Goal: Information Seeking & Learning: Learn about a topic

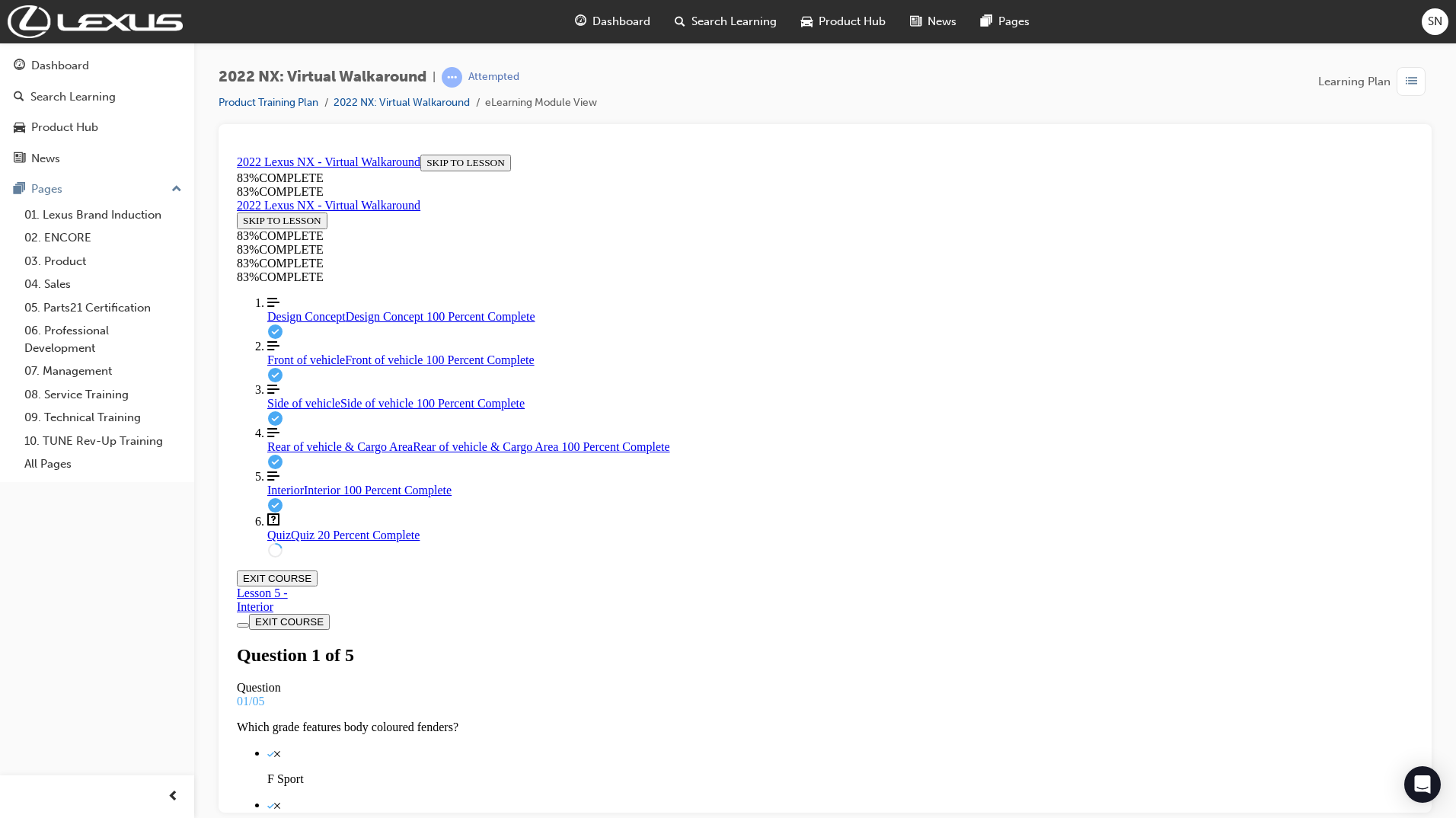
scroll to position [55, 0]
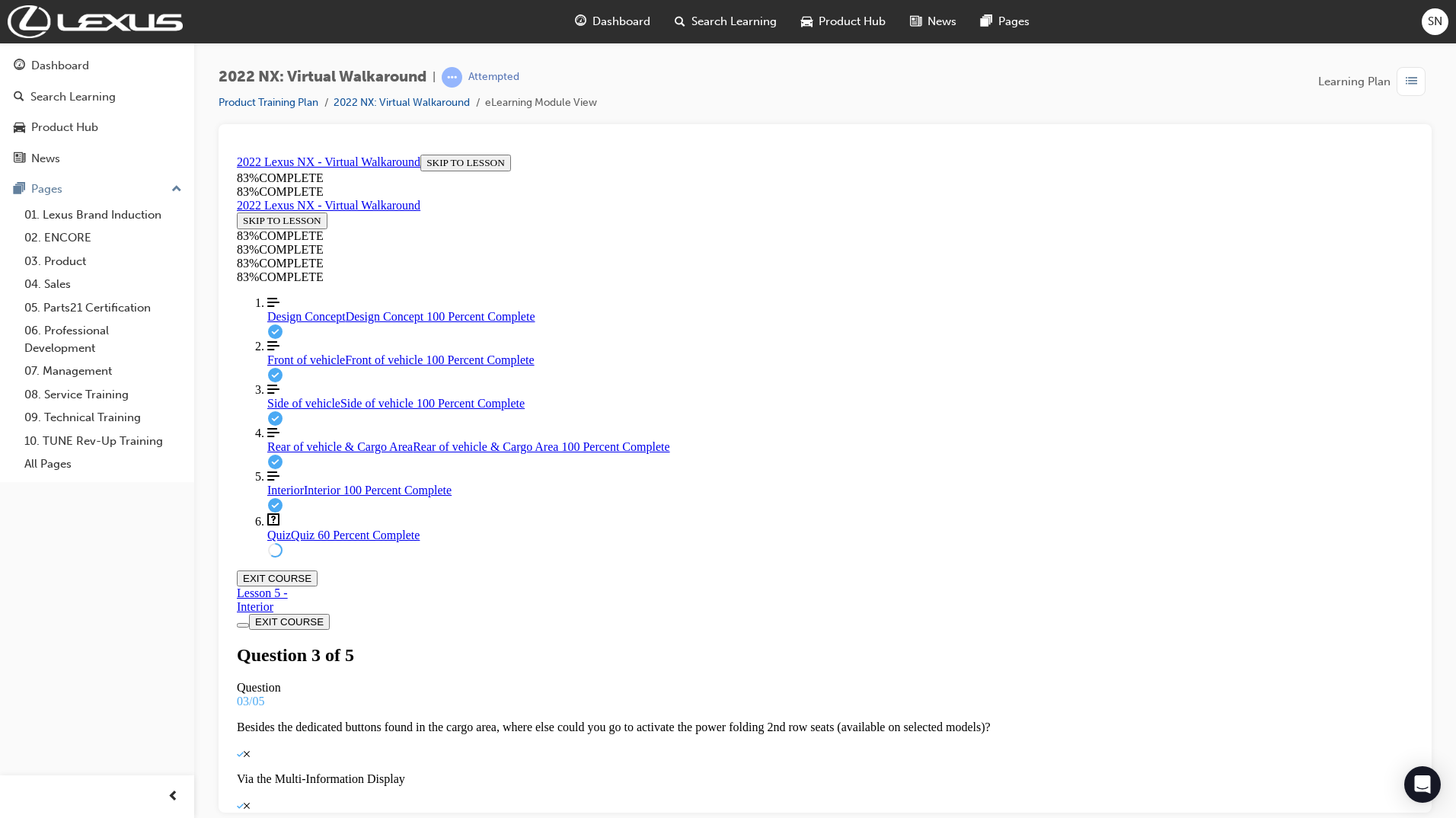
drag, startPoint x: 894, startPoint y: 486, endPoint x: 898, endPoint y: 503, distance: 17.5
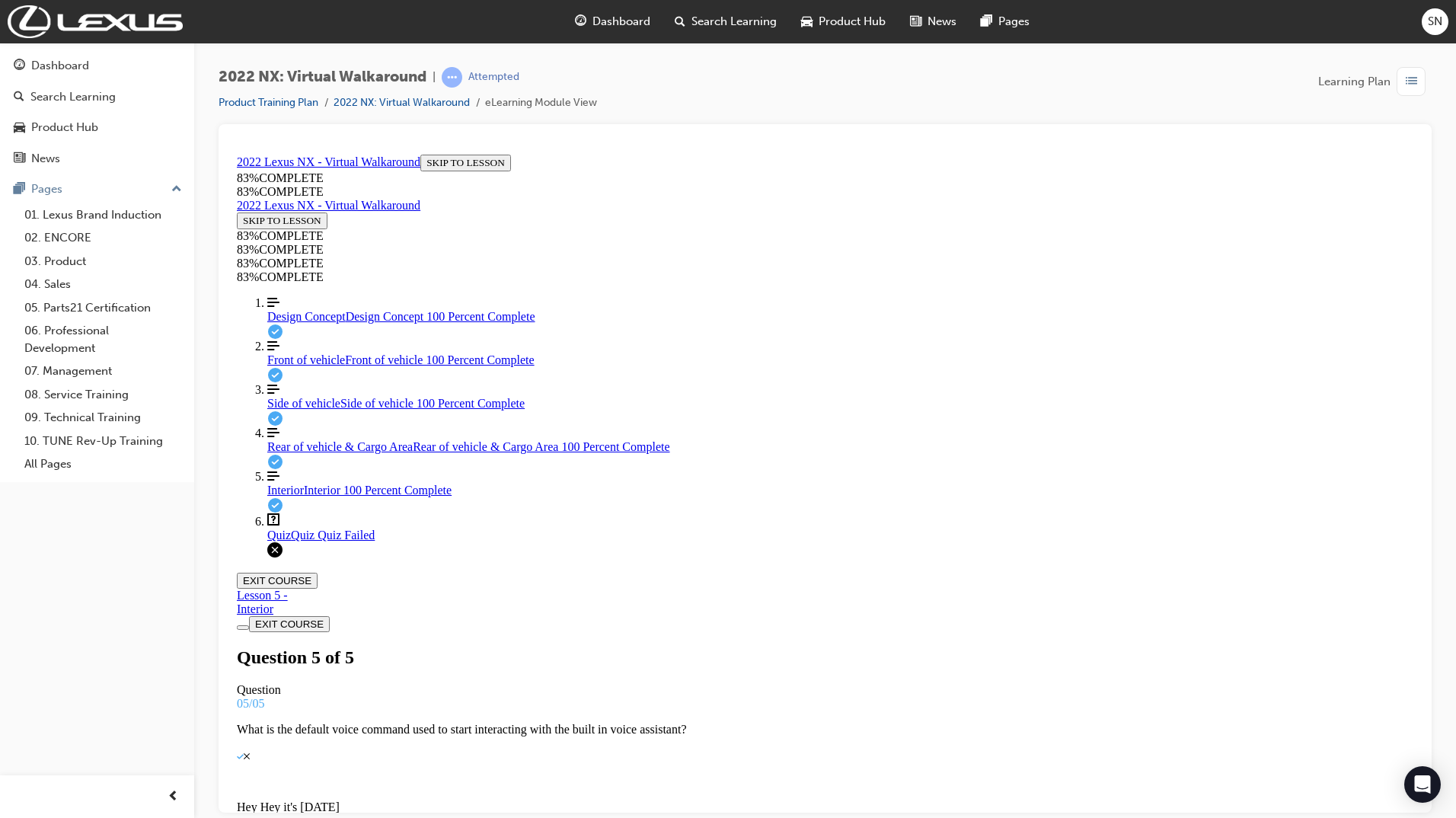
scroll to position [123, 0]
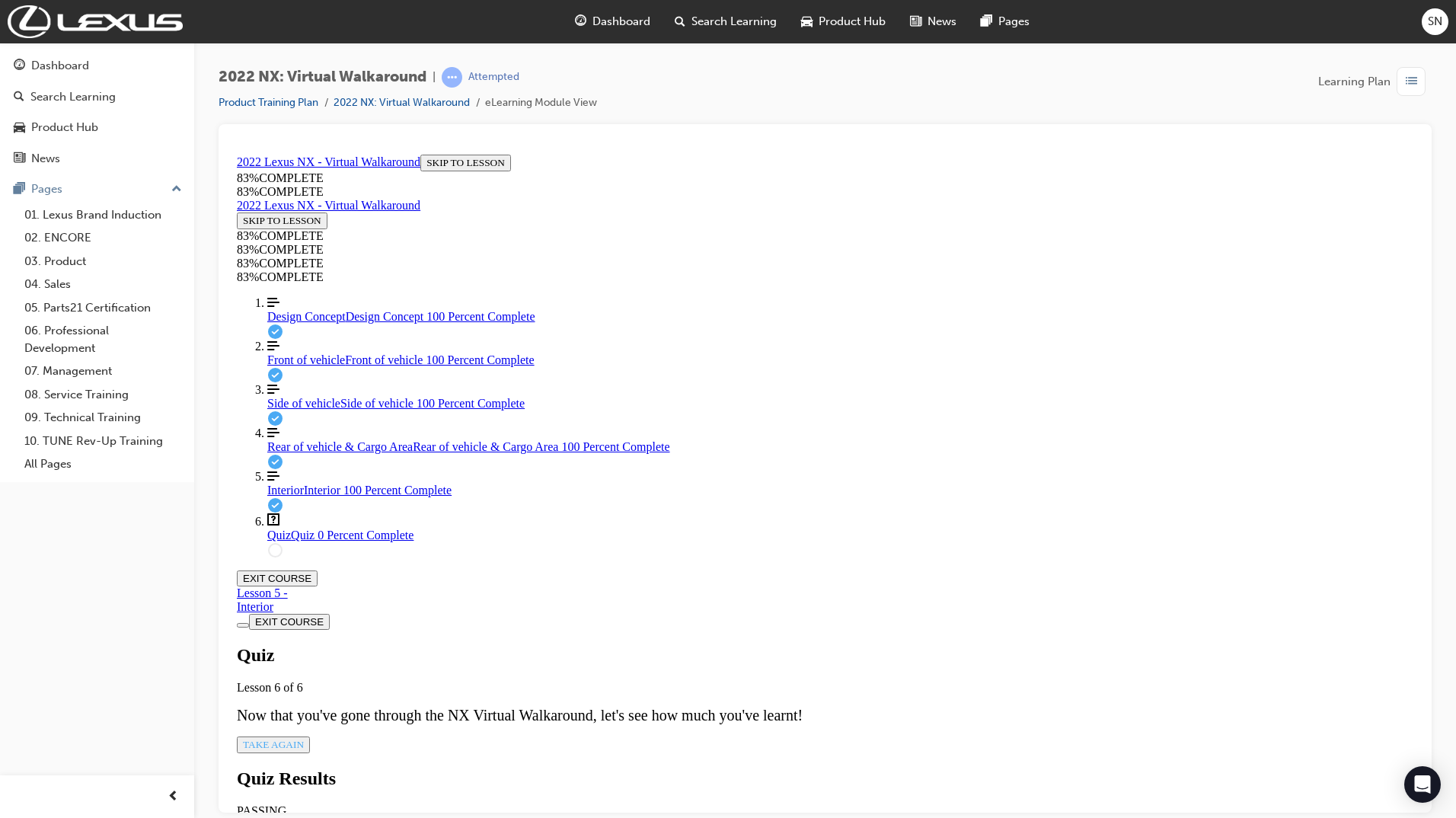
click at [304, 738] on span "TAKE AGAIN" at bounding box center [273, 743] width 61 height 11
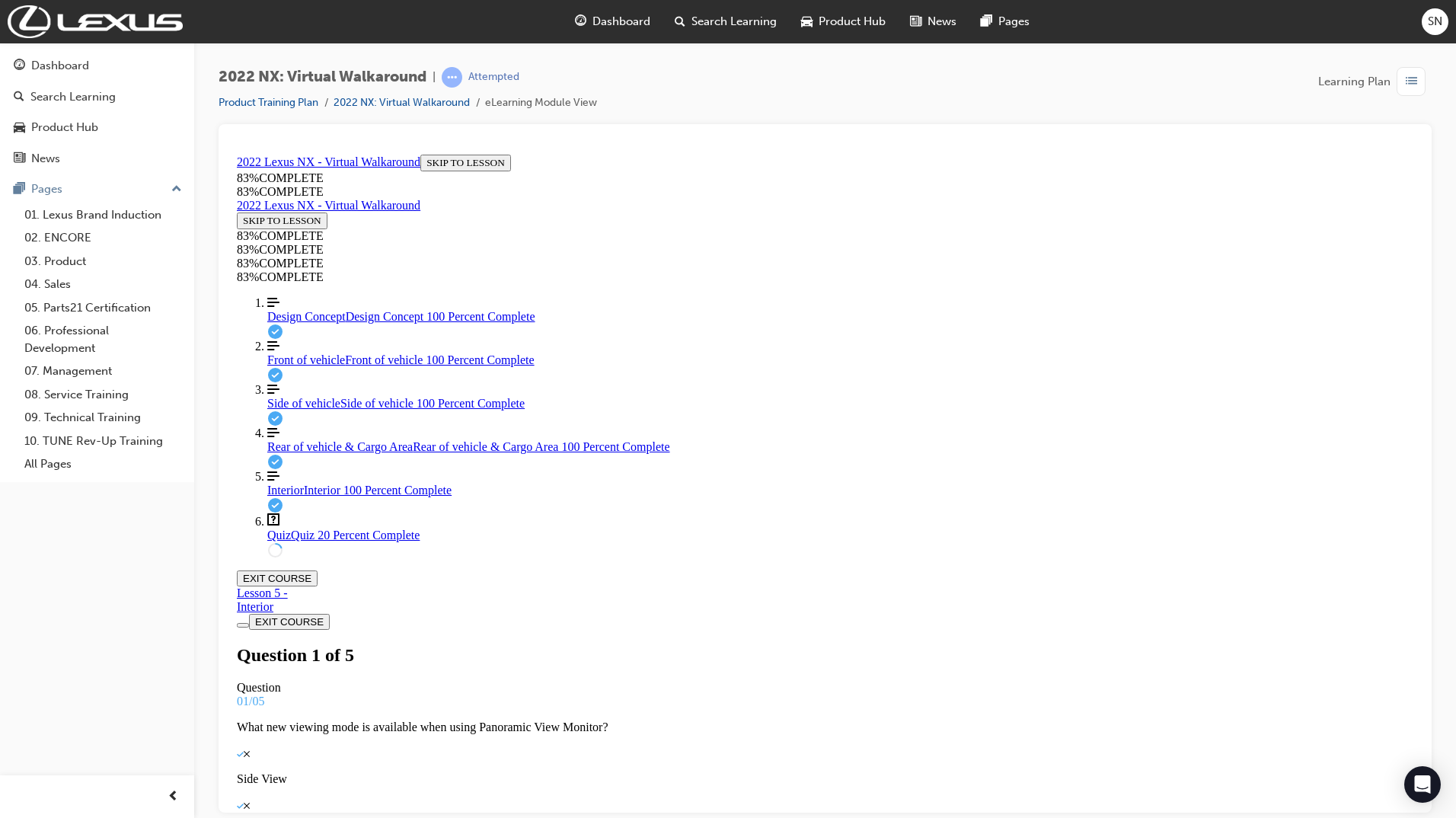
scroll to position [55, 0]
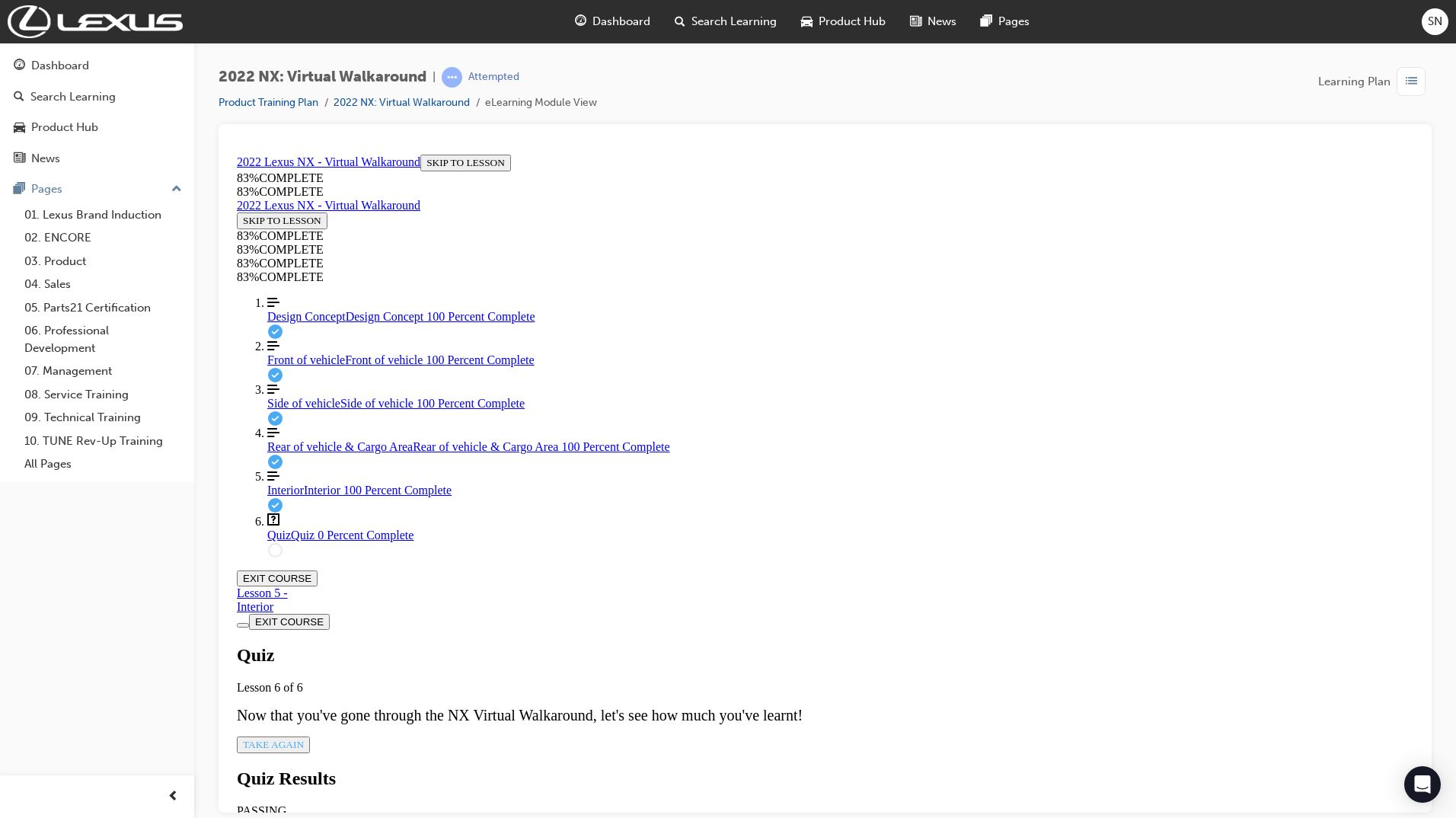
click at [304, 738] on span "TAKE AGAIN" at bounding box center [273, 743] width 61 height 11
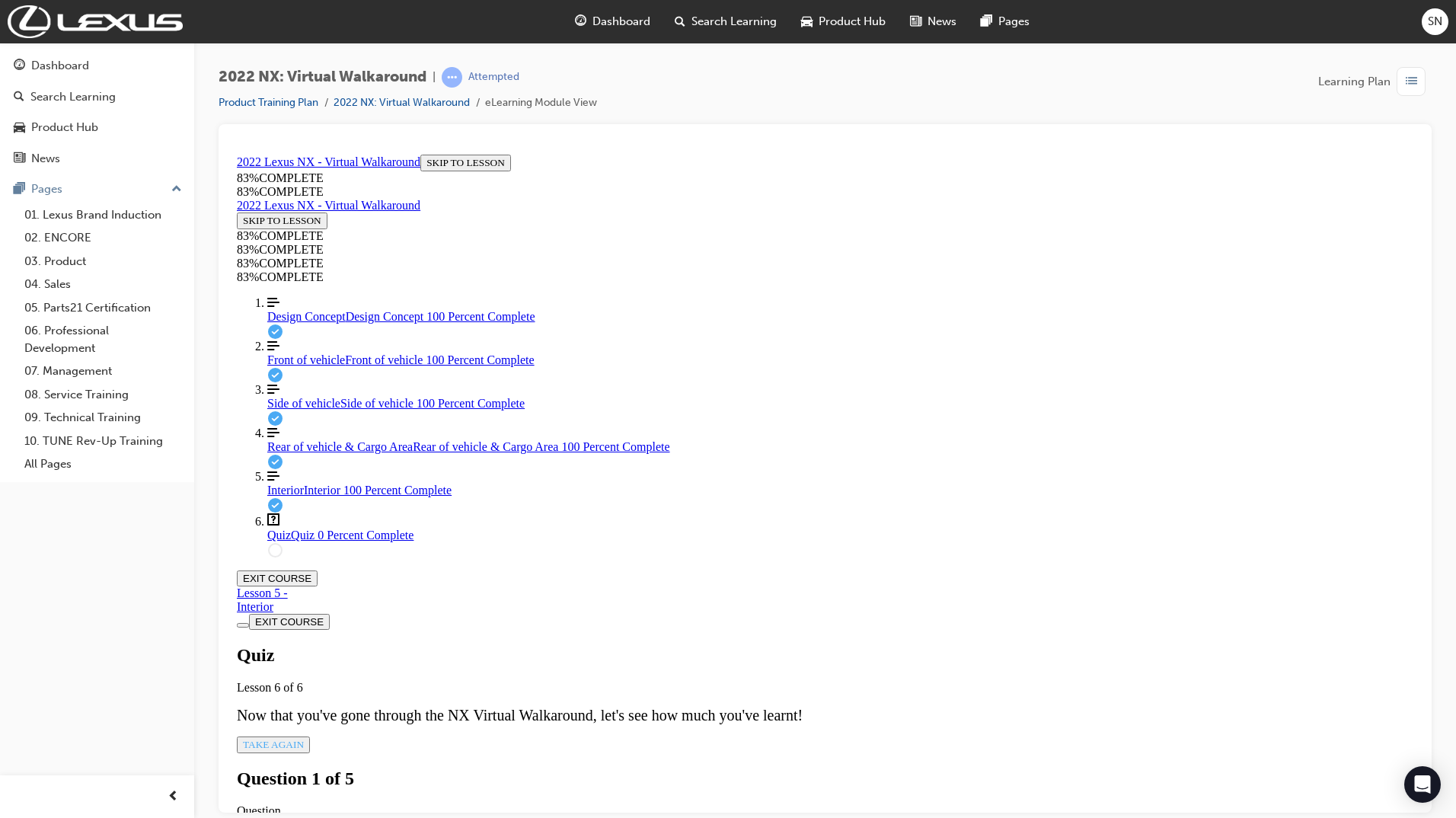
scroll to position [55, 0]
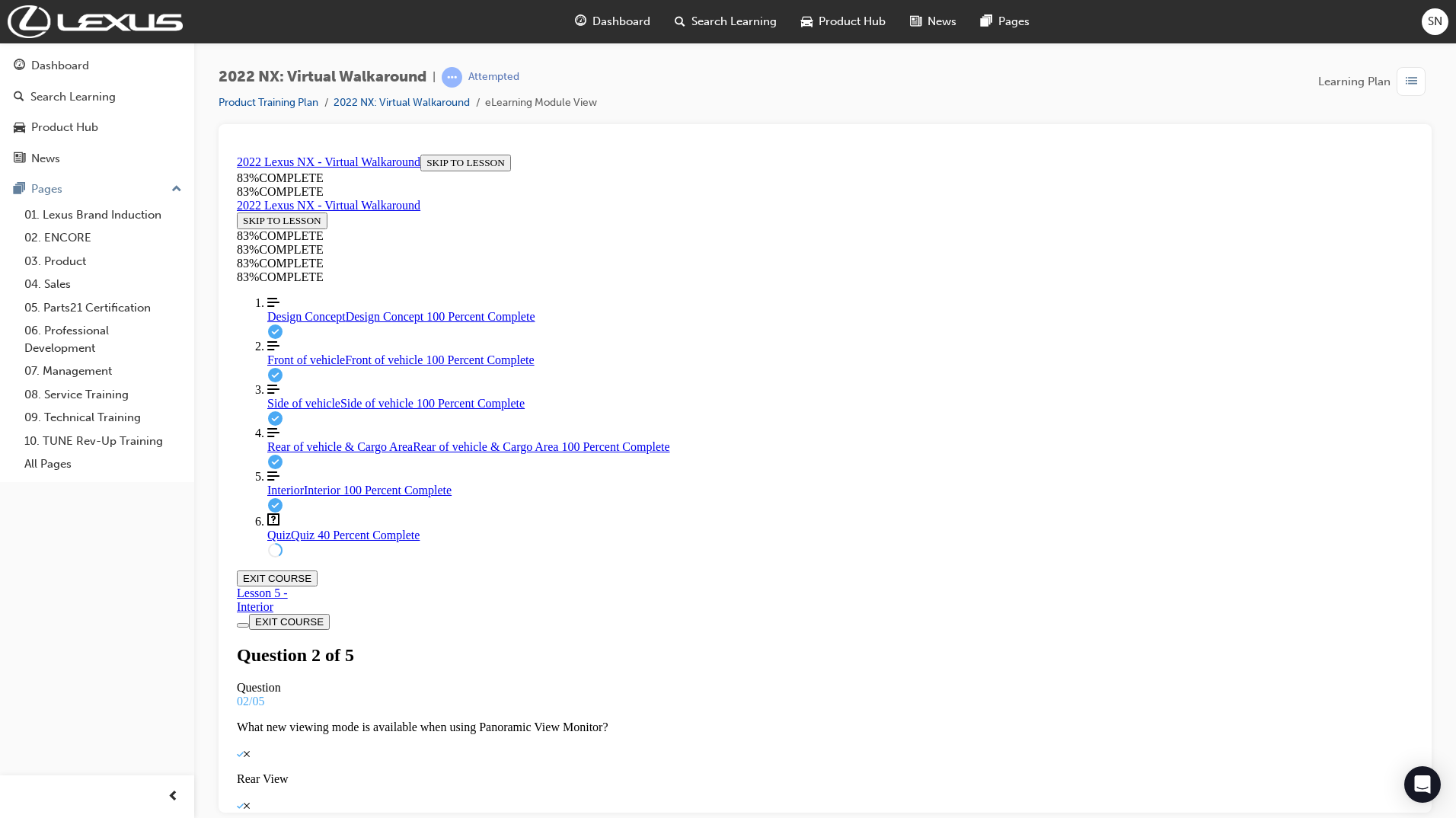
scroll to position [55, 0]
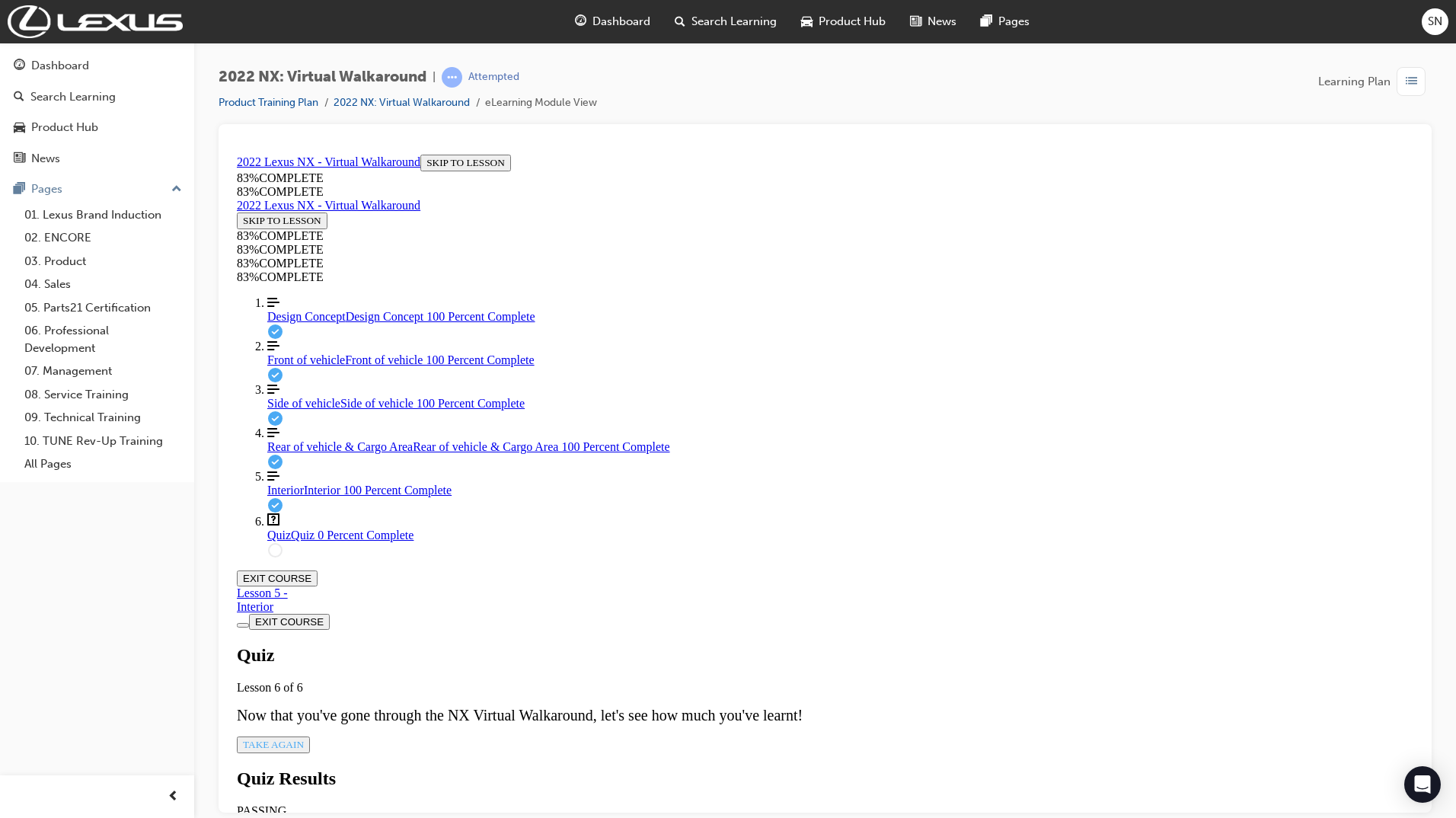
click at [304, 738] on span "TAKE AGAIN" at bounding box center [273, 743] width 61 height 11
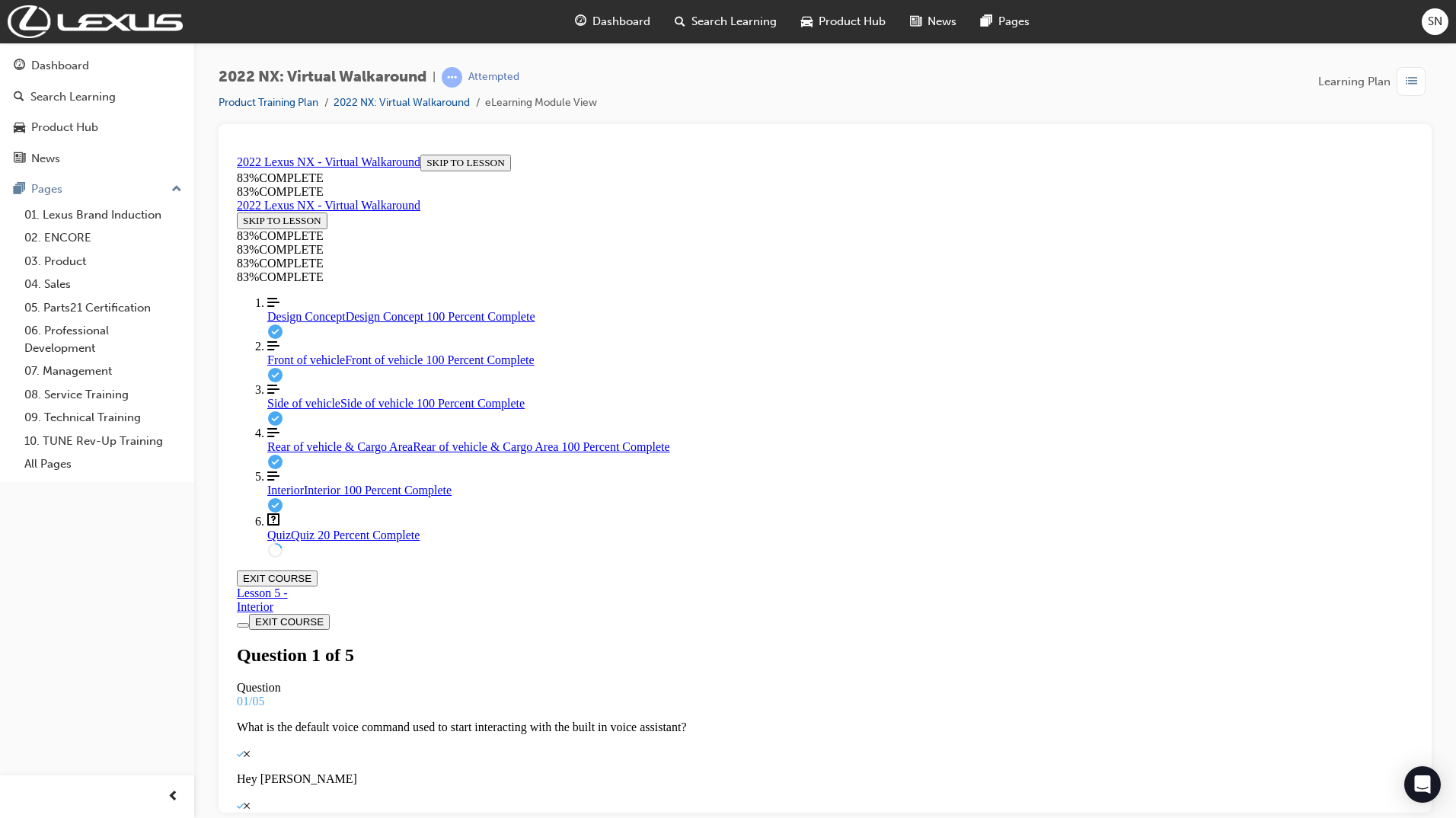
drag, startPoint x: 728, startPoint y: 541, endPoint x: 1329, endPoint y: 564, distance: 601.4
drag, startPoint x: 1329, startPoint y: 564, endPoint x: 1224, endPoint y: 548, distance: 106.2
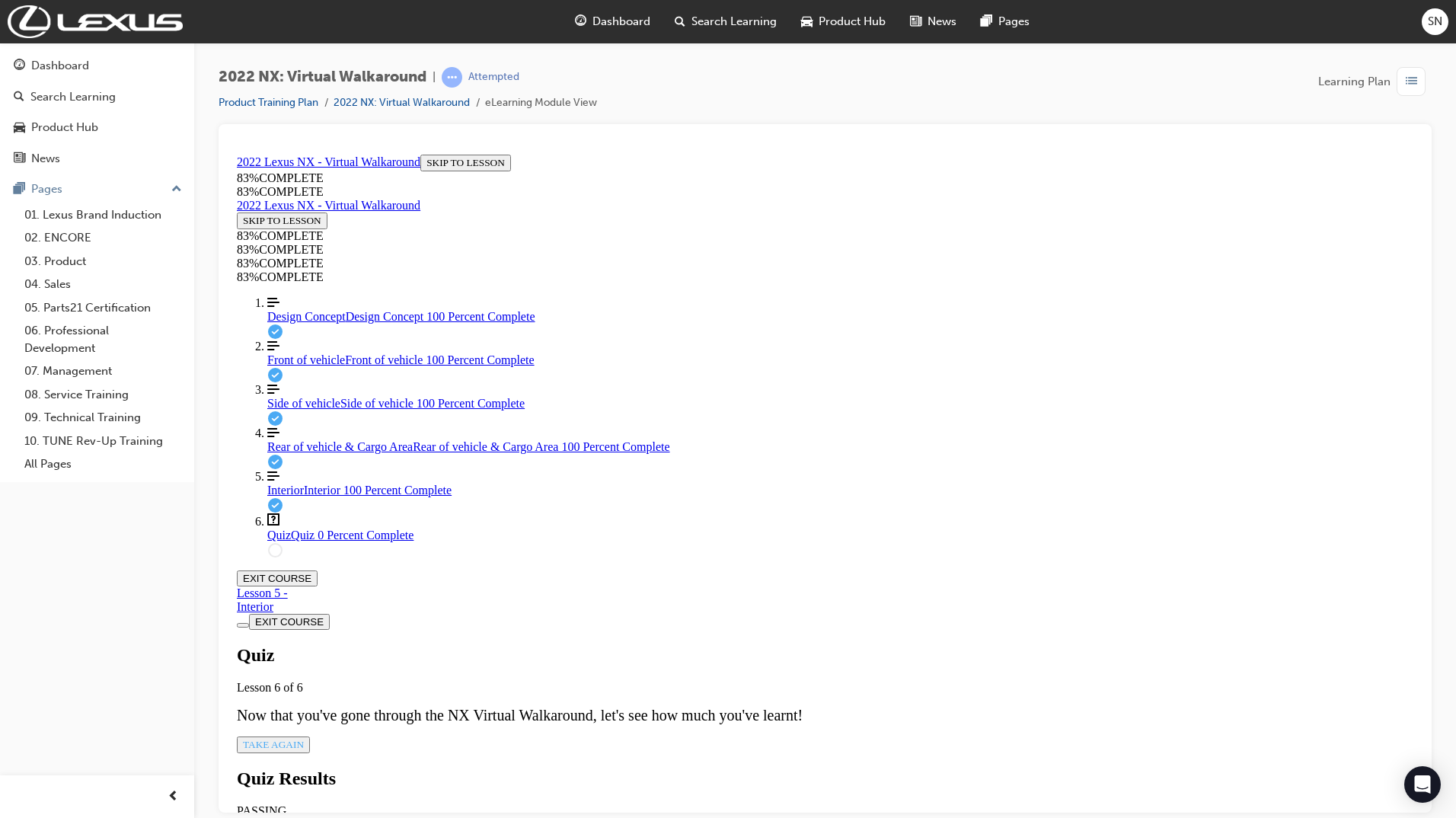
click at [698, 644] on div "Quiz Lesson 6 of 6 Now that you've gone through the NX Virtual Walkaround, let'…" at bounding box center [825, 698] width 1177 height 108
click at [304, 738] on span "TAKE AGAIN" at bounding box center [273, 743] width 61 height 11
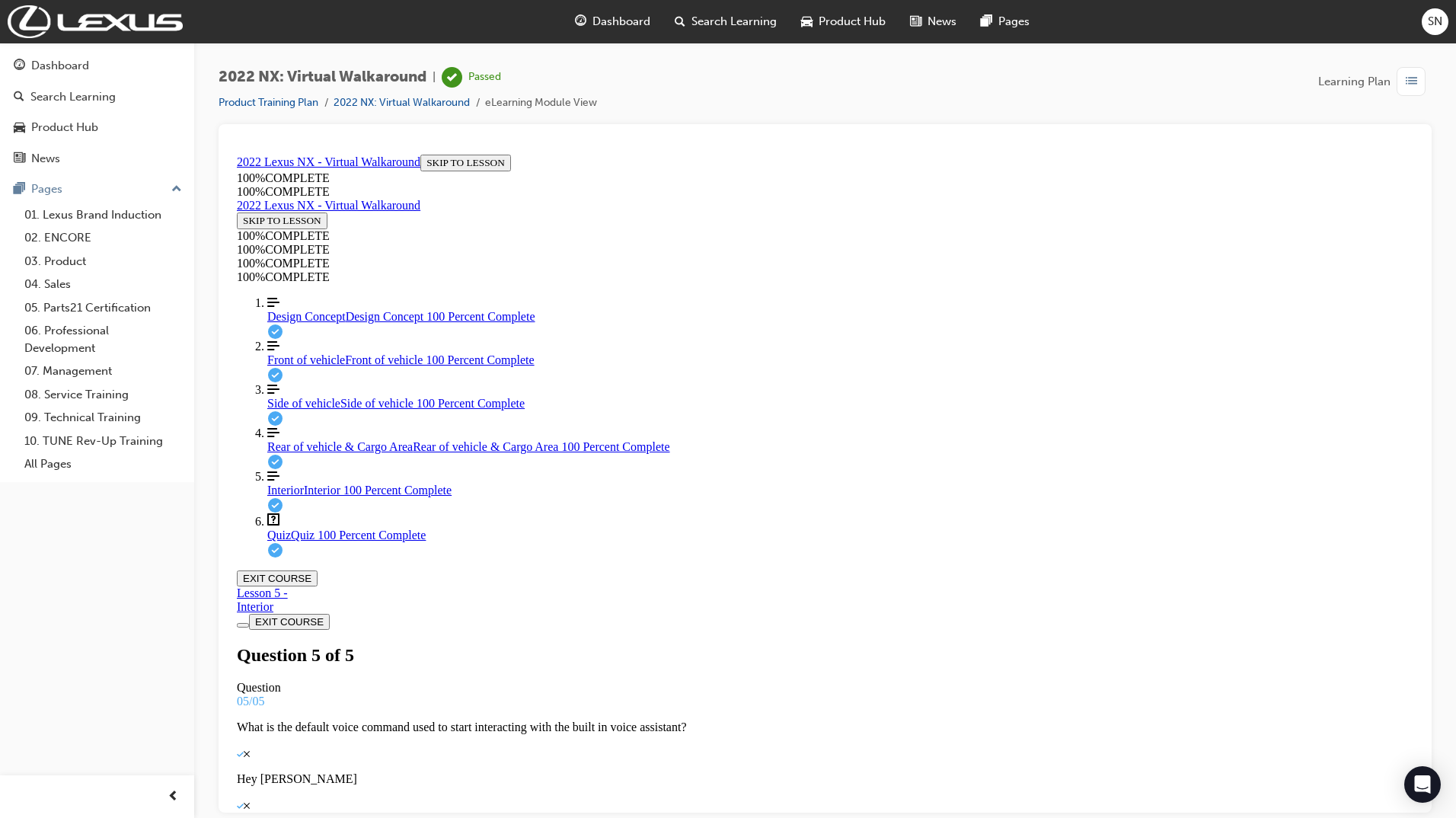
click at [317, 570] on button "EXIT COURSE" at bounding box center [277, 578] width 80 height 16
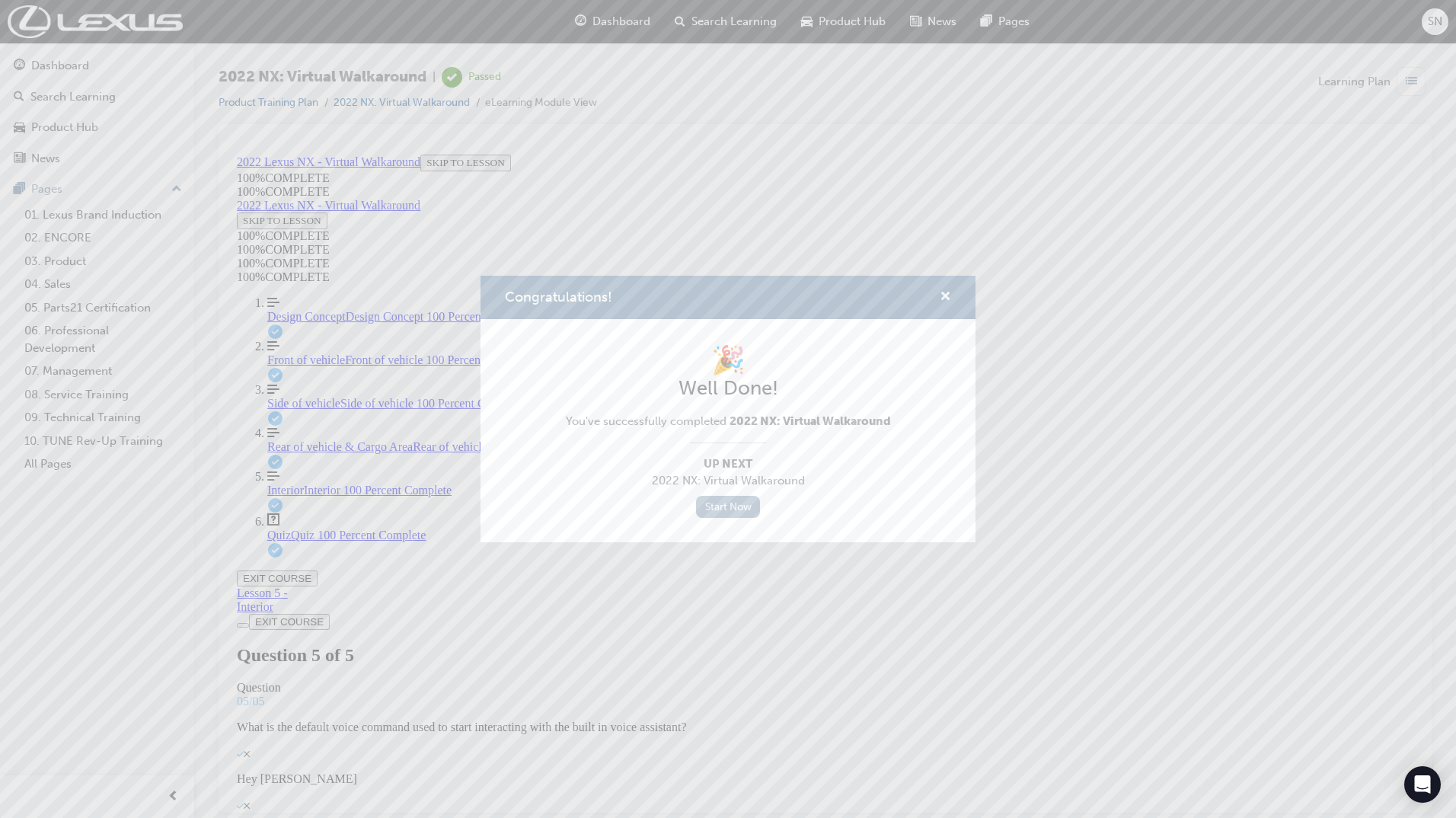
click at [742, 510] on link "Start Now" at bounding box center [728, 506] width 64 height 22
click at [954, 287] on div "Congratulations!" at bounding box center [728, 297] width 495 height 43
click at [939, 303] on div "Congratulations!" at bounding box center [939, 297] width 24 height 19
click at [946, 291] on span "cross-icon" at bounding box center [946, 297] width 11 height 14
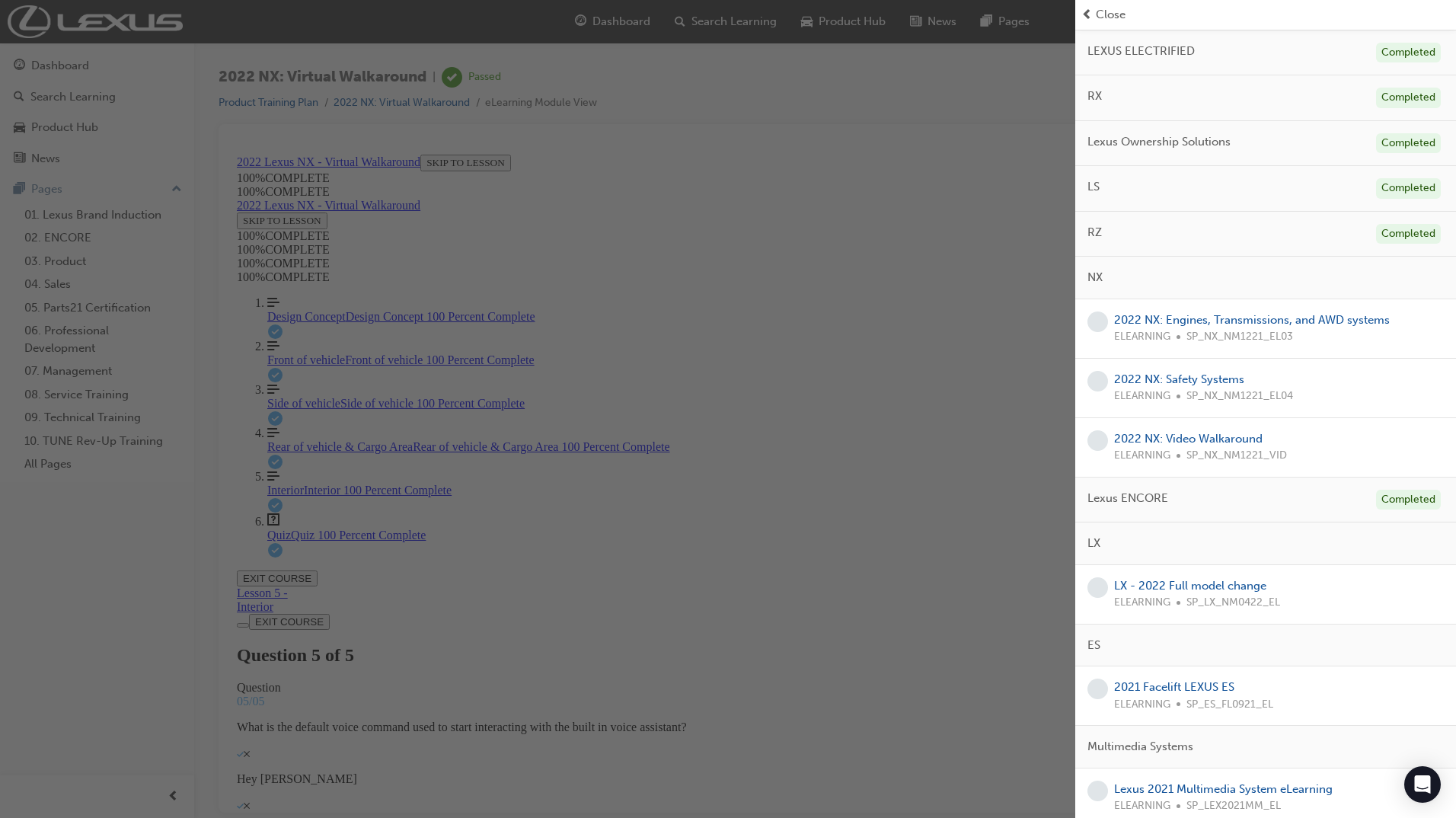
scroll to position [229, 0]
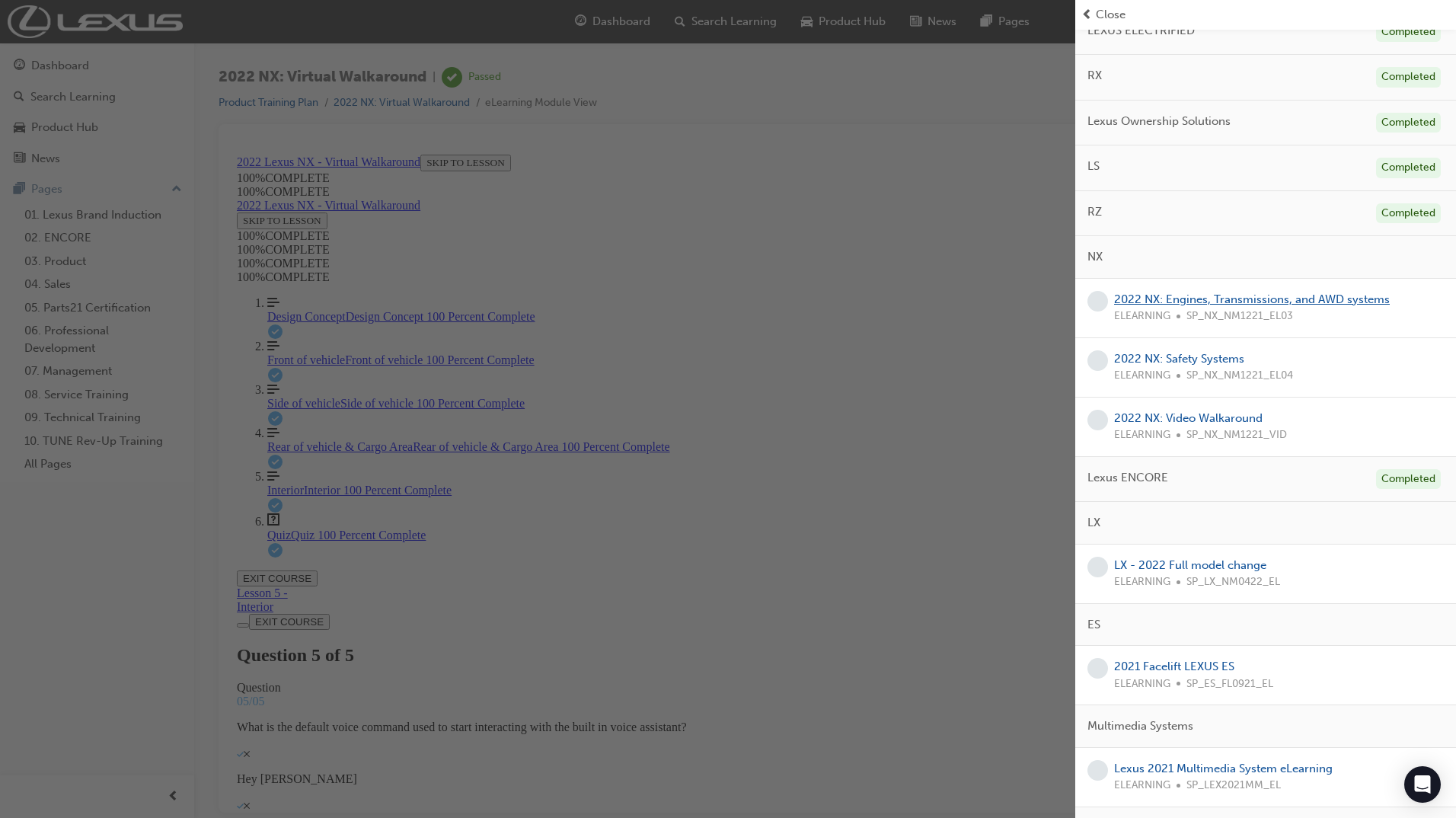
click at [1297, 298] on link "2022 NX: Engines, Transmissions, and AWD systems" at bounding box center [1252, 299] width 276 height 14
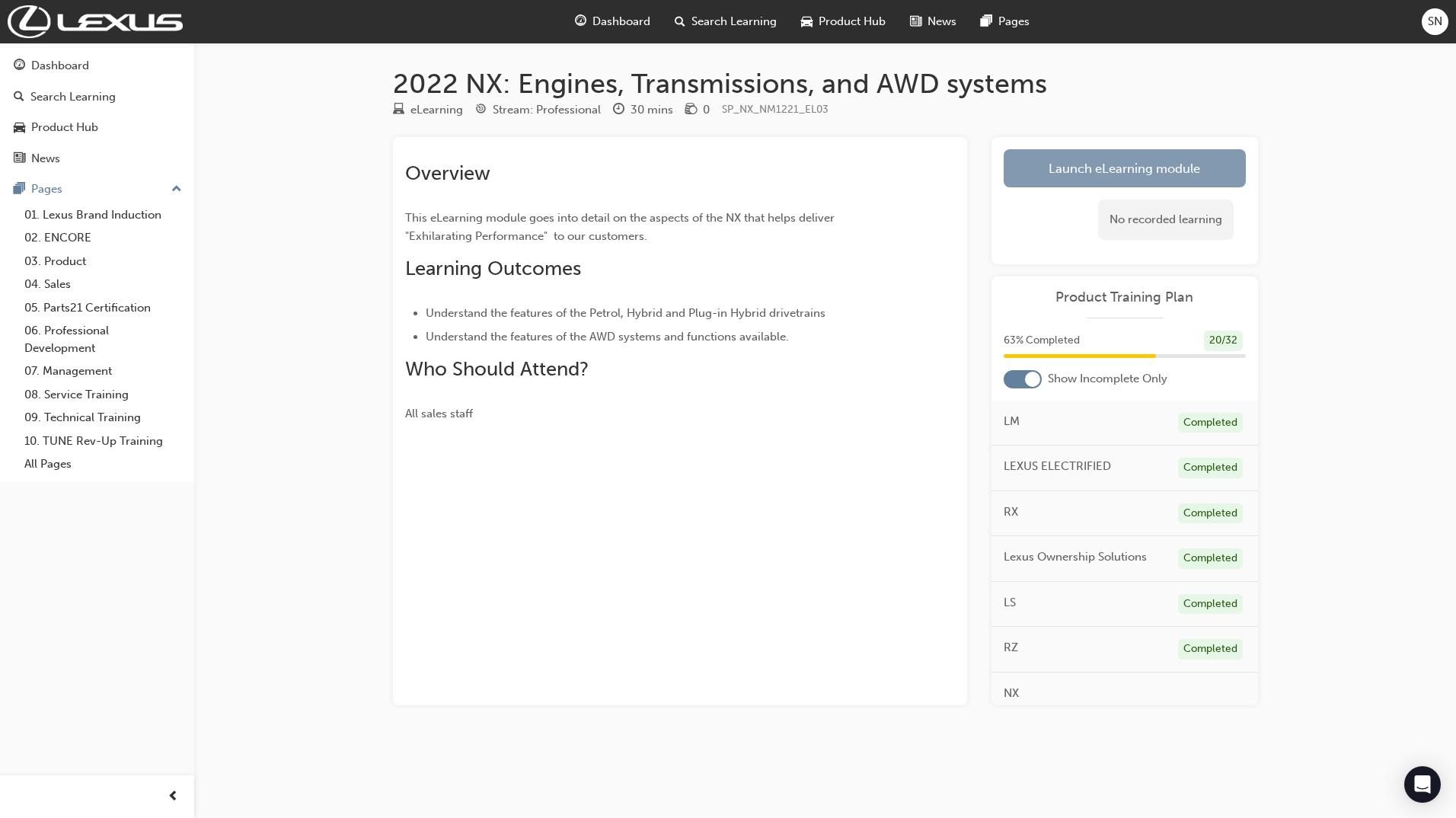
click at [1116, 162] on link "Launch eLearning module" at bounding box center [1125, 168] width 242 height 38
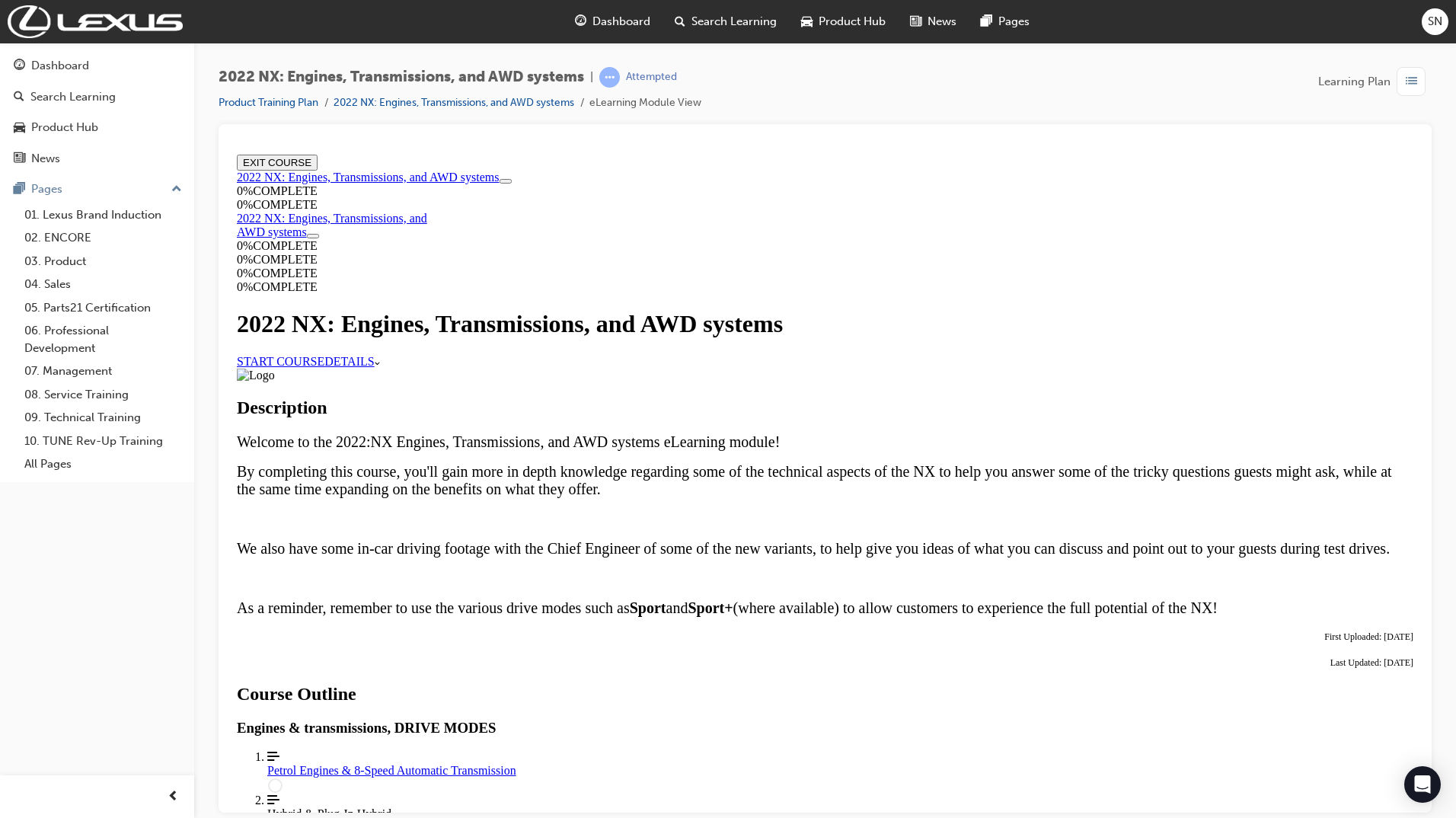
click at [325, 367] on link "START COURSE" at bounding box center [281, 360] width 88 height 13
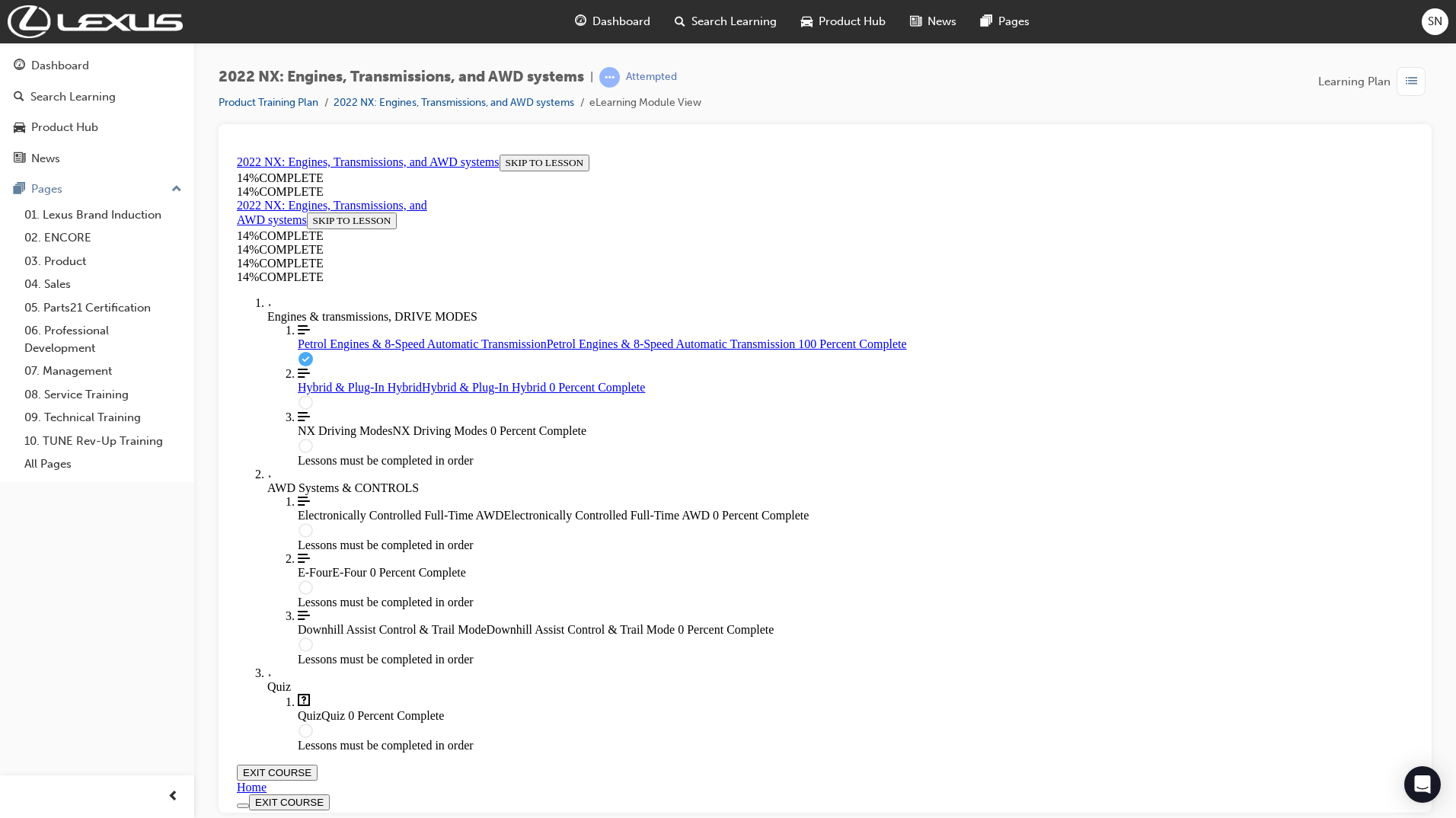
scroll to position [4365, 0]
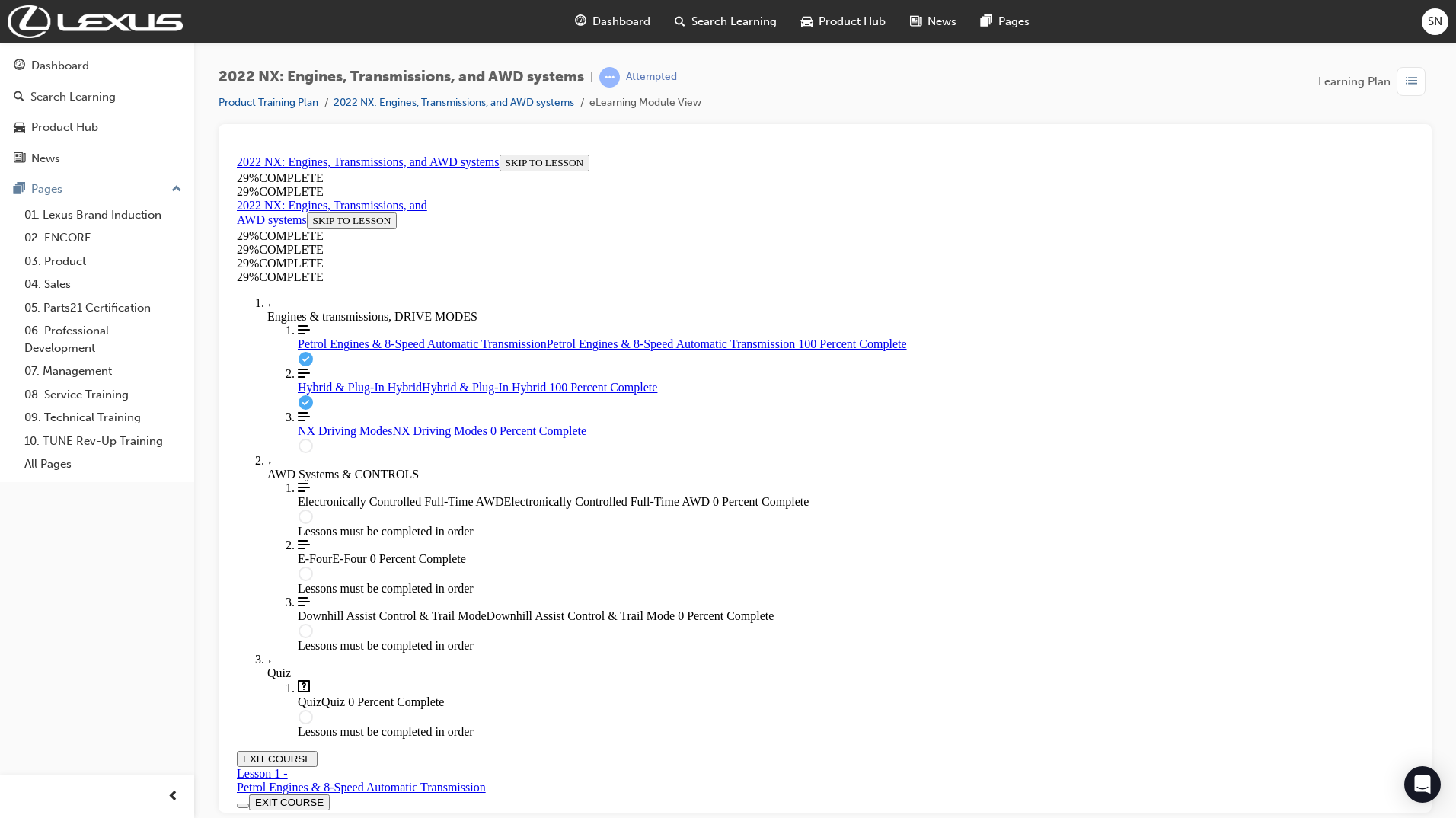
scroll to position [4581, 0]
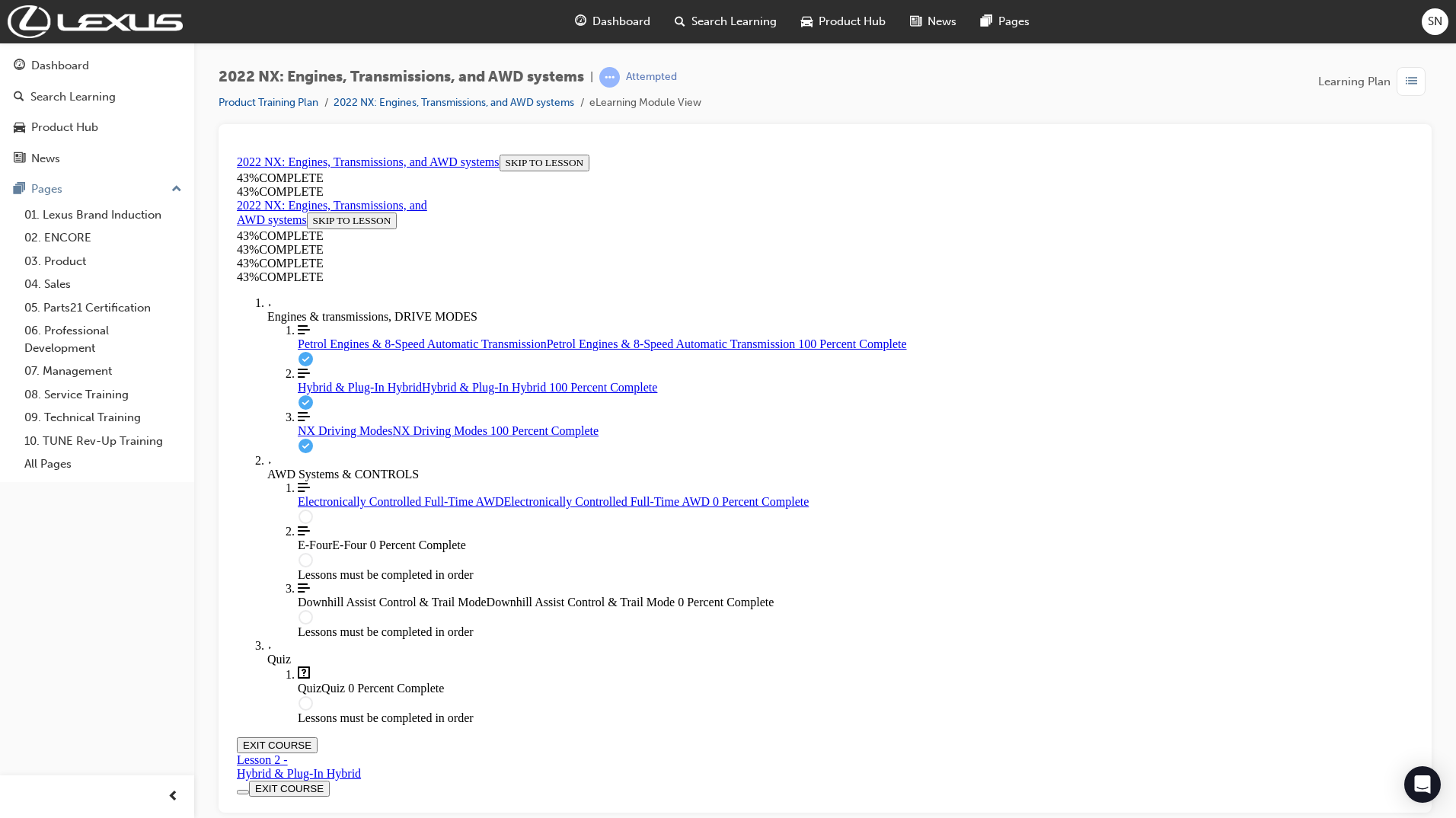
scroll to position [2496, 0]
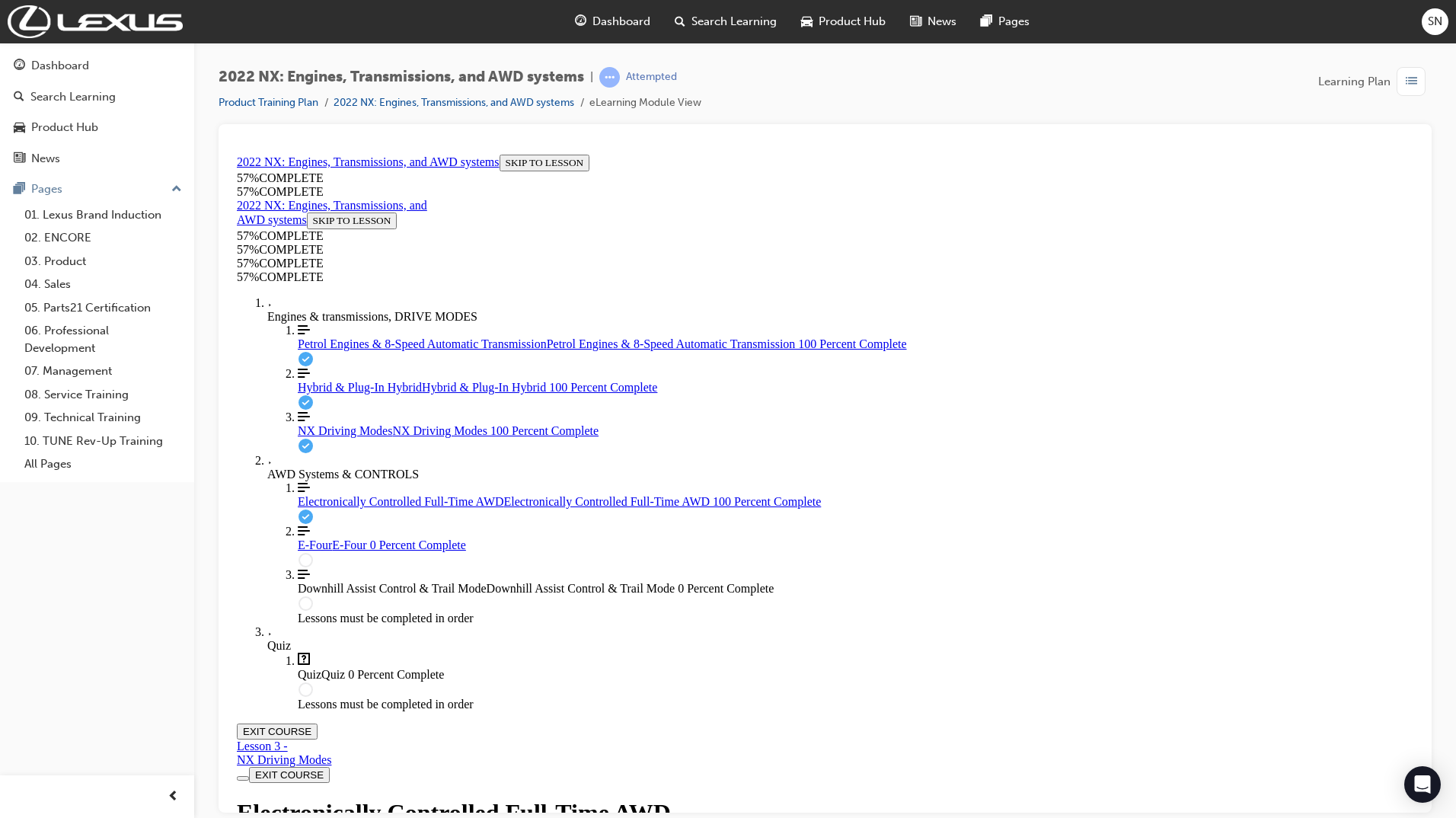
scroll to position [1367, 0]
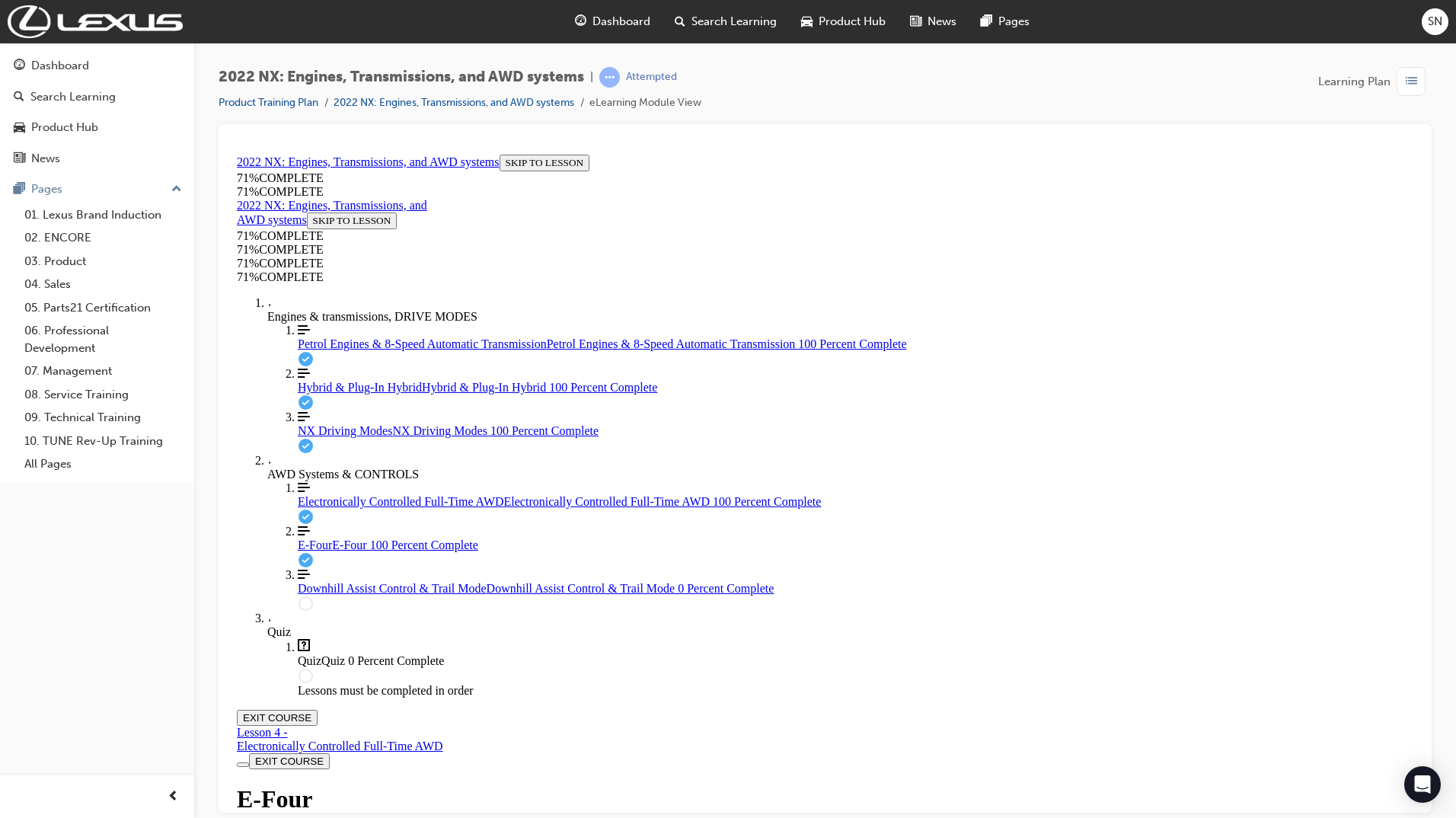
scroll to position [1520, 0]
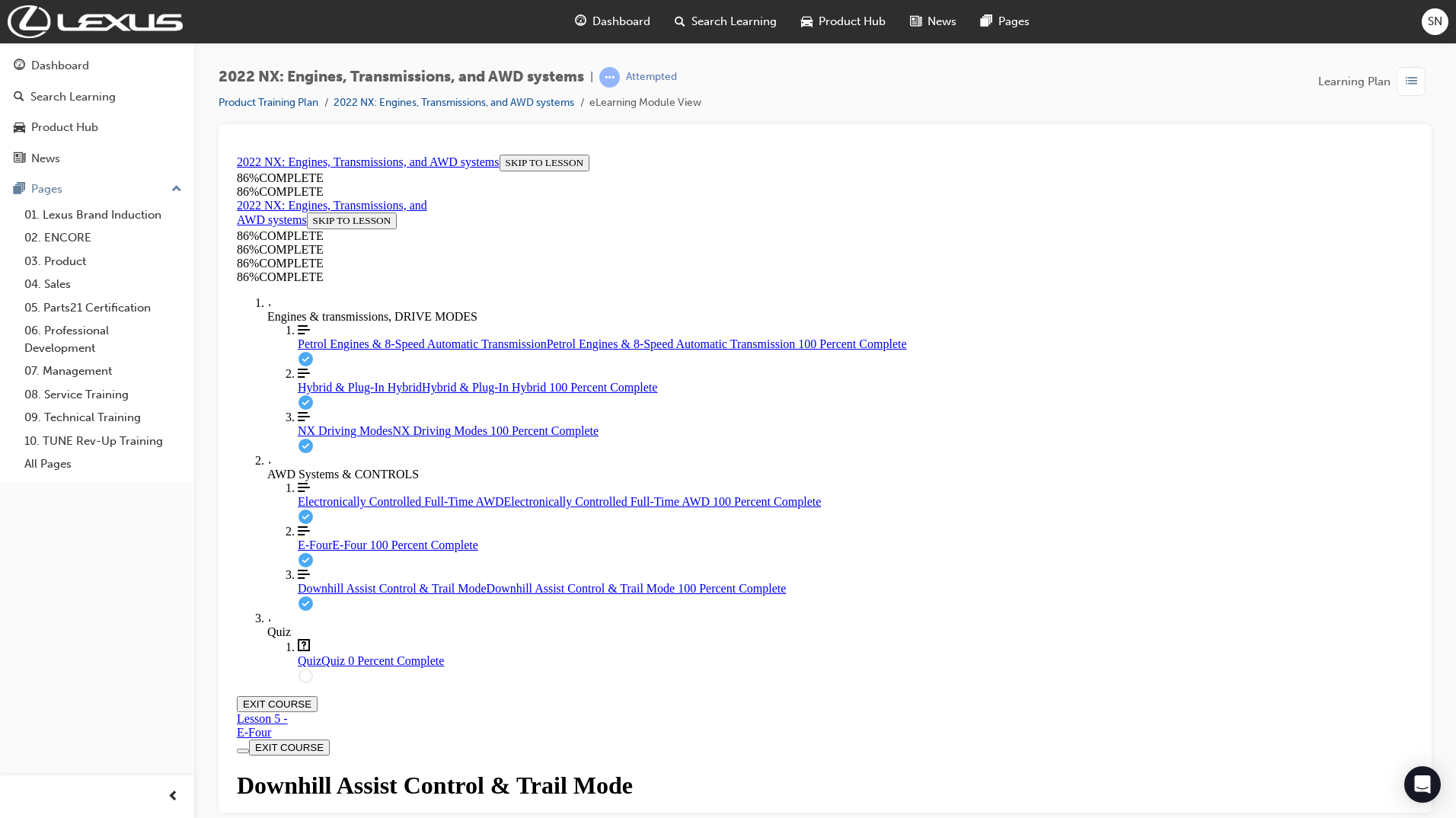
scroll to position [734, 0]
click at [306, 817] on button "START QUIZ" at bounding box center [271, 828] width 69 height 17
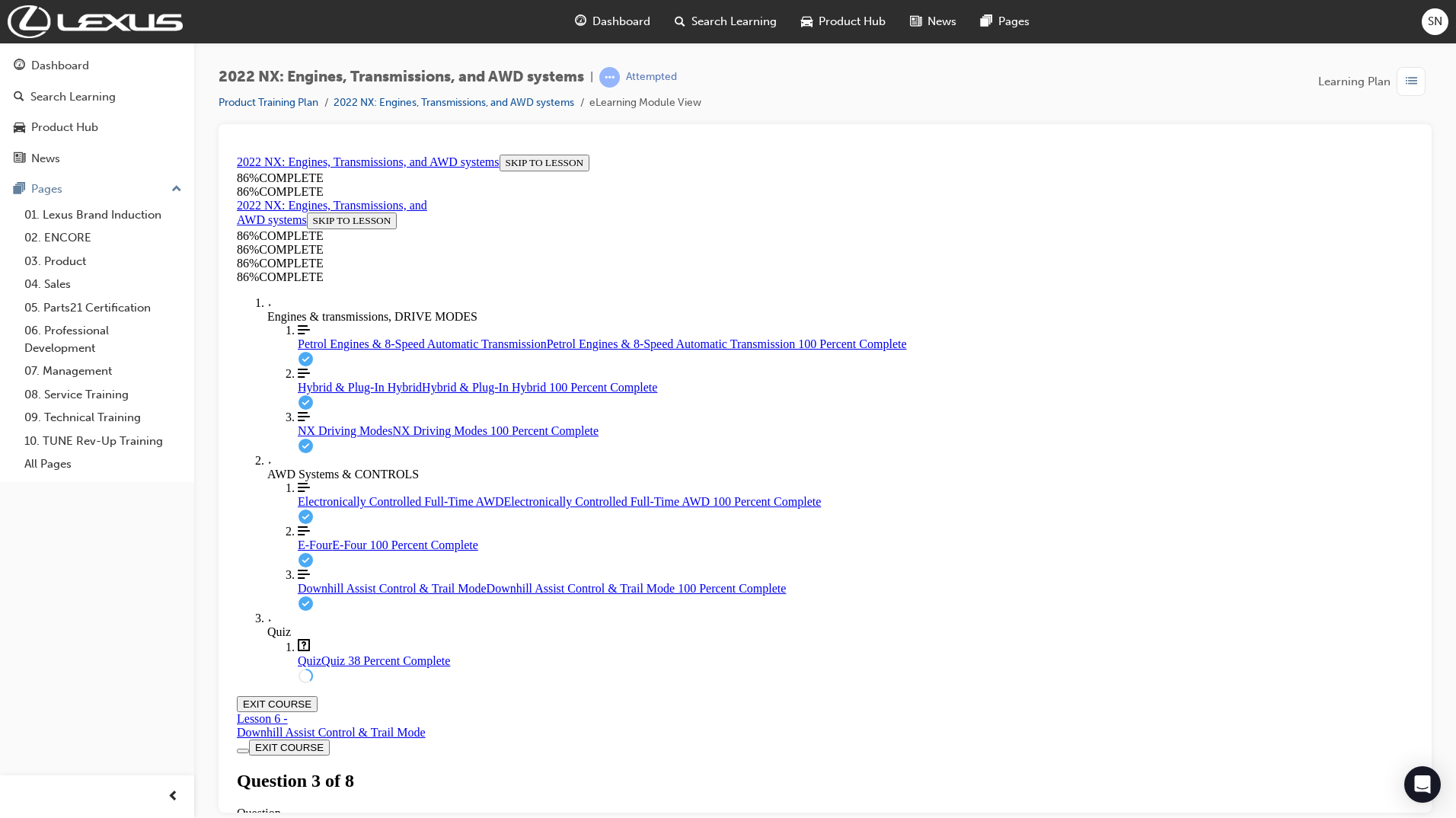
drag, startPoint x: 1420, startPoint y: 562, endPoint x: 1420, endPoint y: 601, distance: 39.0
click at [1420, 601] on div at bounding box center [825, 468] width 1213 height 688
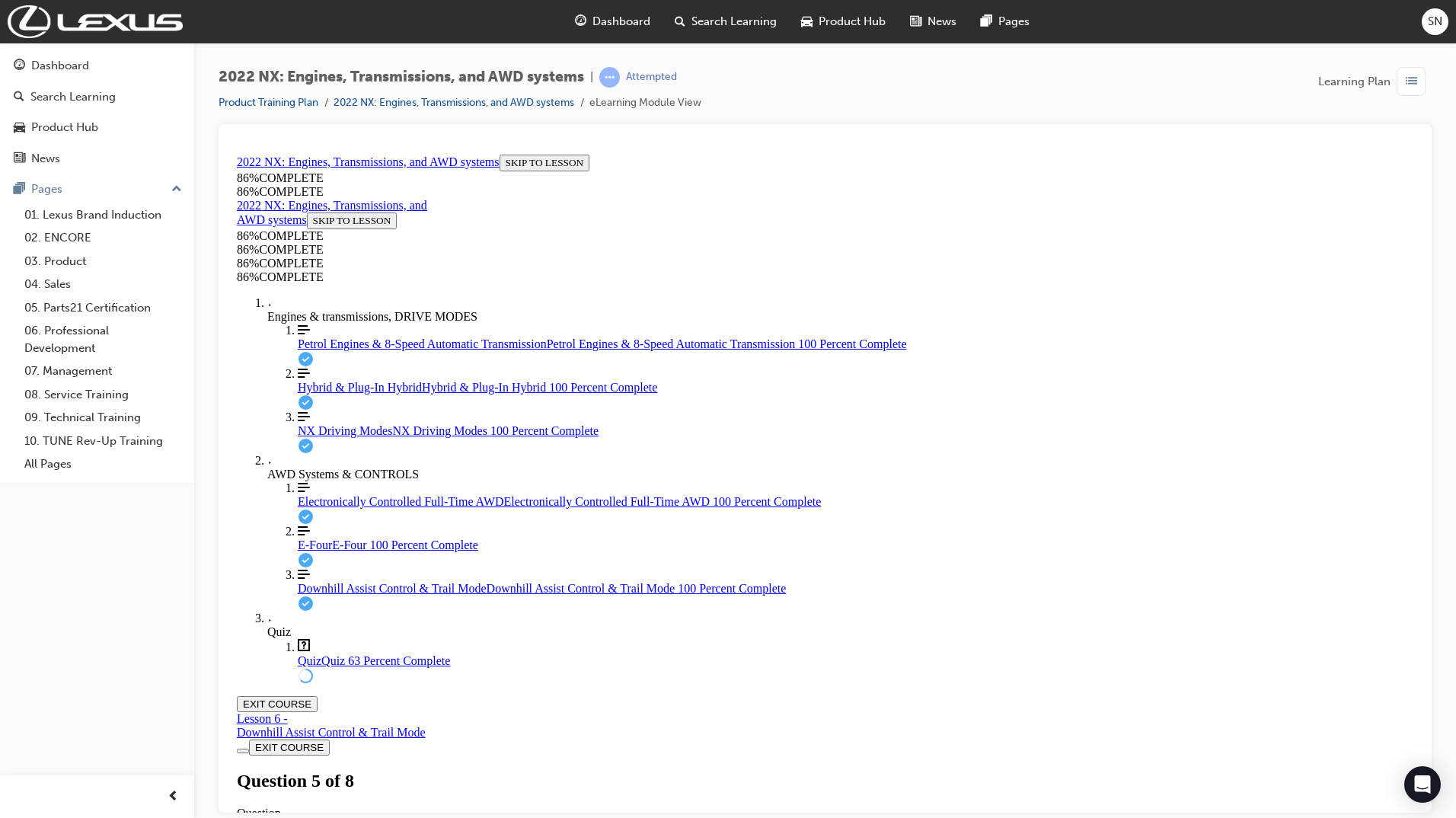
scroll to position [192, 0]
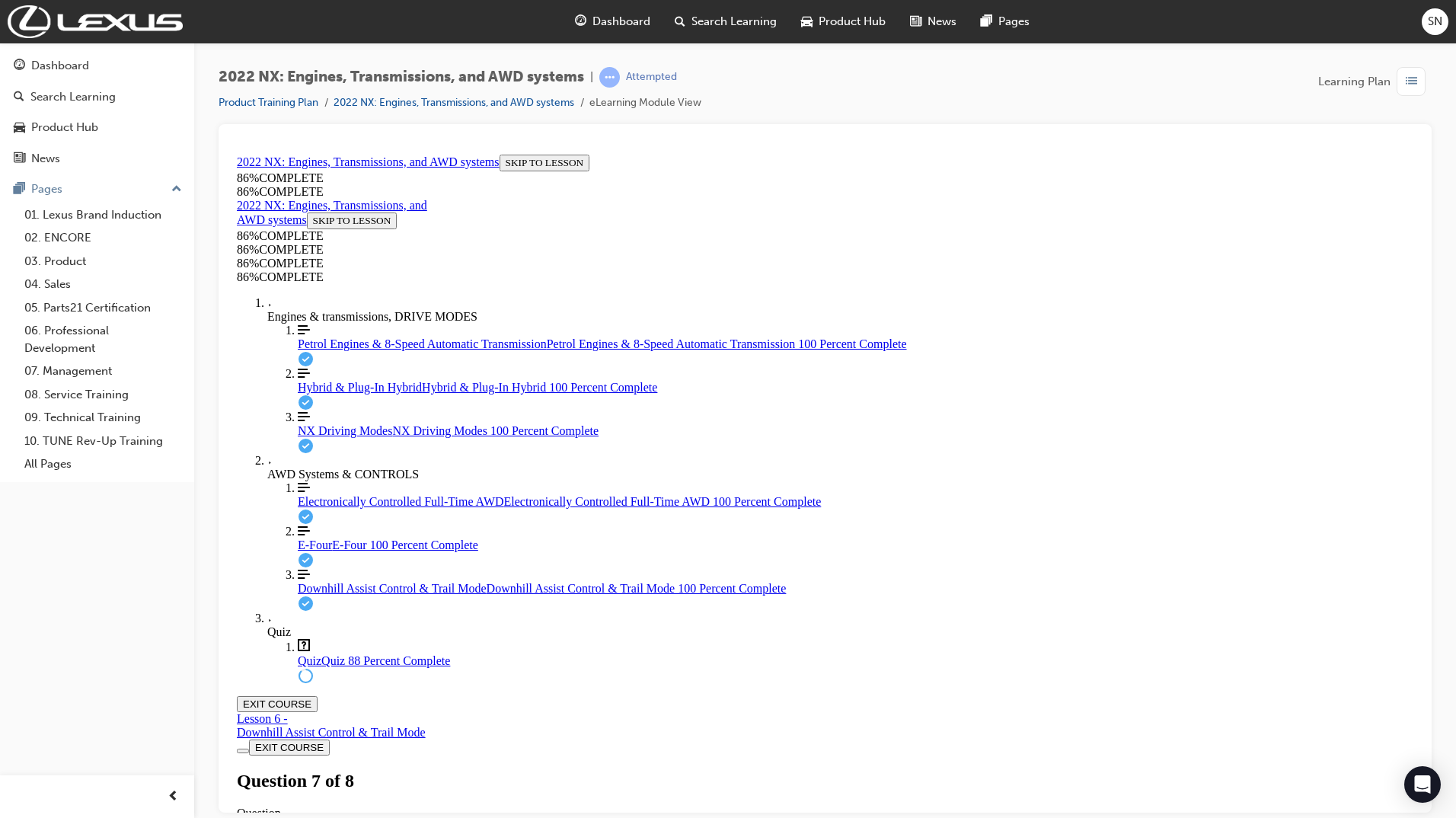
scroll to position [307, 0]
click at [317, 695] on button "EXIT COURSE" at bounding box center [277, 704] width 80 height 16
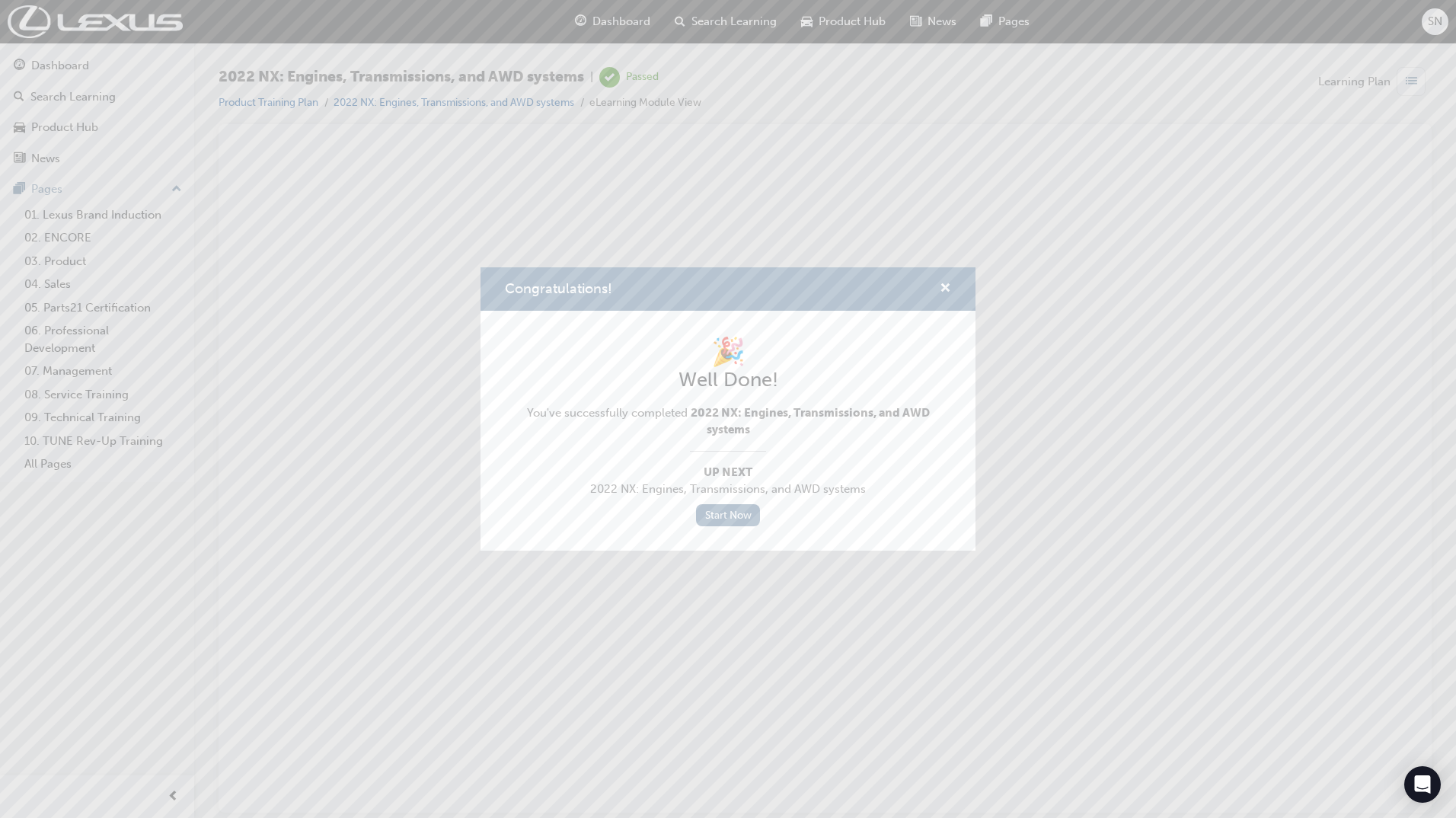
scroll to position [0, 0]
click at [950, 292] on span "cross-icon" at bounding box center [946, 289] width 11 height 14
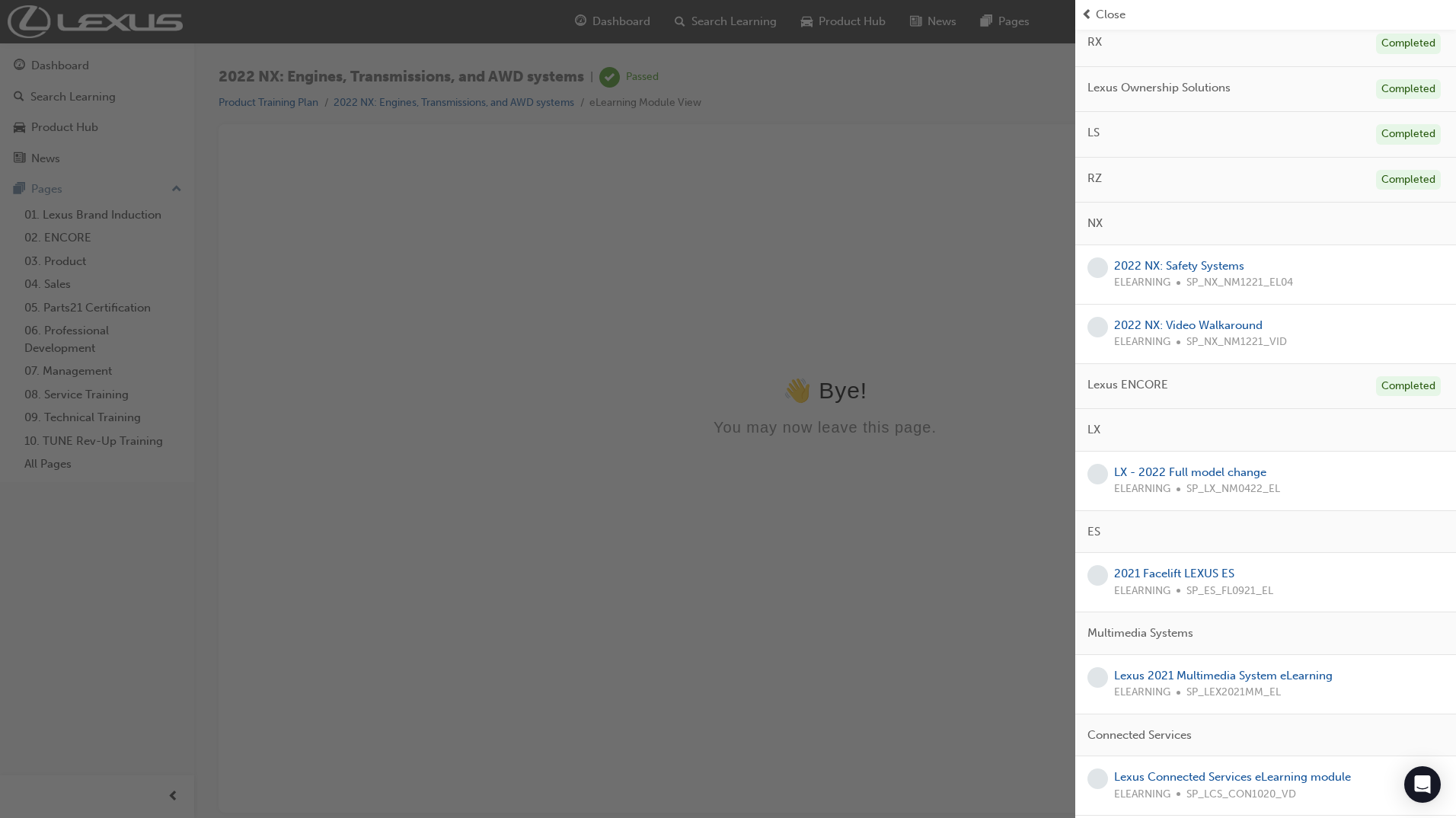
scroll to position [304, 0]
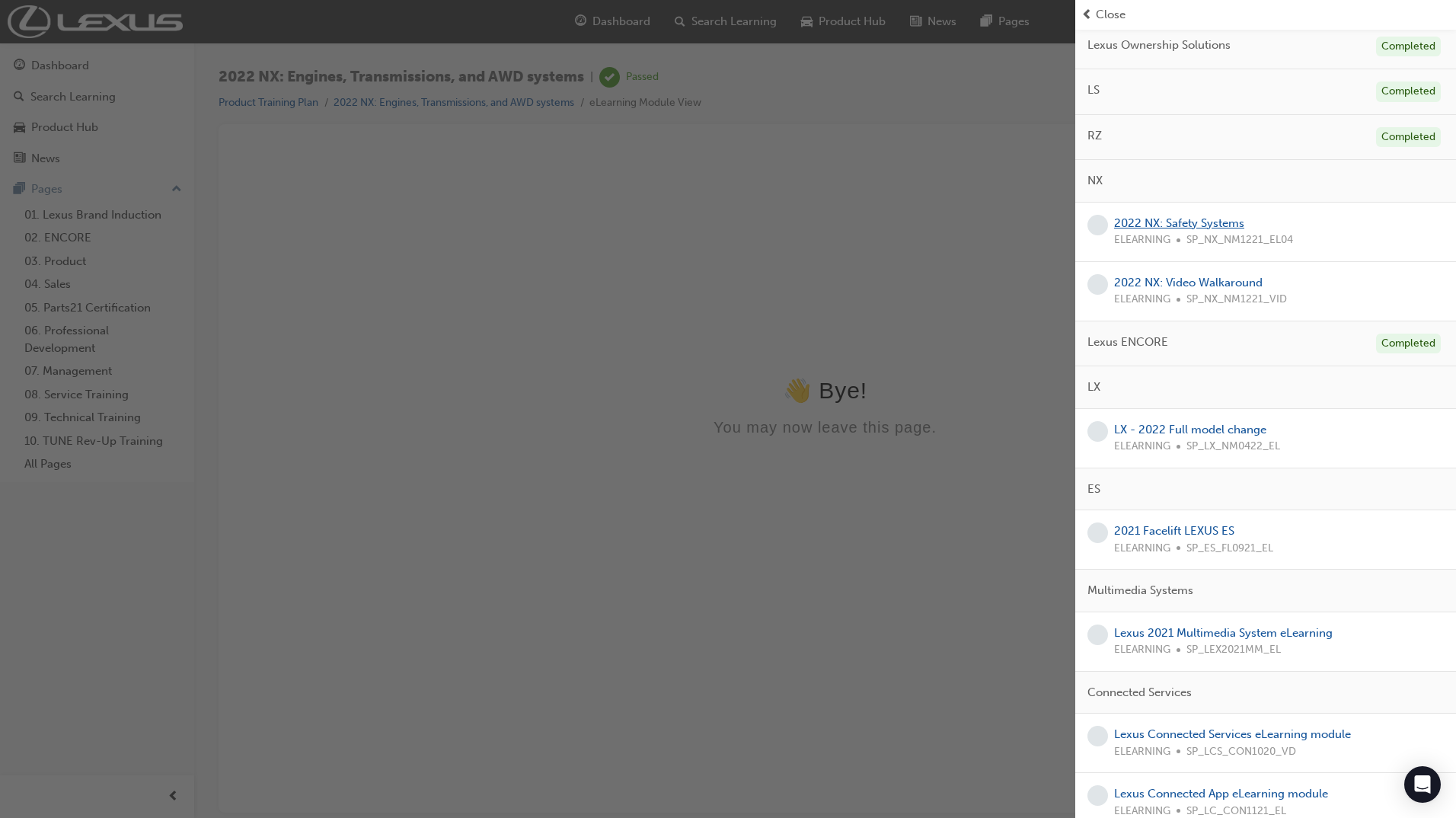
click at [1147, 216] on link "2022 NX: Safety Systems" at bounding box center [1179, 222] width 130 height 14
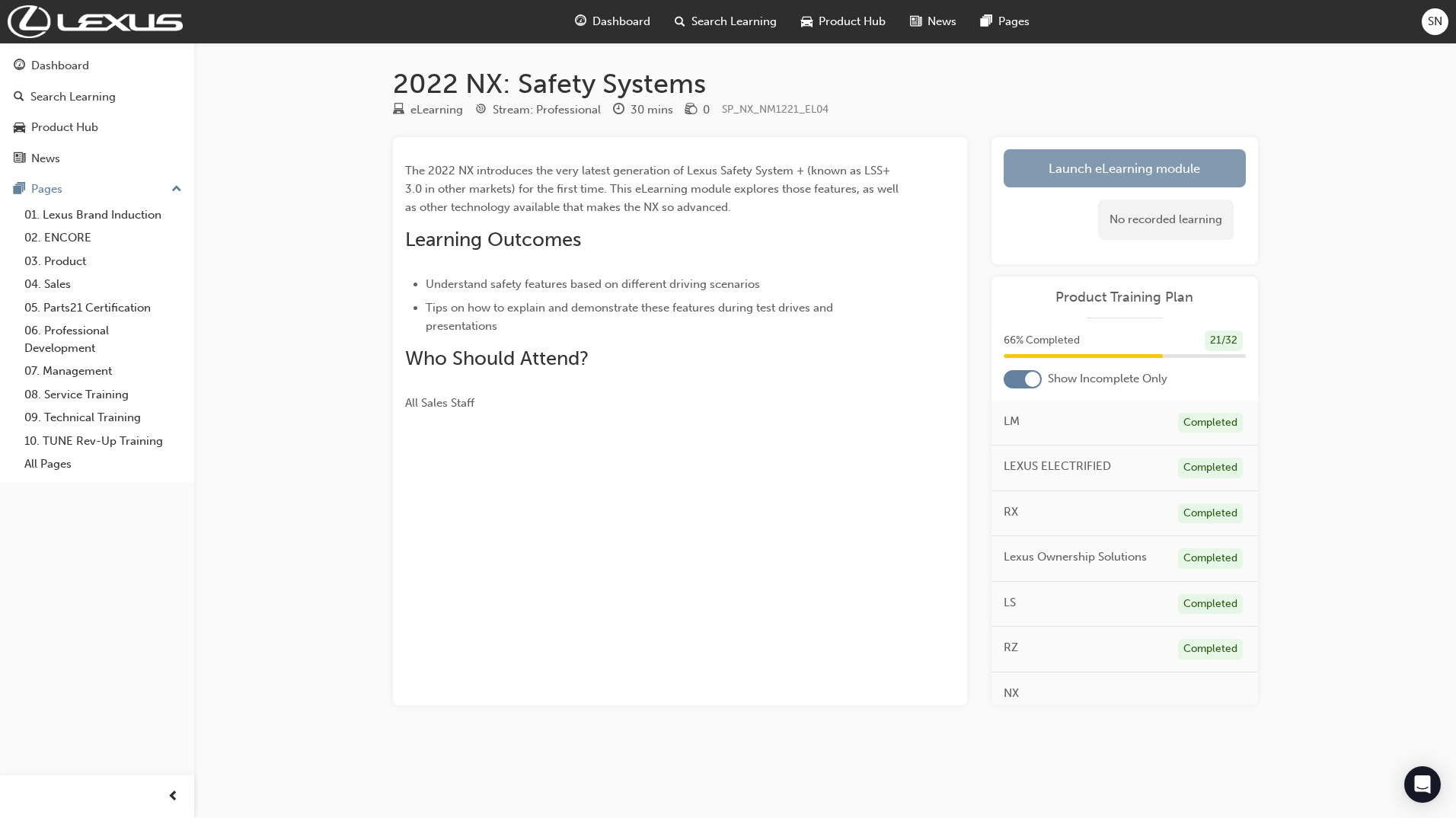
click at [1120, 171] on link "Launch eLearning module" at bounding box center [1125, 168] width 242 height 38
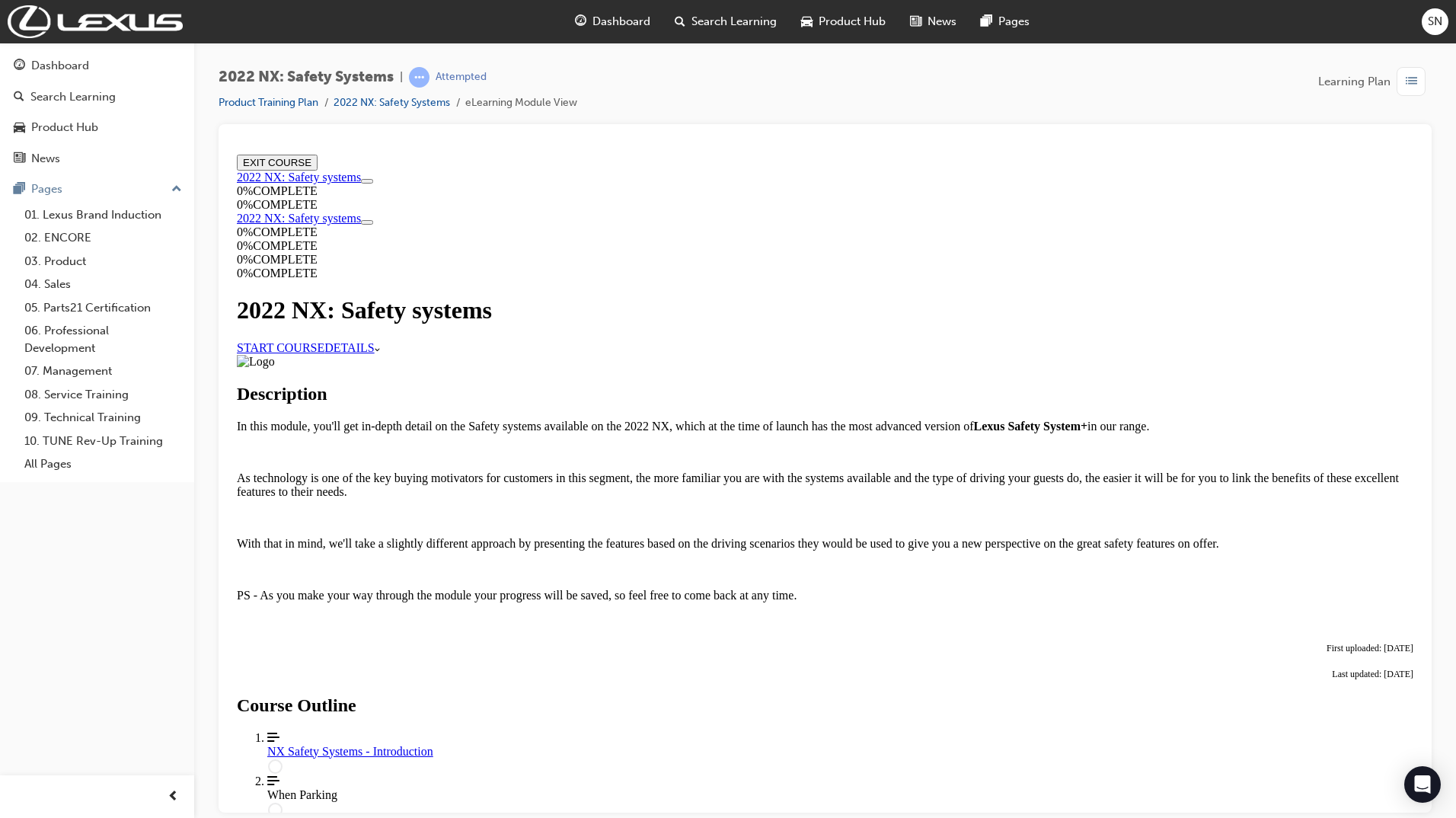
scroll to position [153, 0]
click at [325, 340] on link "START COURSE" at bounding box center [281, 347] width 88 height 13
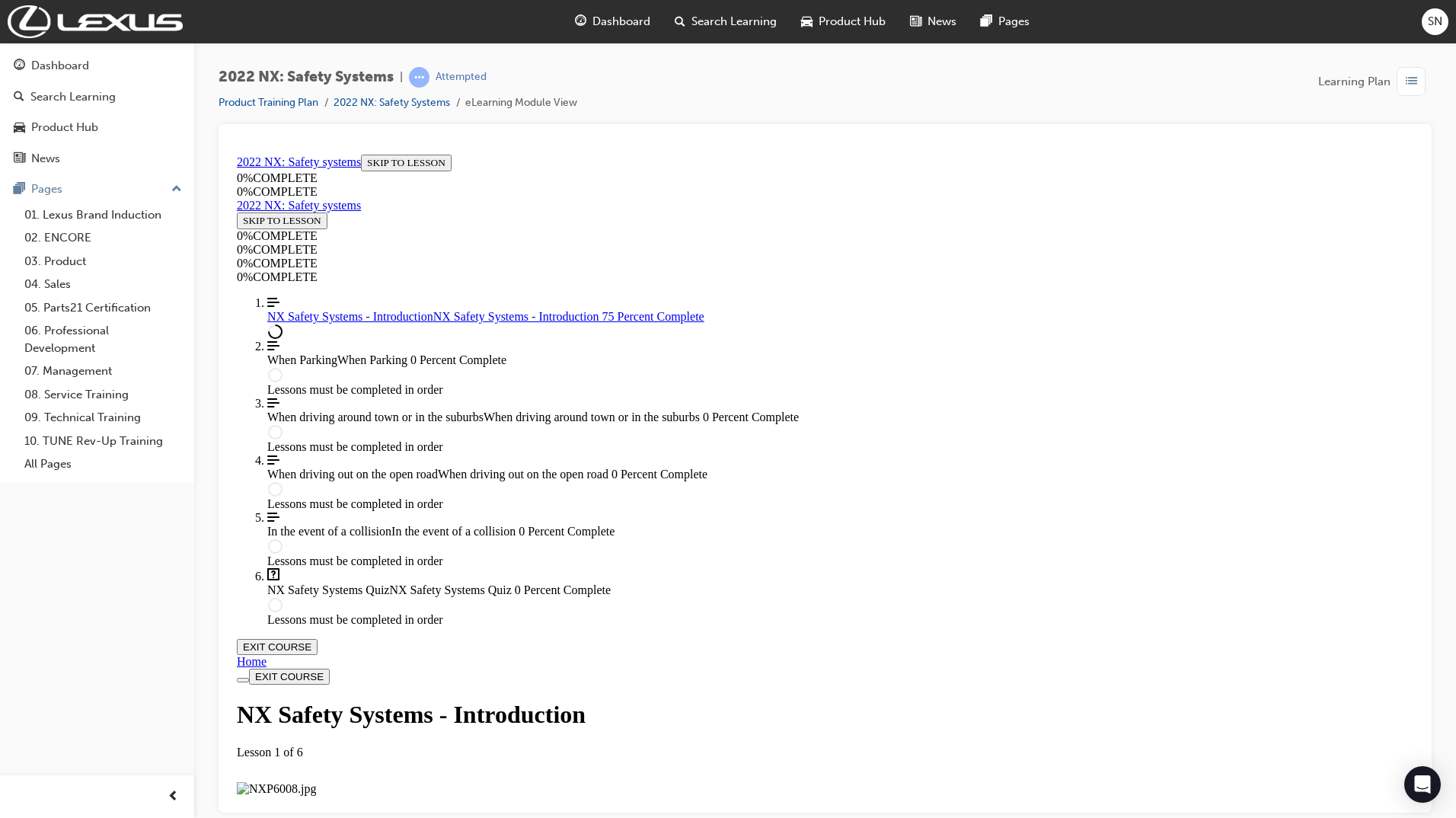
scroll to position [1125, 0]
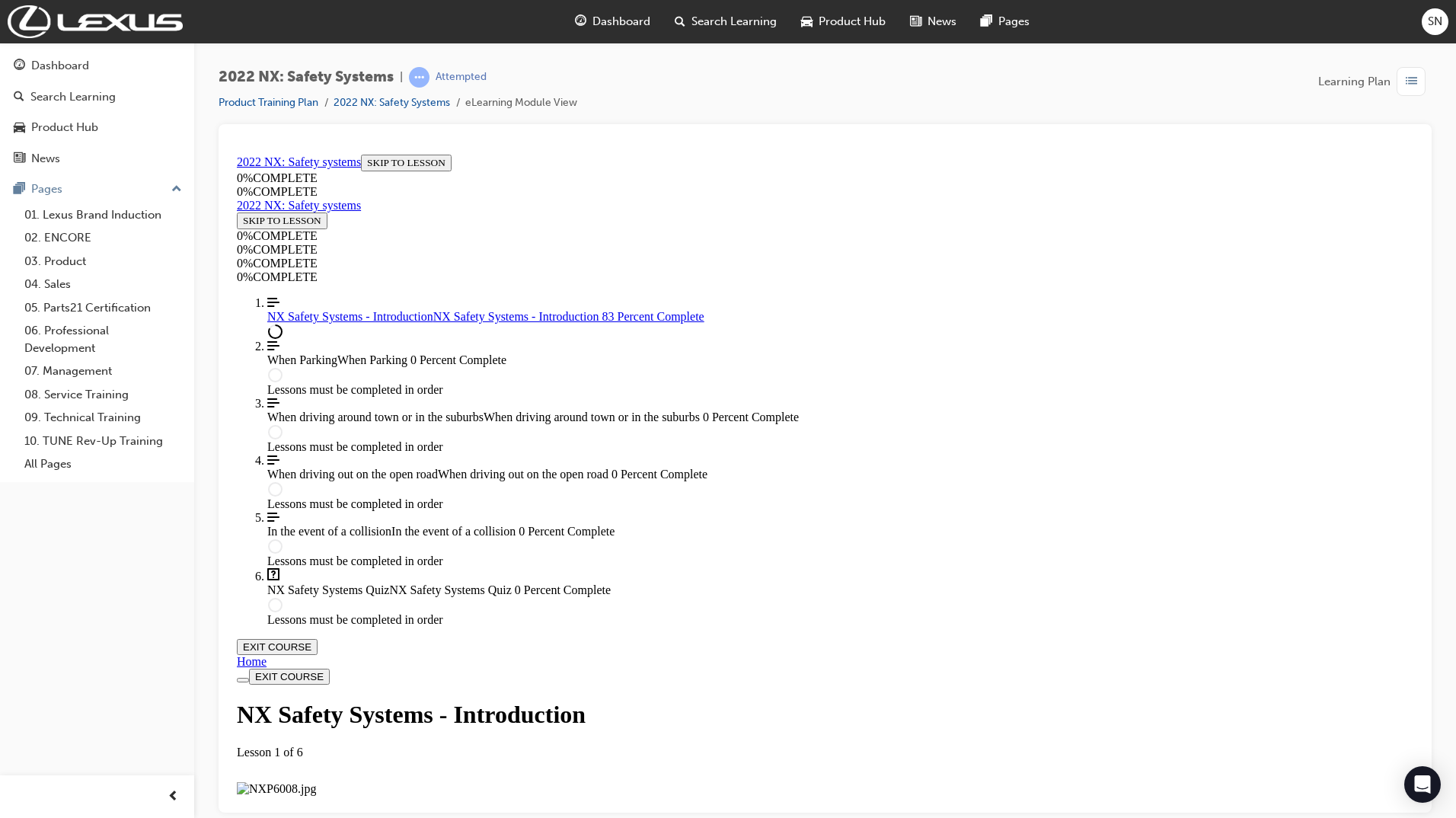
scroll to position [981, 0]
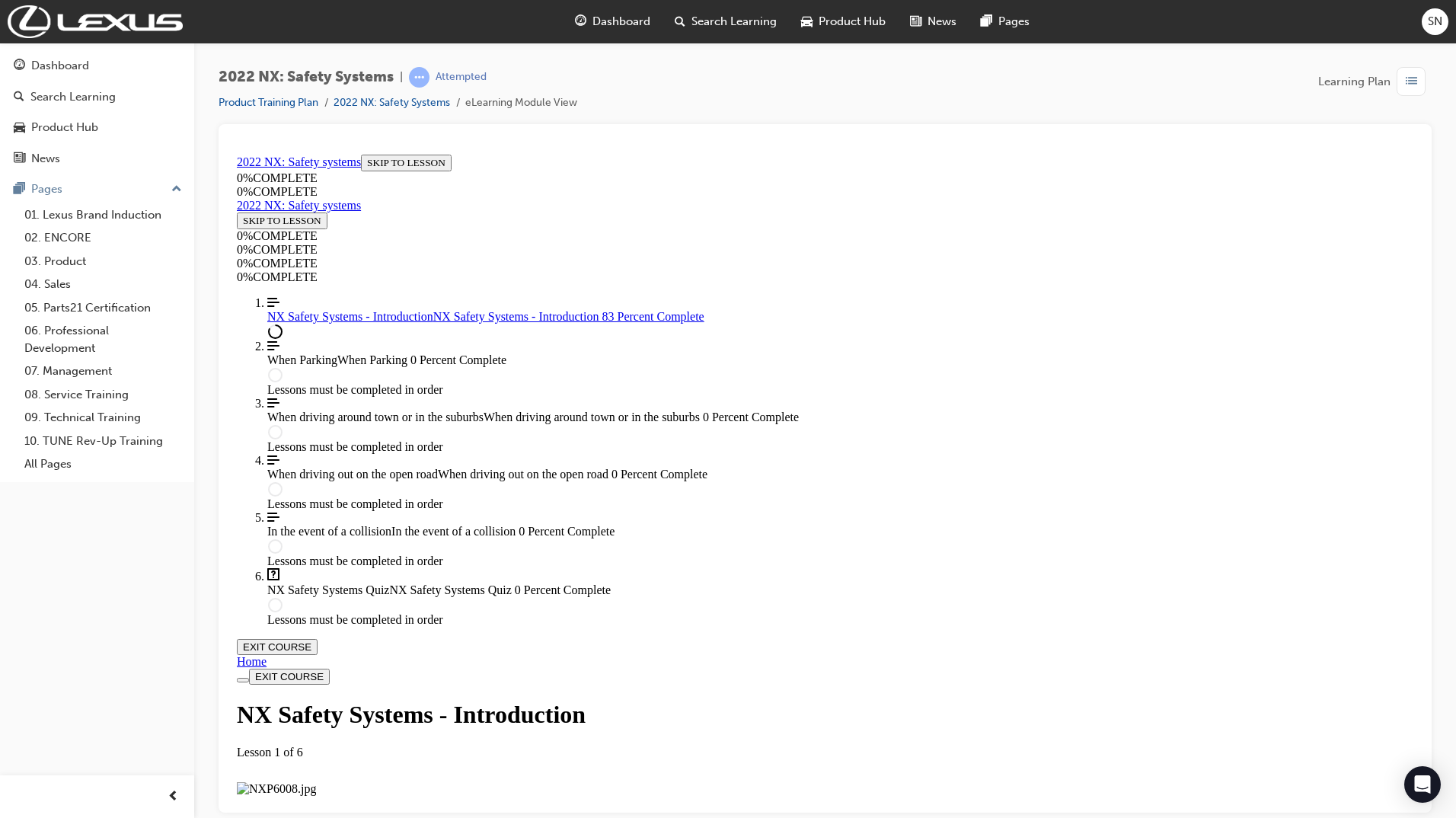
scroll to position [2032, 0]
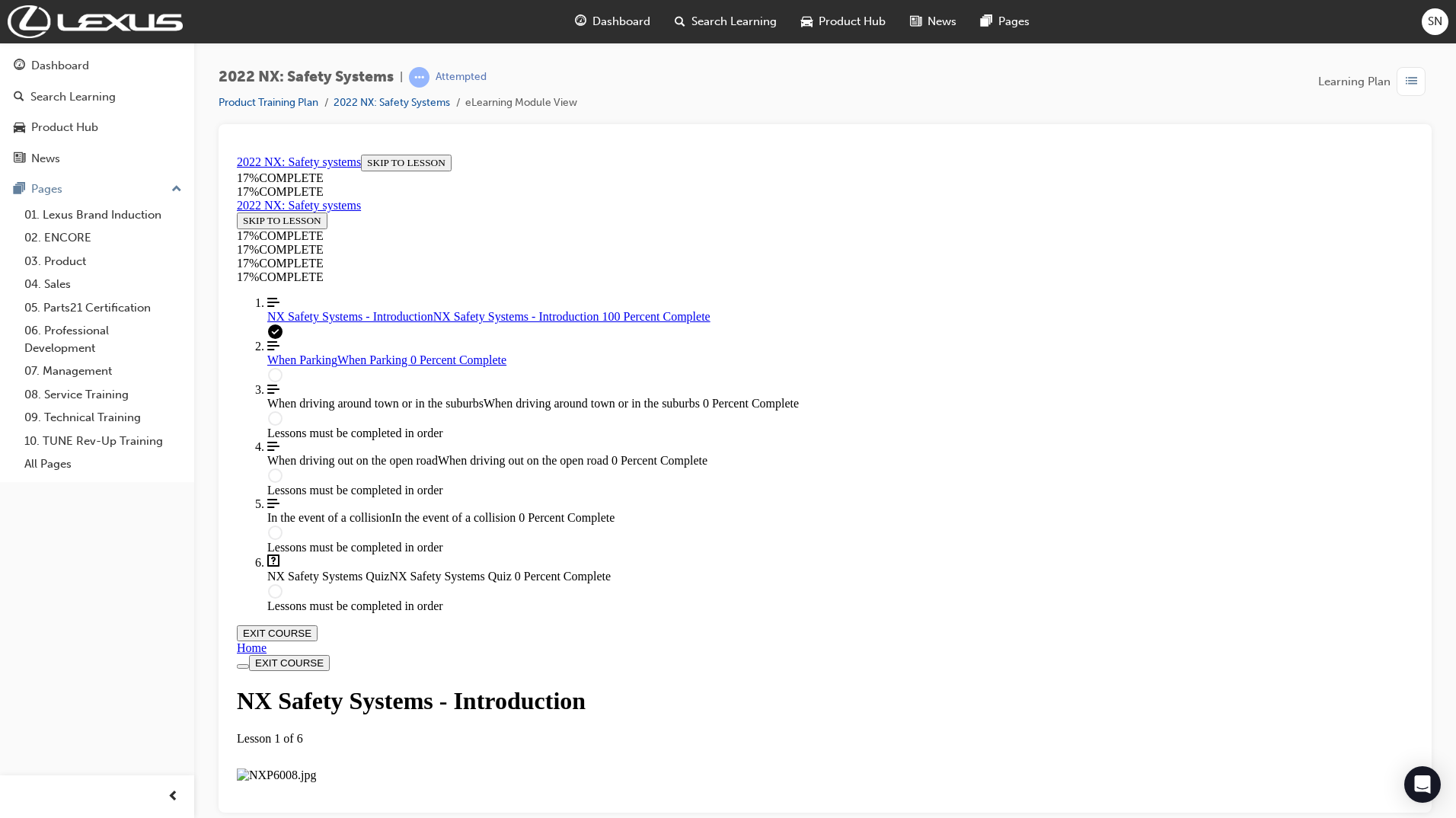
scroll to position [2509, 0]
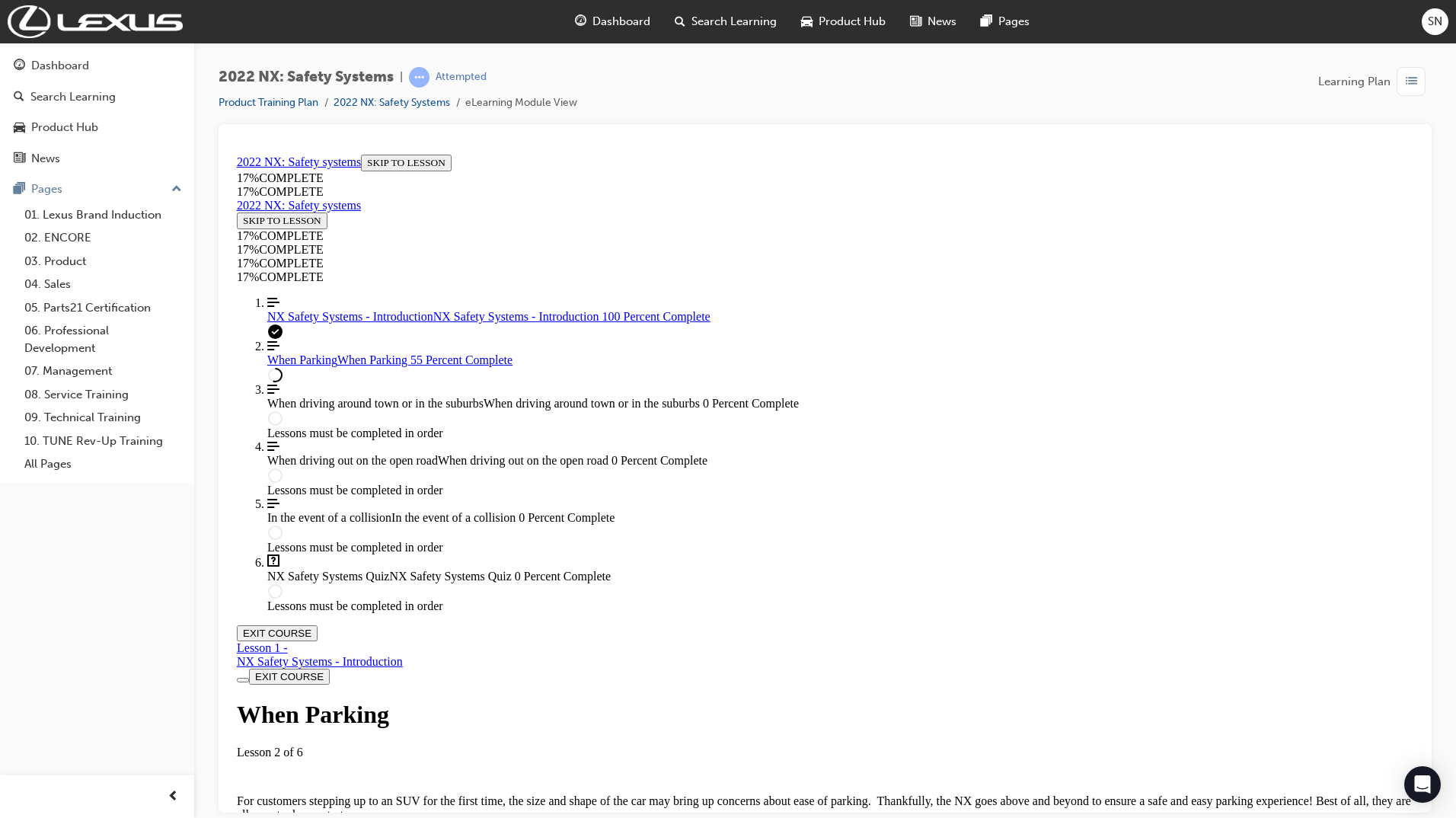
scroll to position [4241, 0]
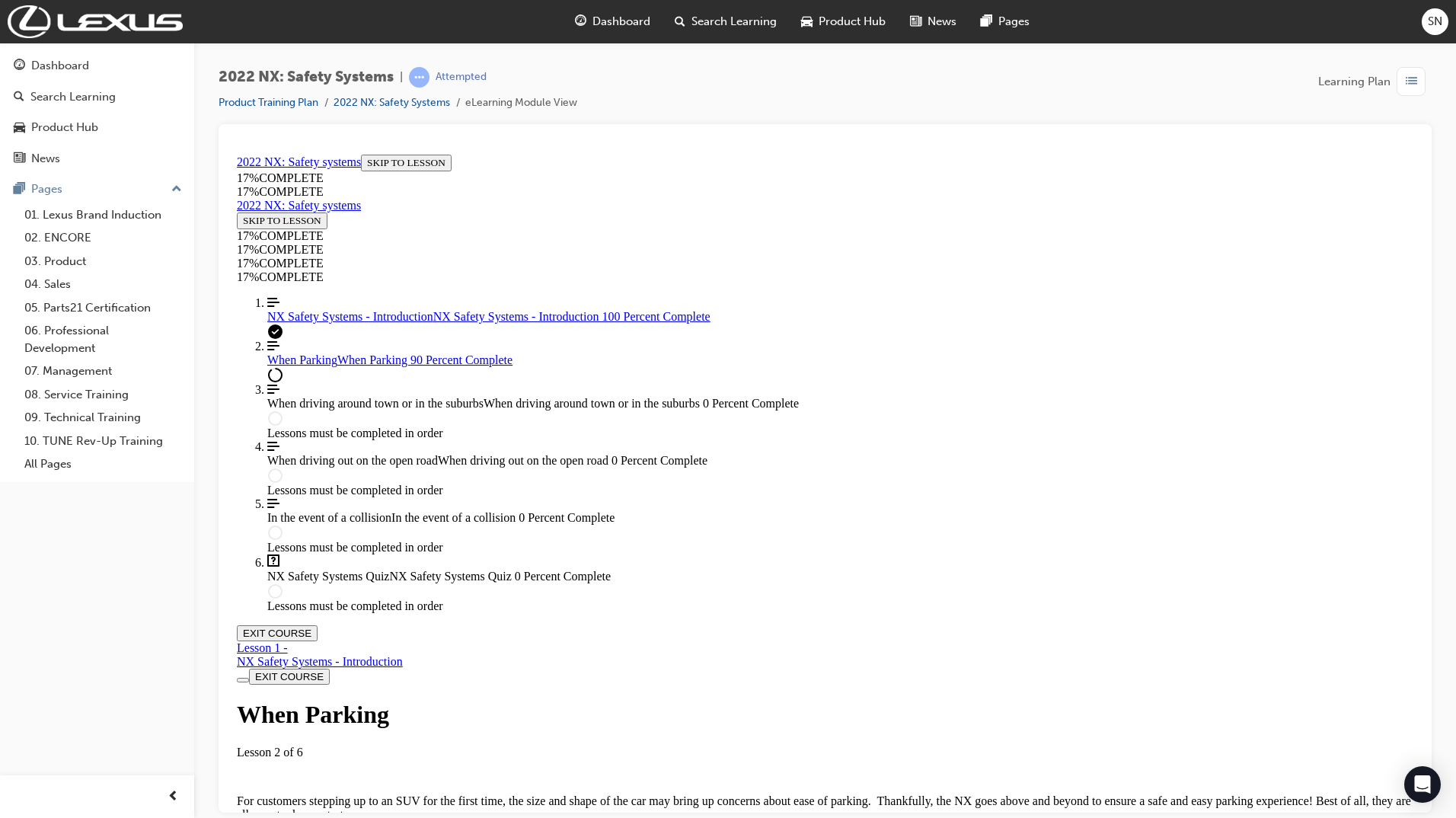
drag, startPoint x: 1652, startPoint y: 809, endPoint x: 1418, endPoint y: 689, distance: 263.0
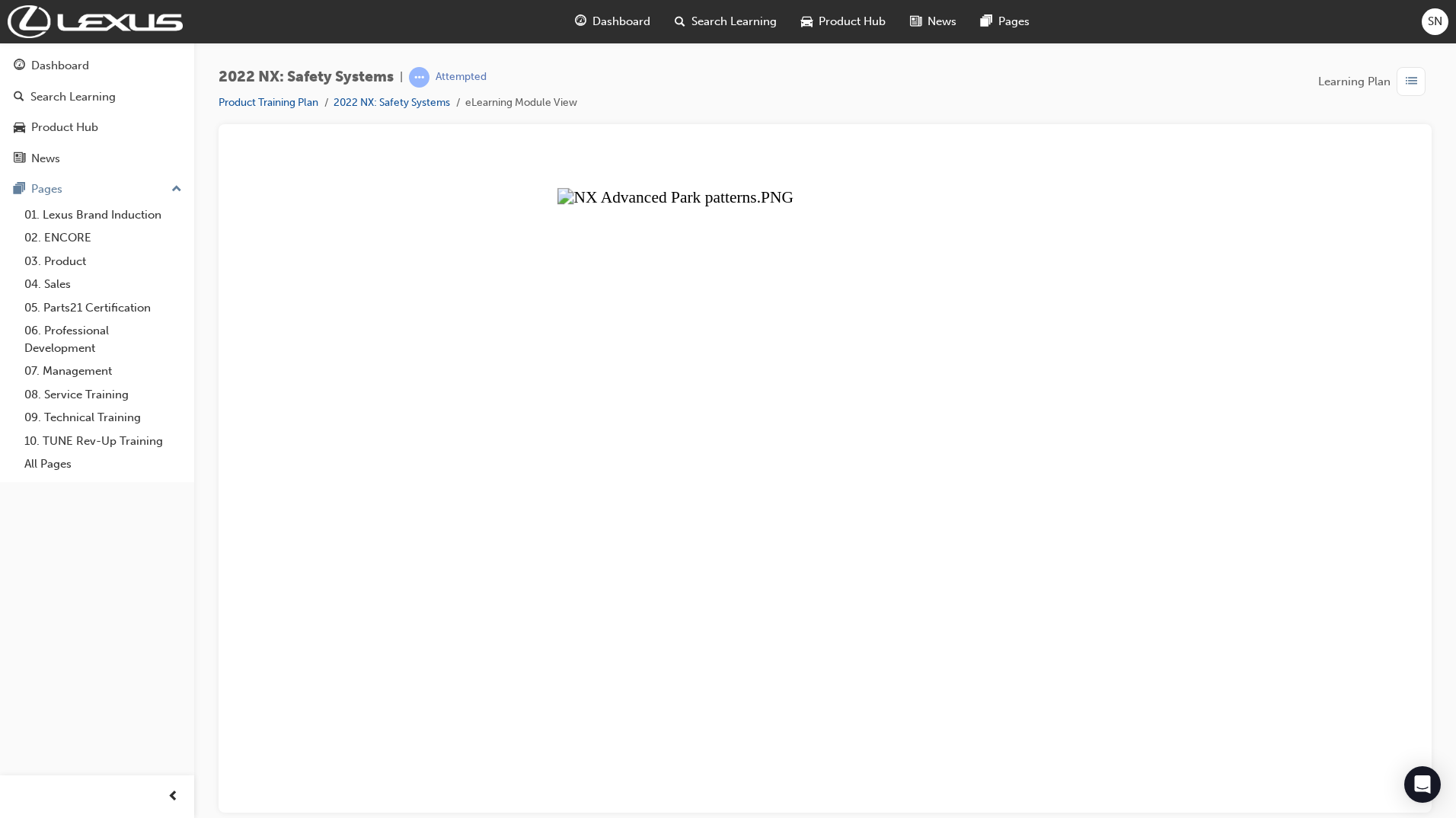
click at [928, 605] on button "Unzoom image" at bounding box center [825, 480] width 1189 height 664
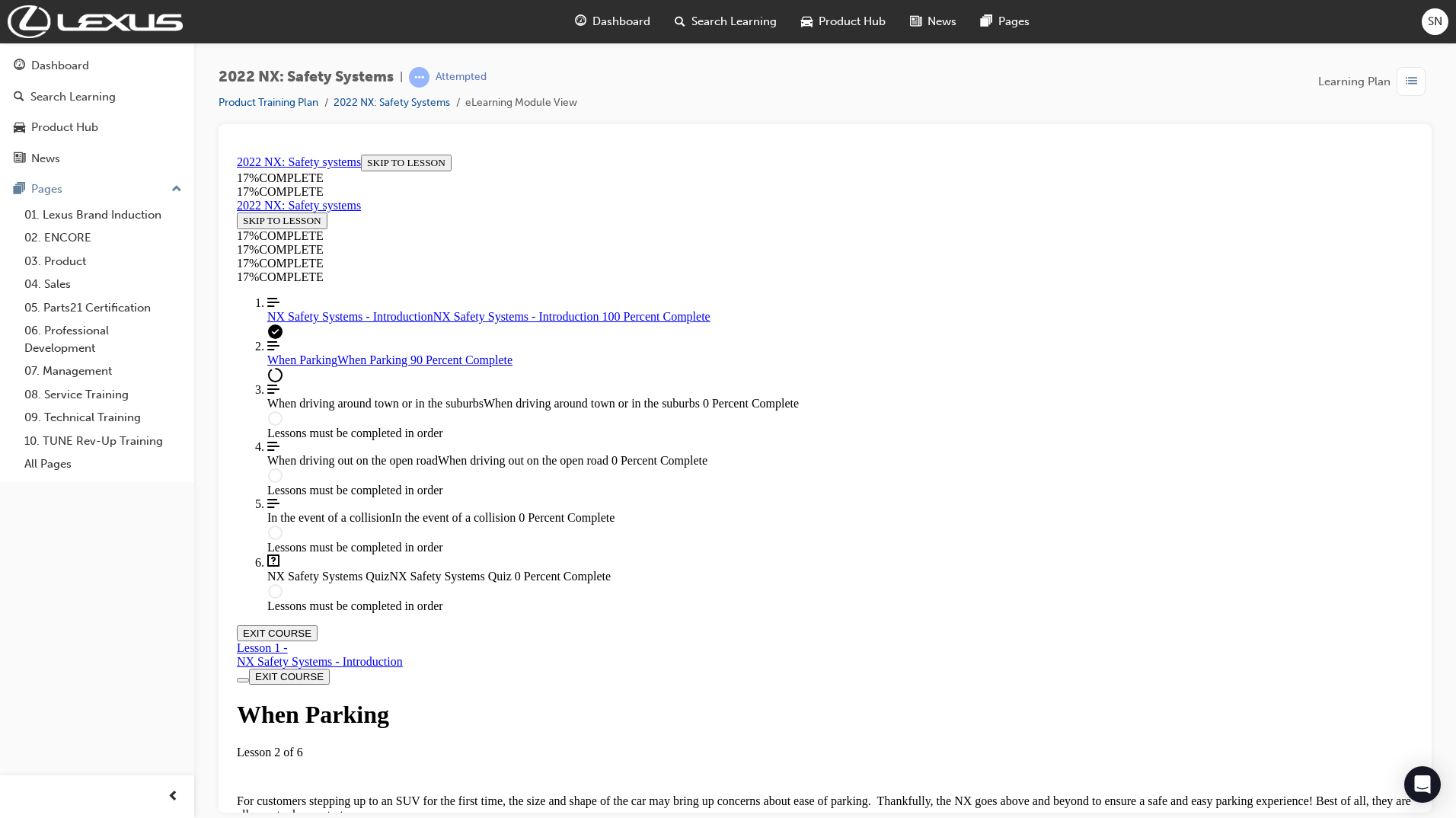
scroll to position [4609, 0]
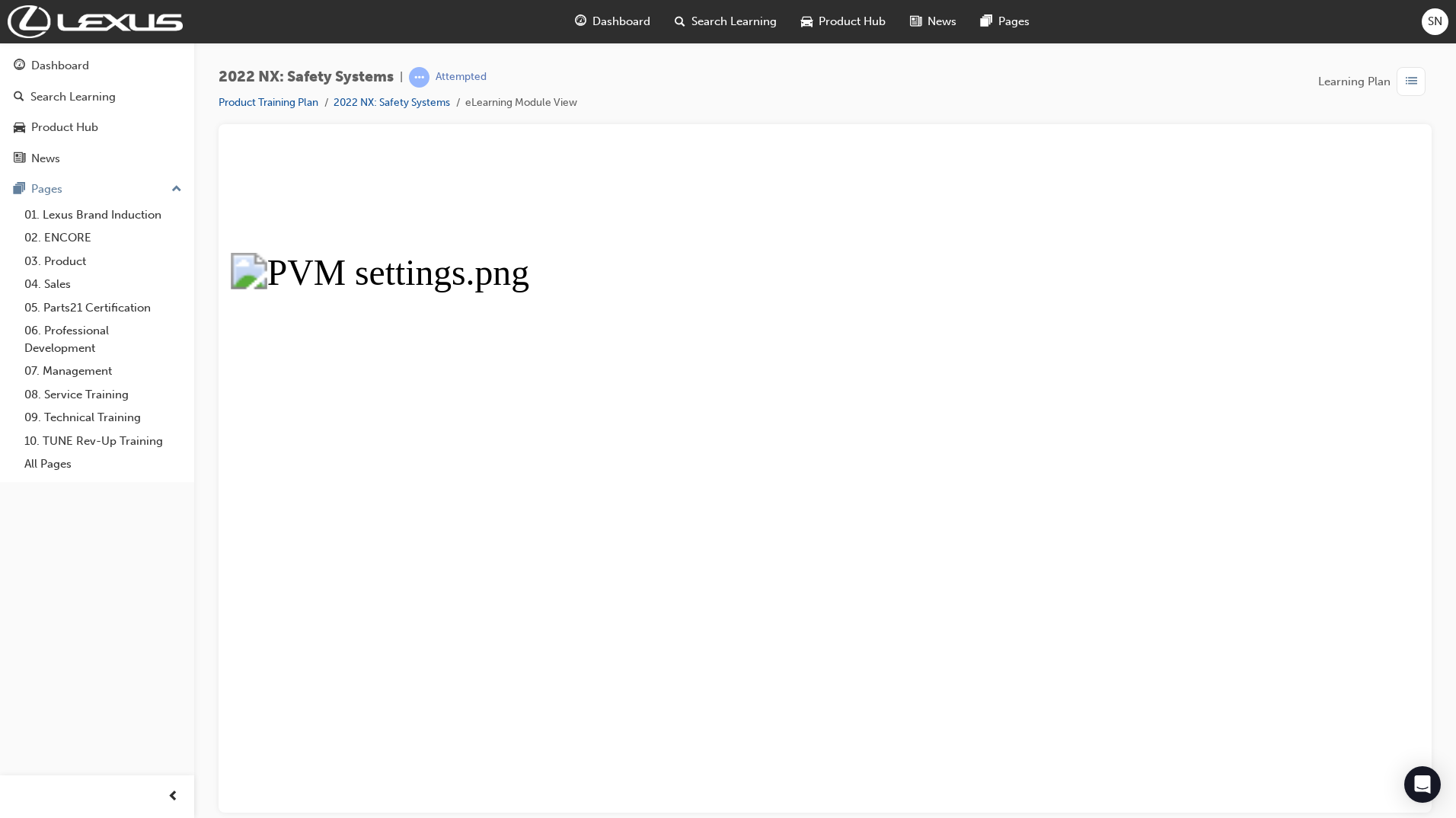
click at [650, 489] on button "Unzoom image" at bounding box center [825, 480] width 1189 height 664
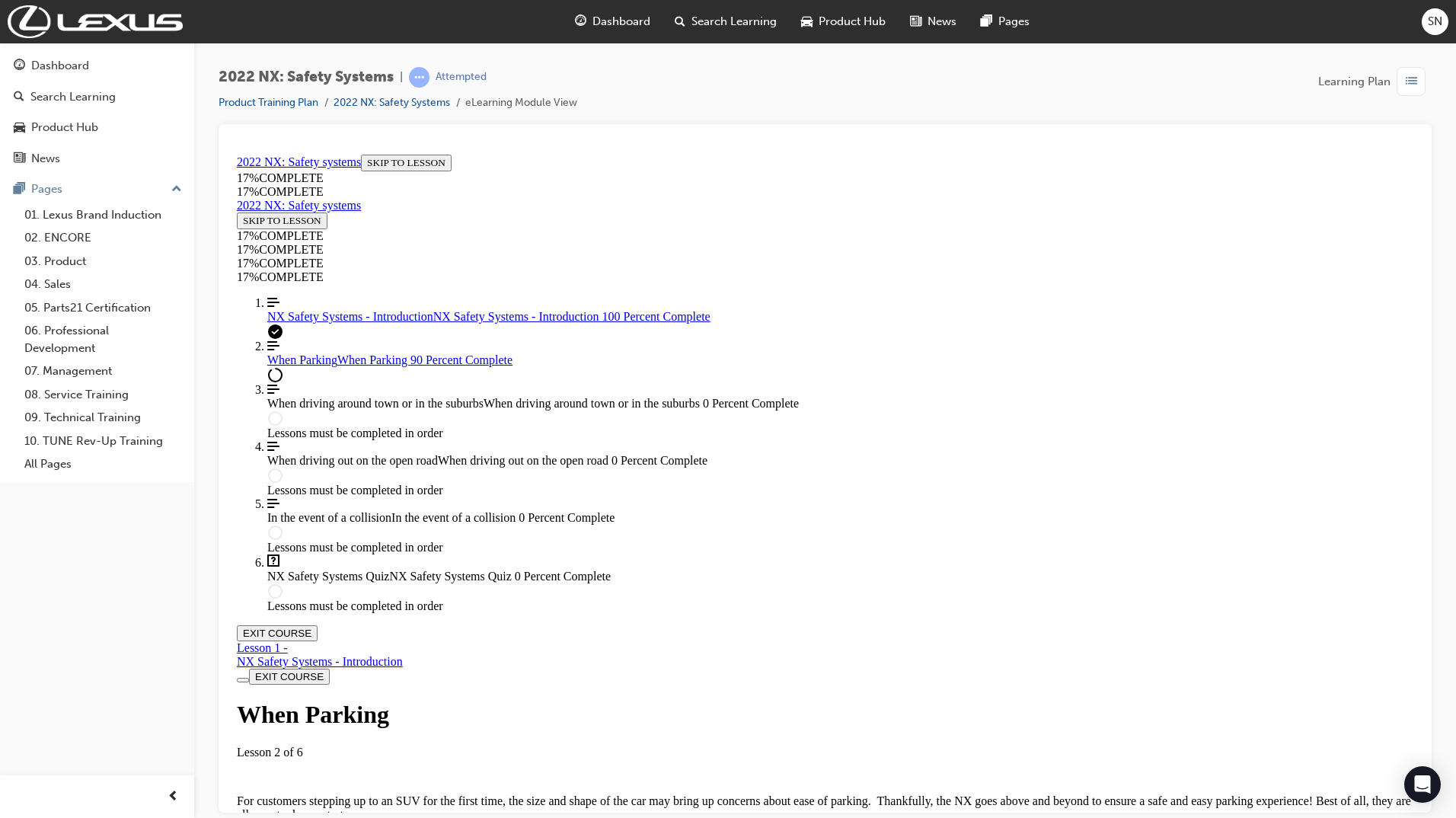
scroll to position [3542, 0]
drag, startPoint x: 973, startPoint y: 459, endPoint x: 997, endPoint y: 458, distance: 24.0
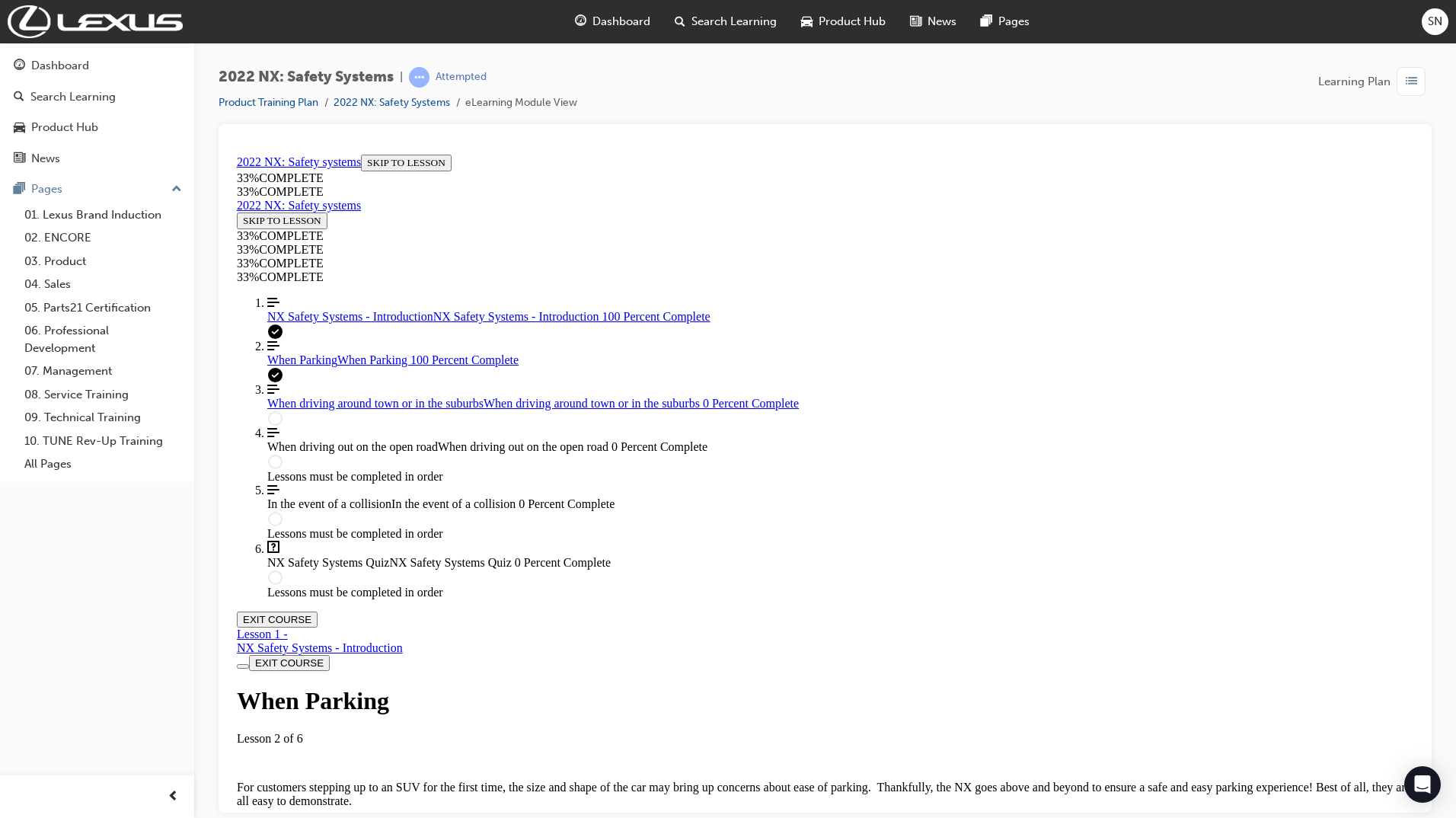
scroll to position [8372, 0]
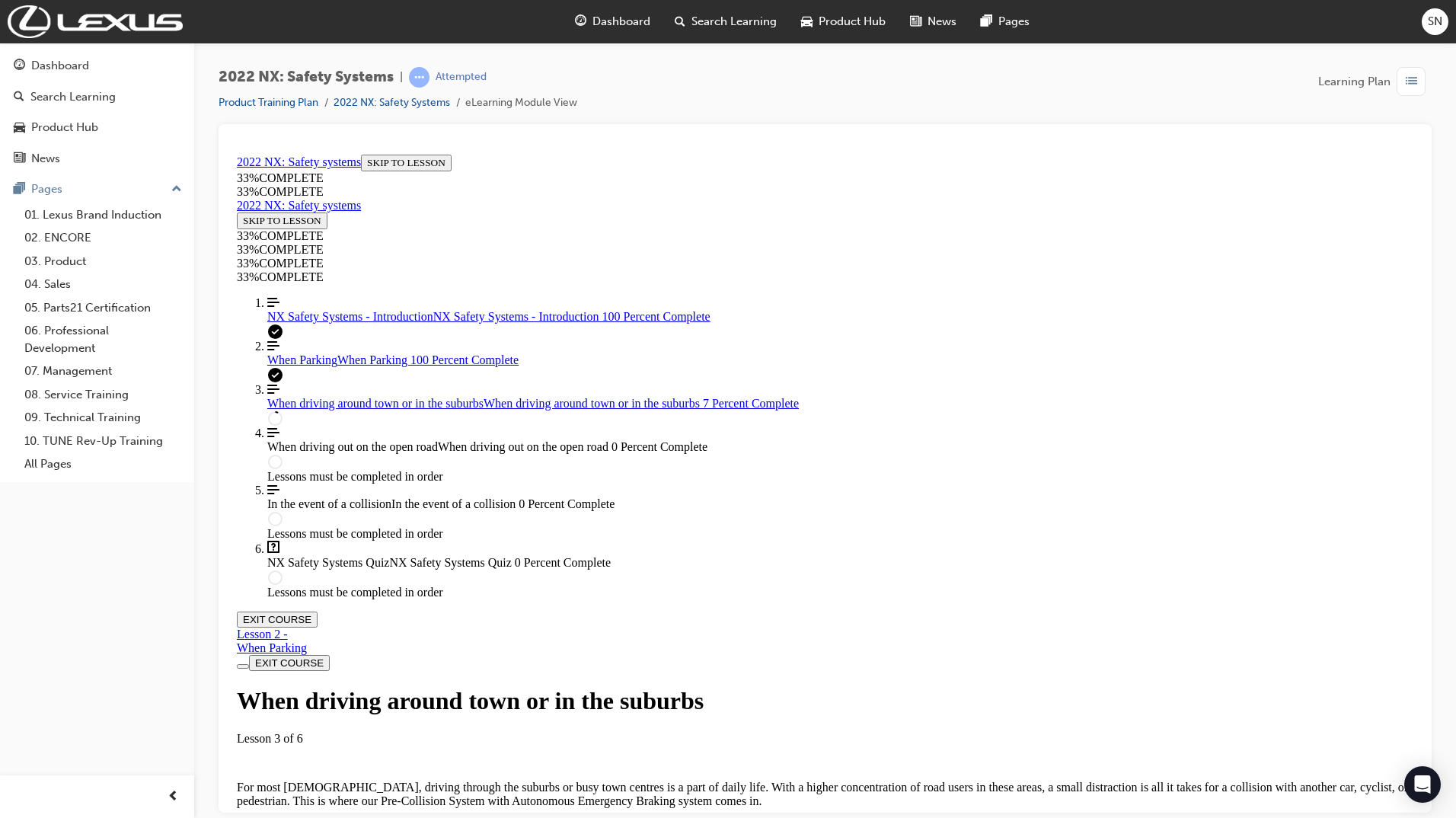
scroll to position [433, 0]
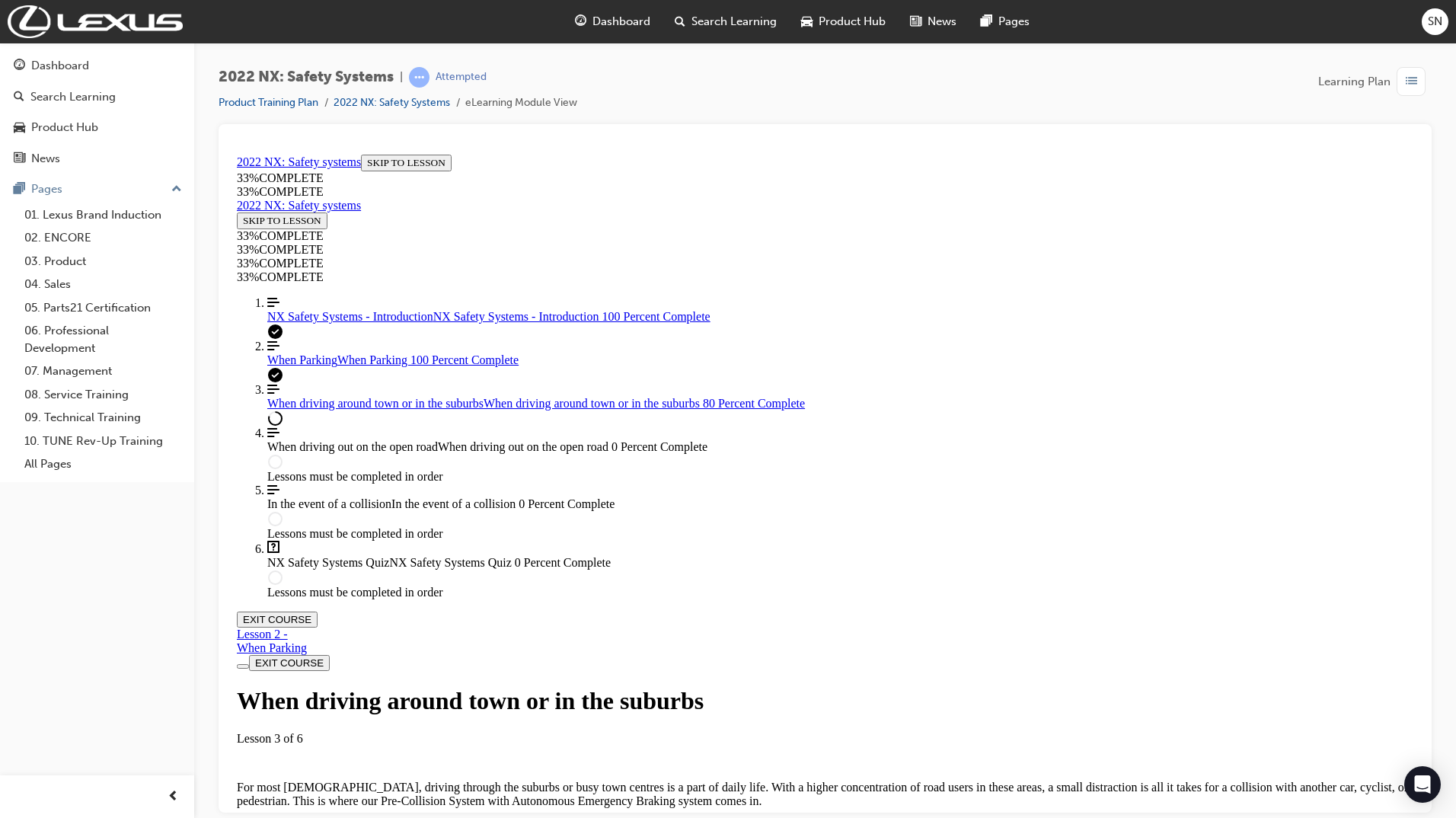
scroll to position [3646, 0]
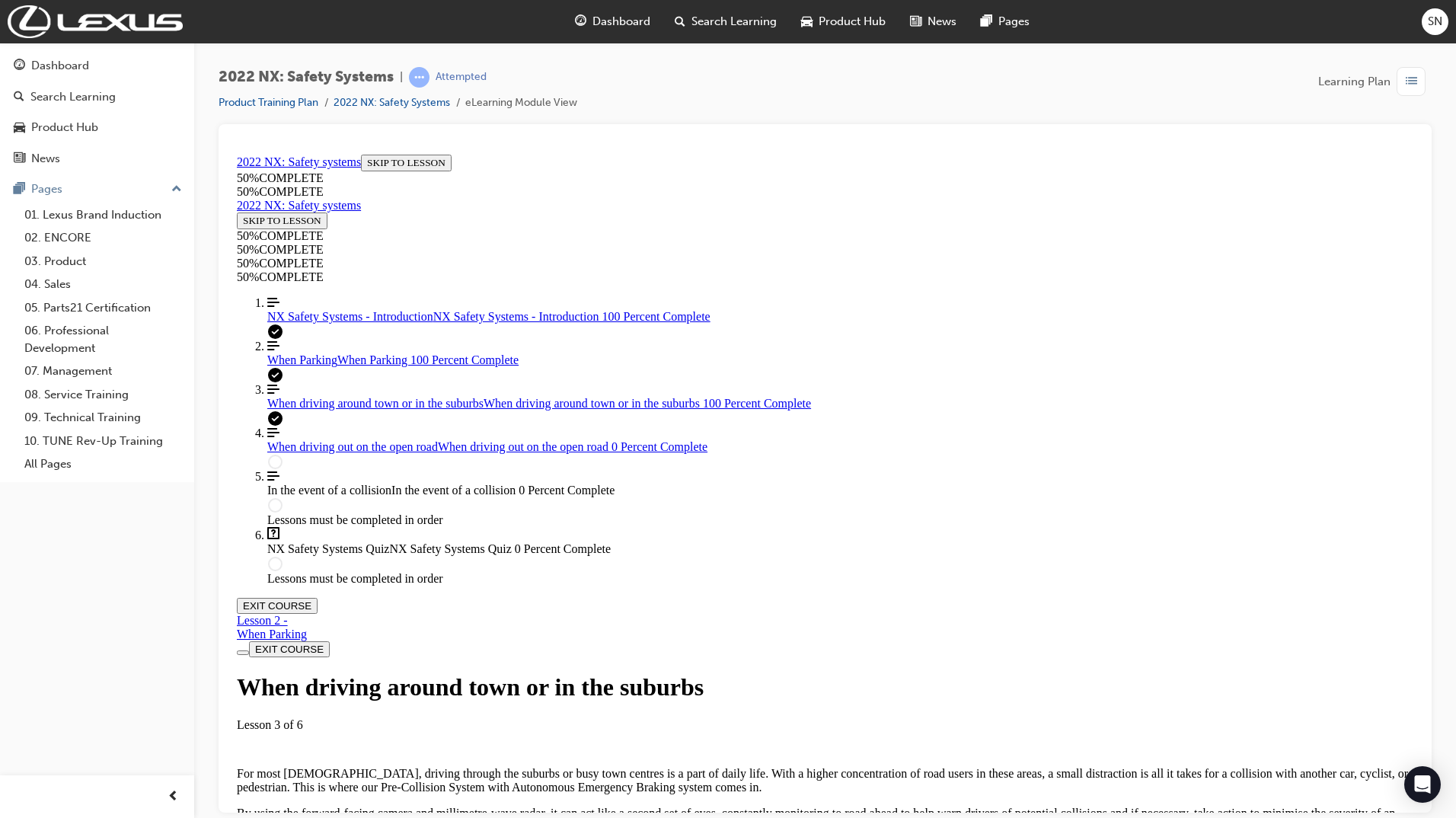
scroll to position [4150, 0]
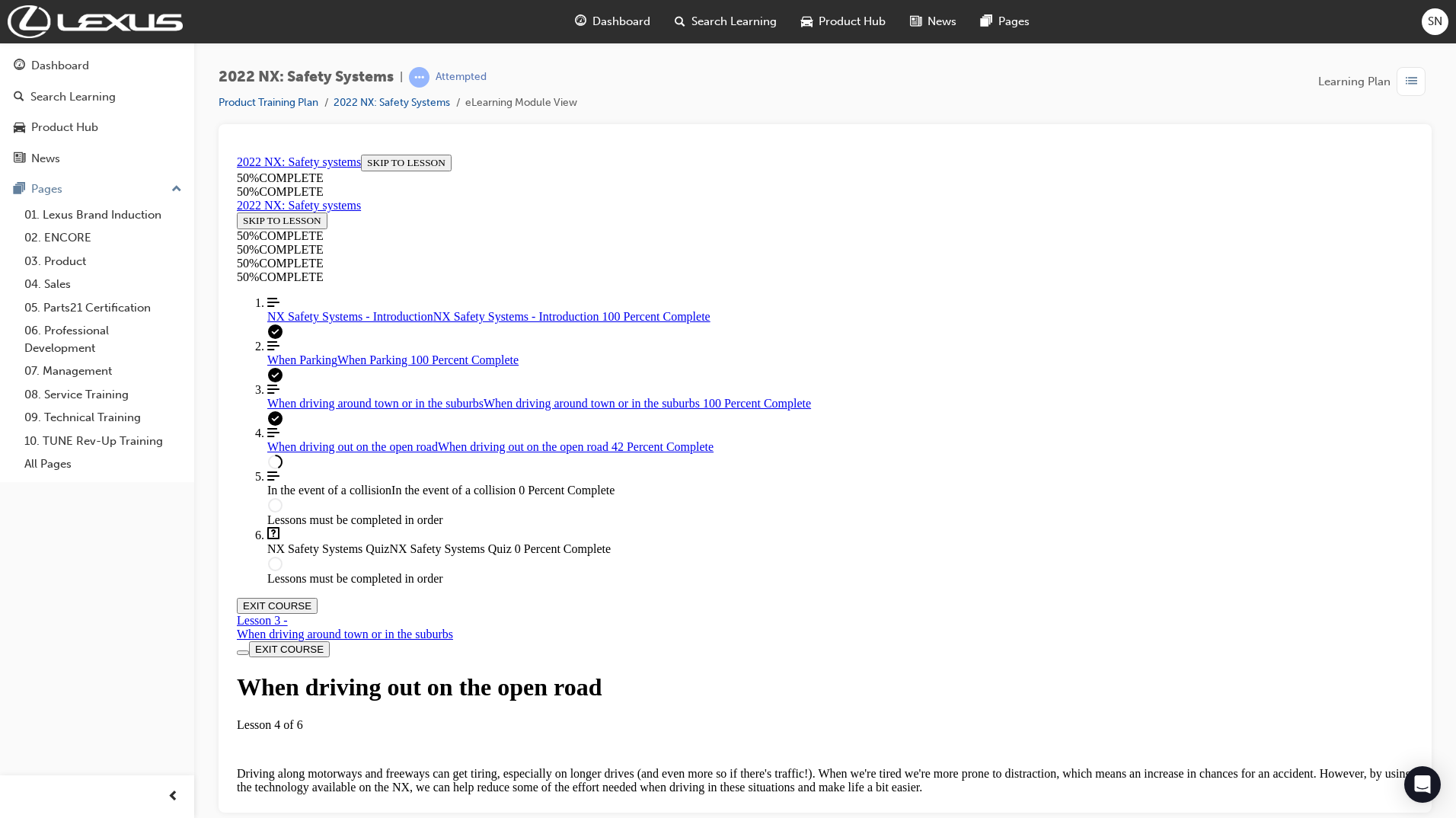
scroll to position [2261, 0]
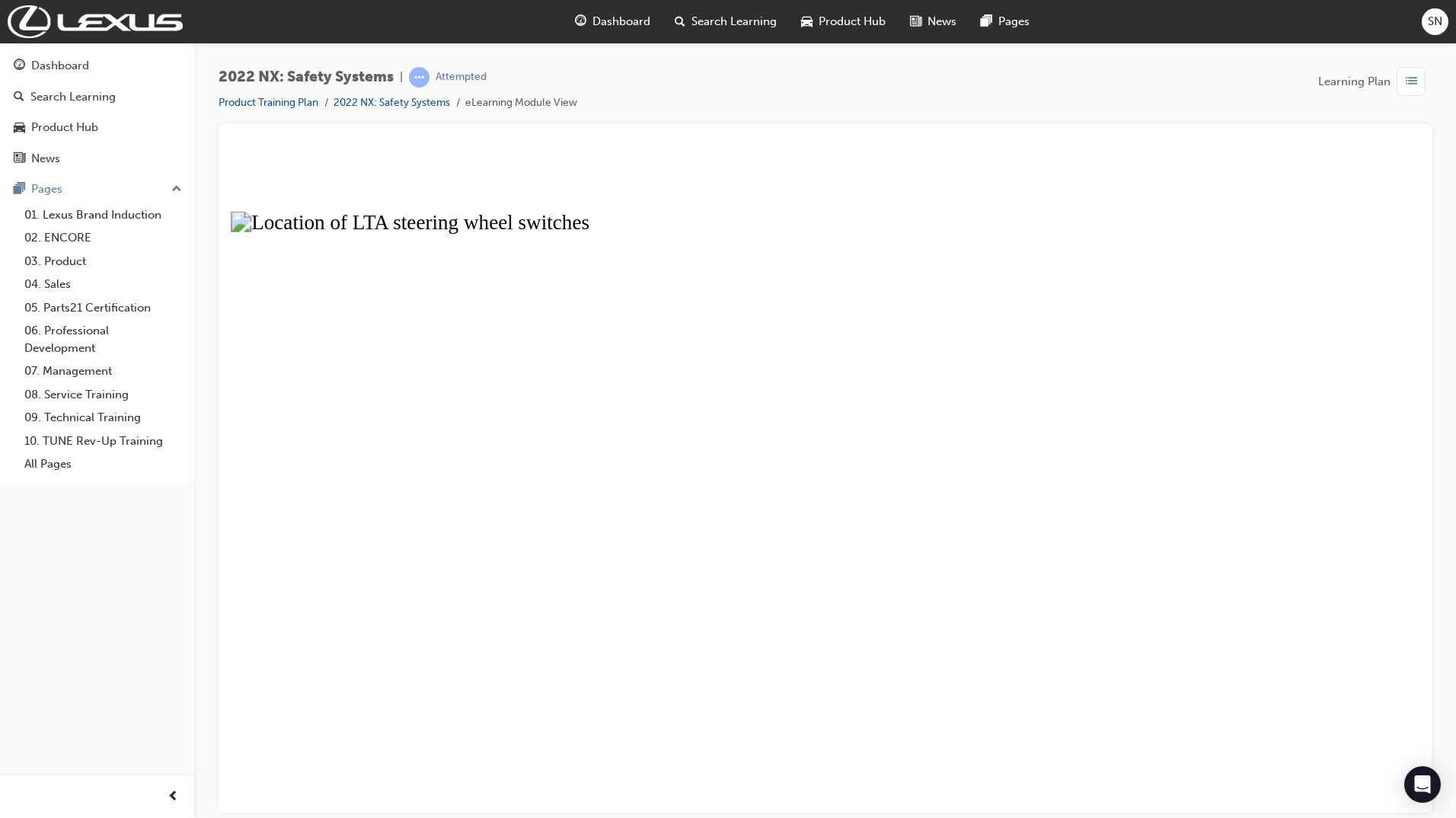
click at [702, 600] on button "Unzoom image" at bounding box center [825, 480] width 1189 height 664
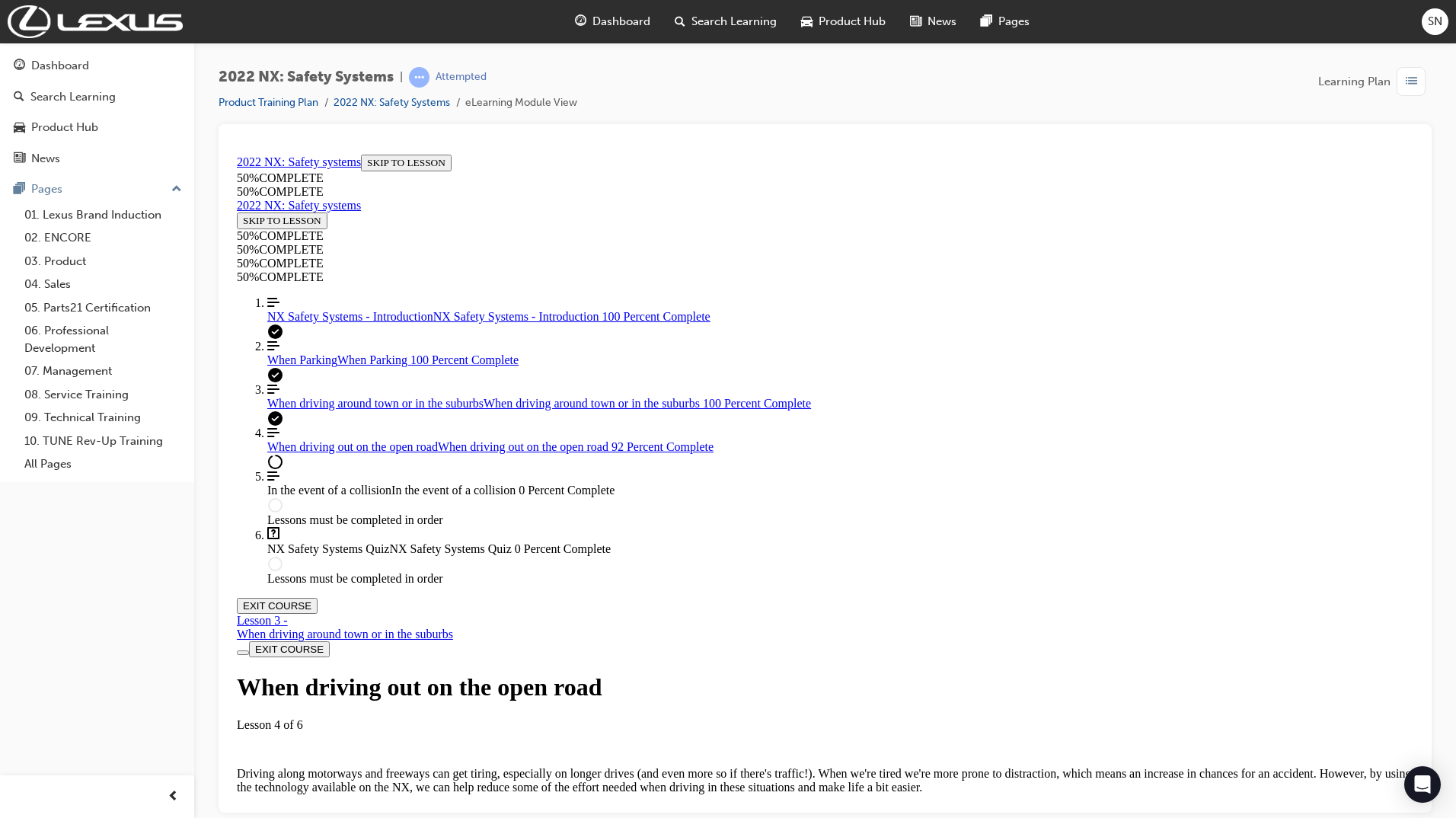
scroll to position [1523, 0]
drag, startPoint x: 1406, startPoint y: 355, endPoint x: 1405, endPoint y: 463, distance: 108.0
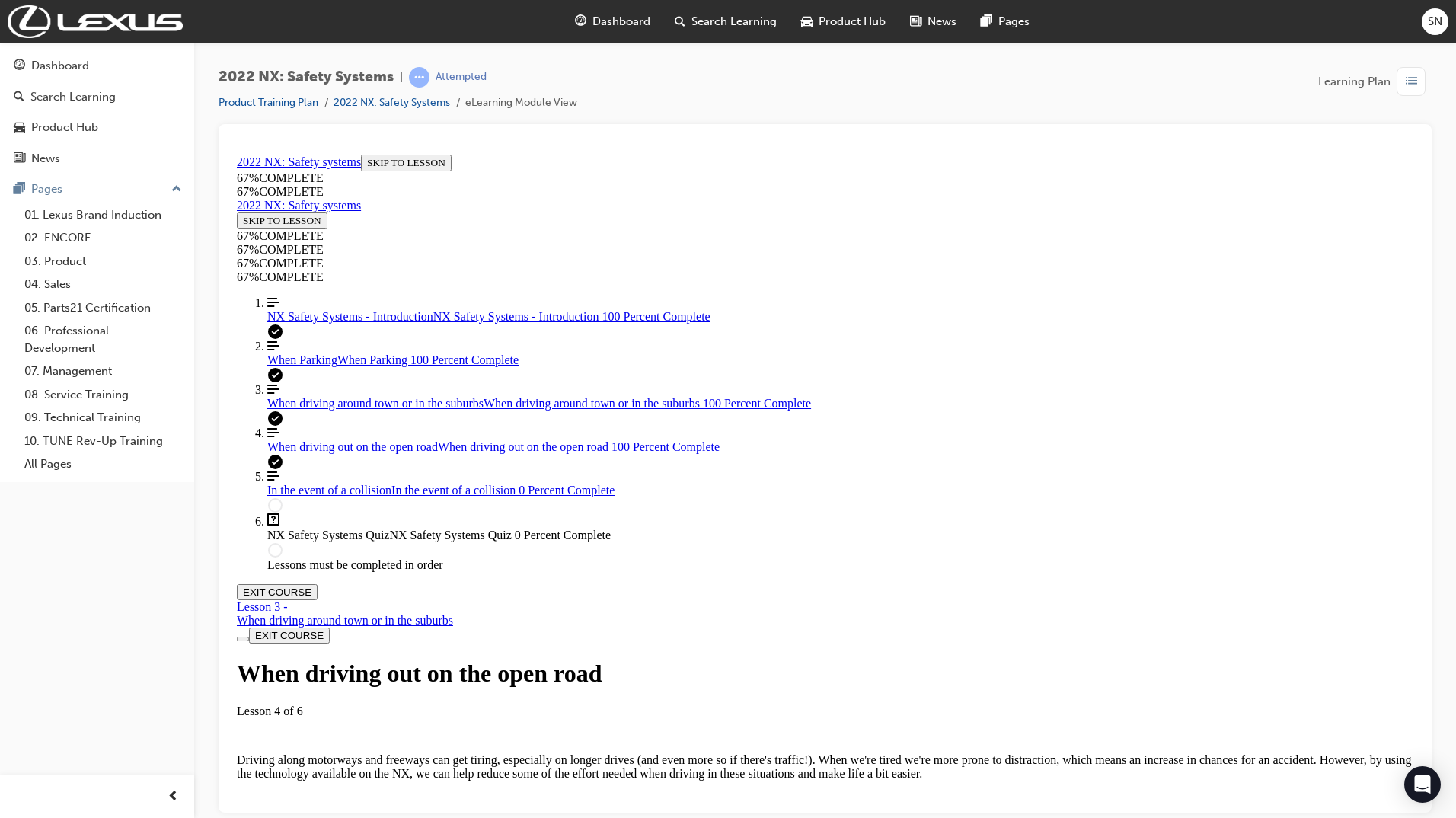
scroll to position [6519, 0]
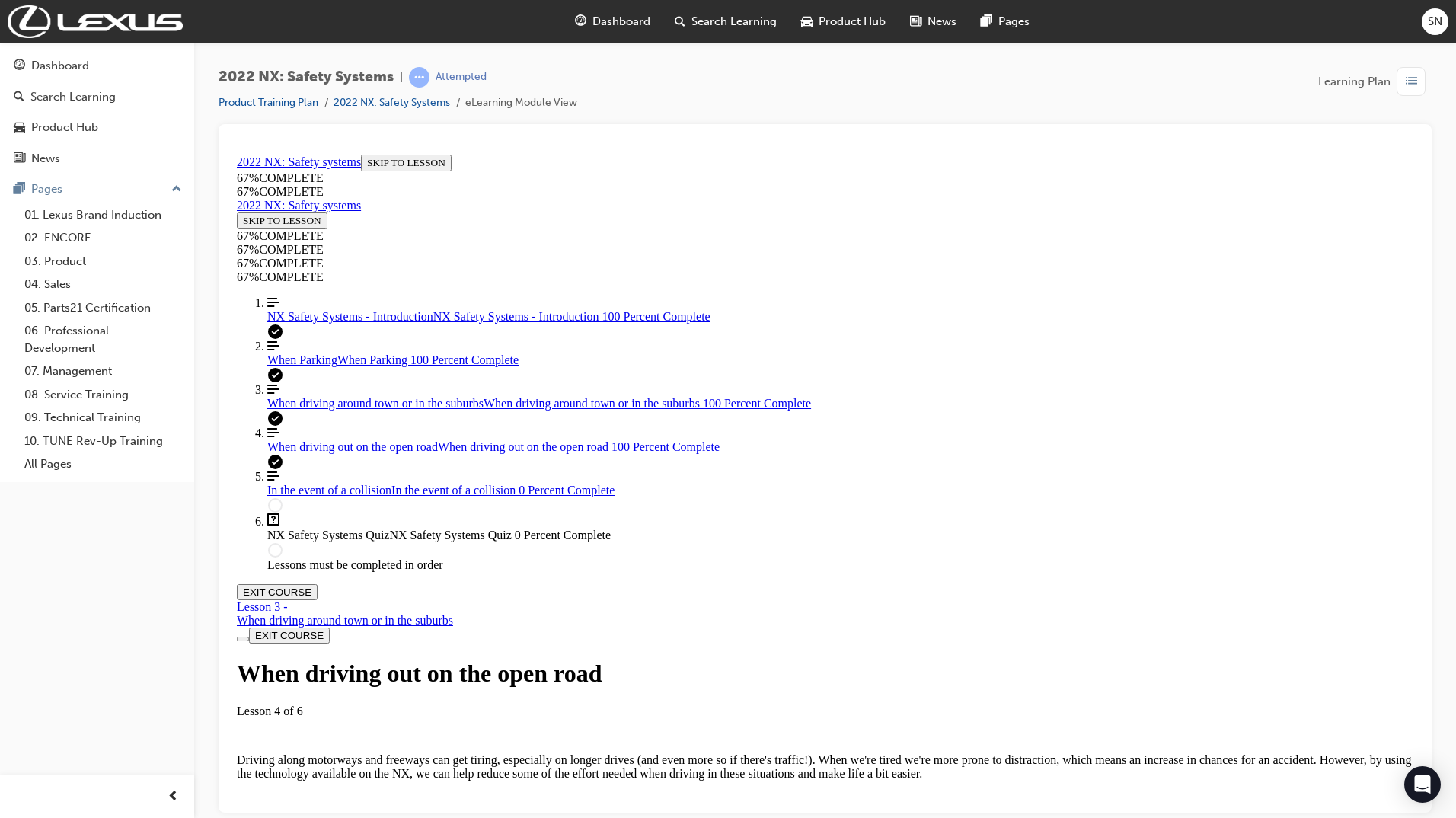
scroll to position [6748, 0]
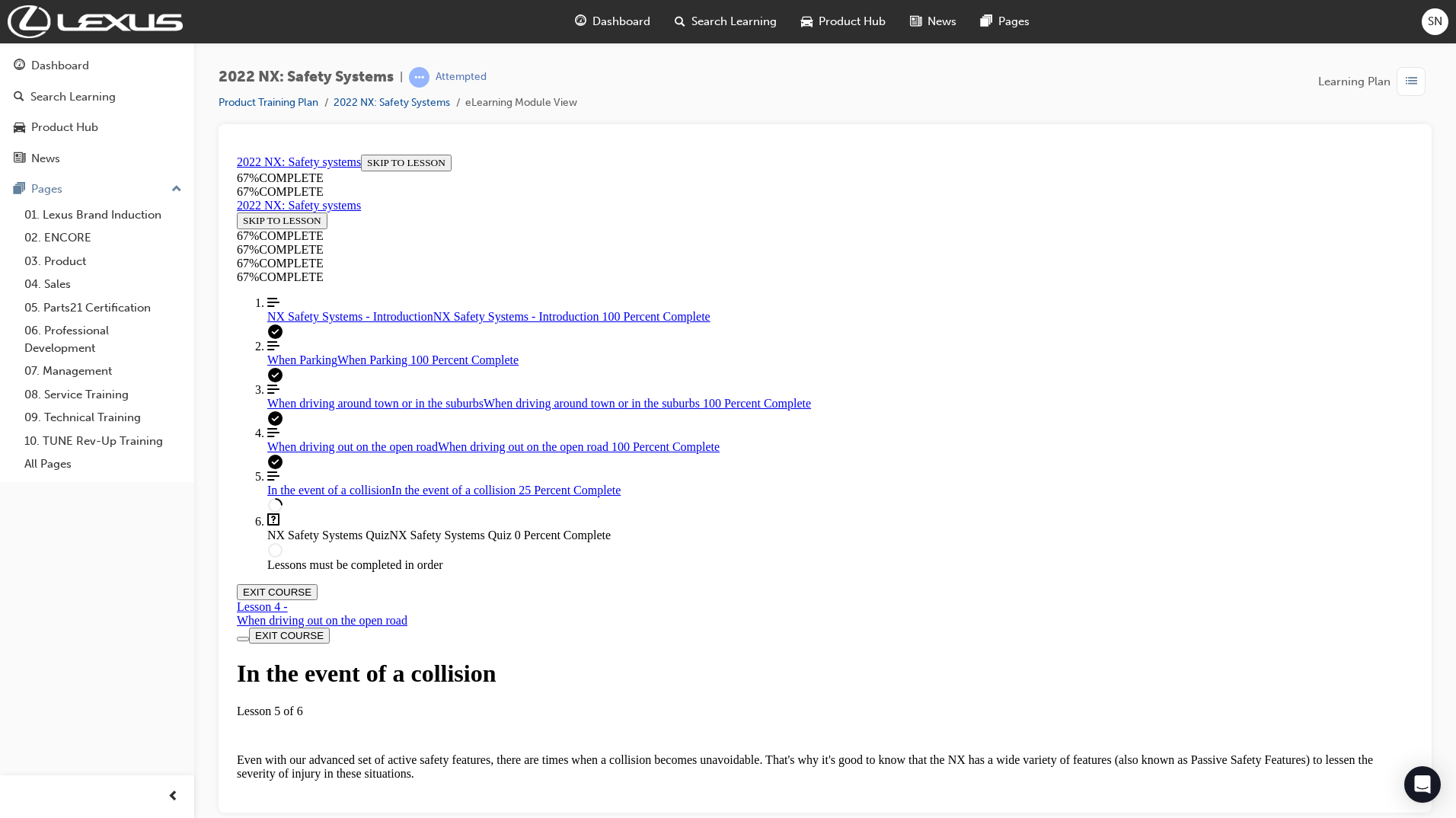
scroll to position [510, 0]
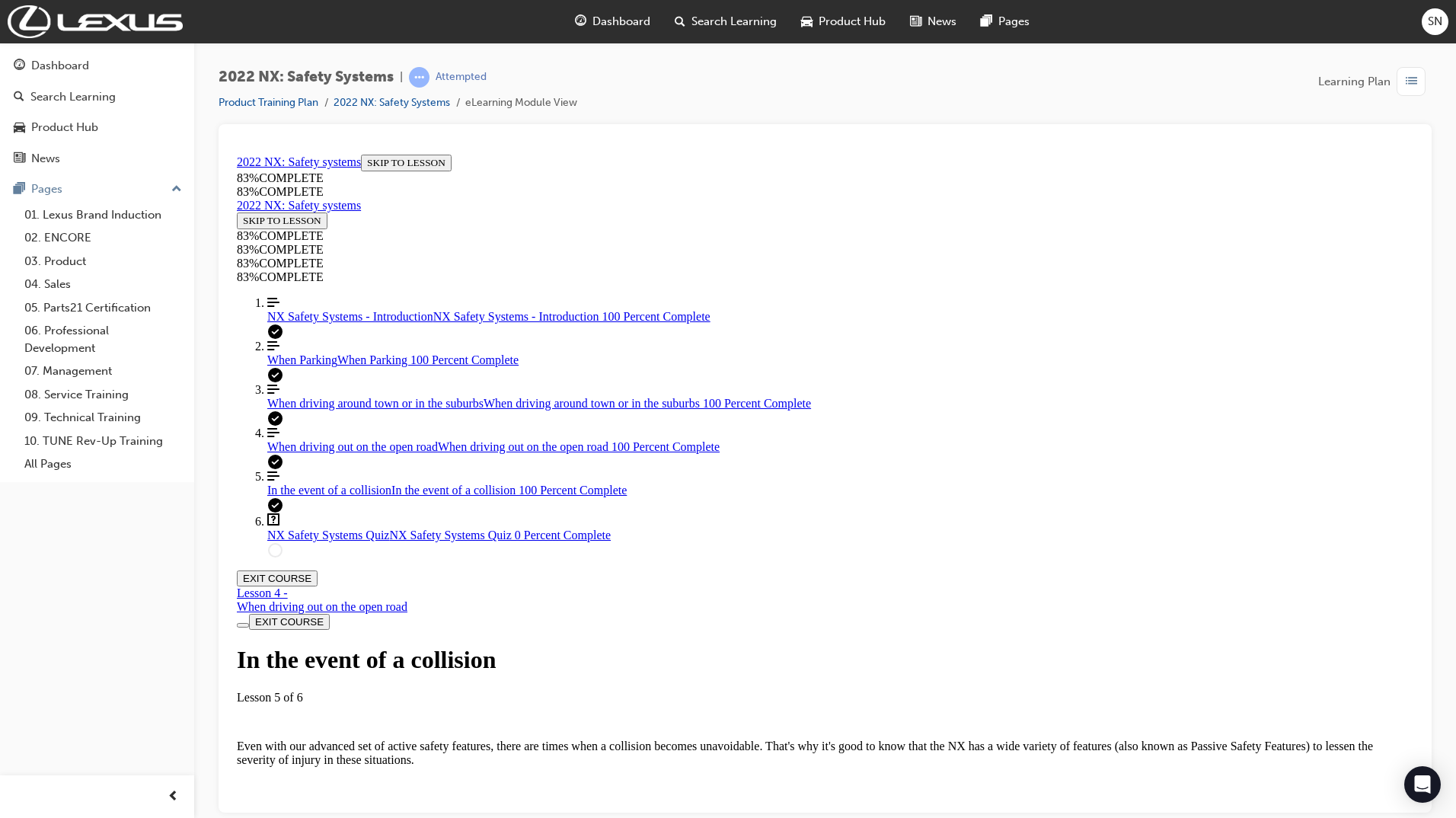
scroll to position [3063, 0]
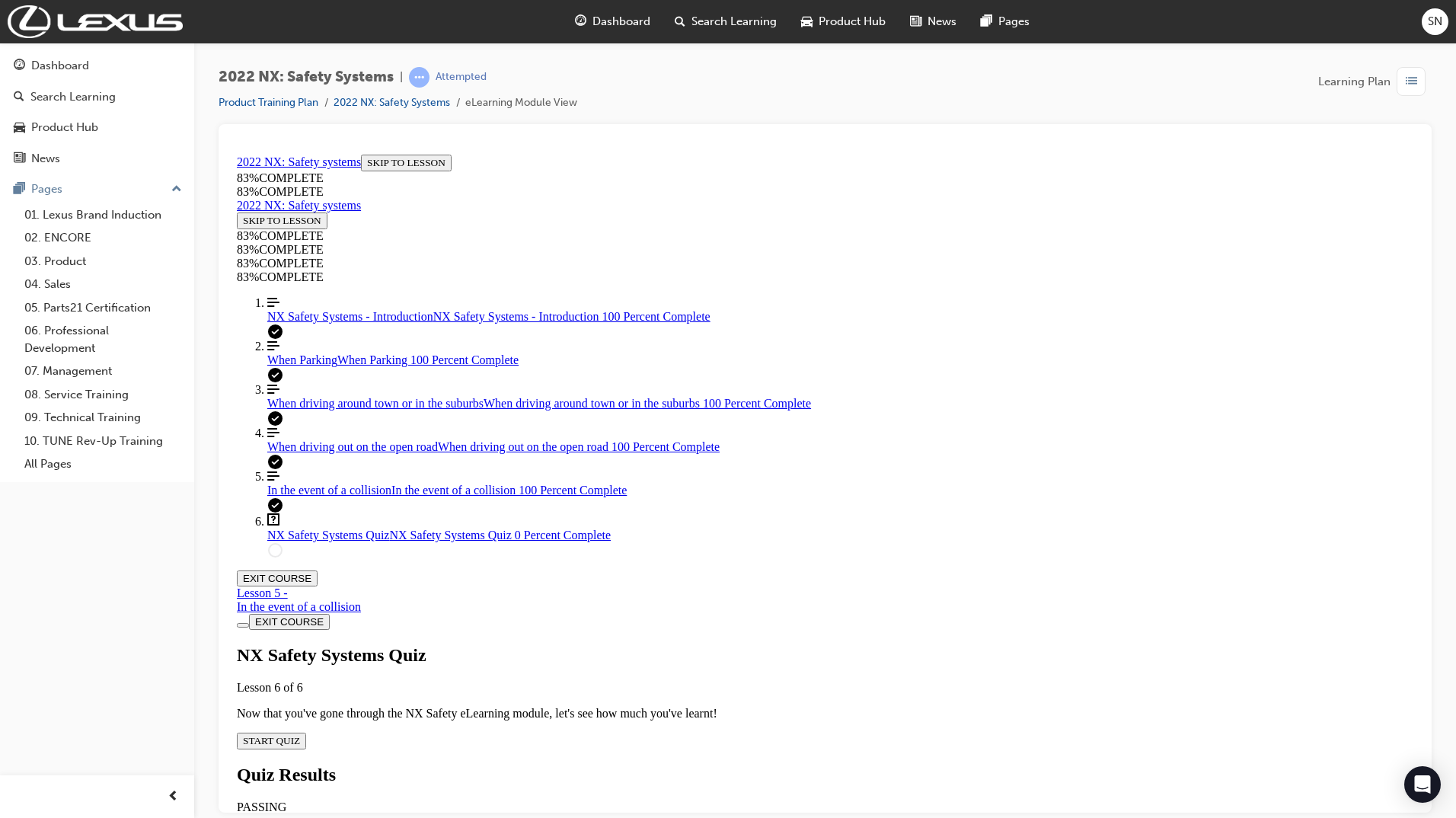
scroll to position [53, 0]
click at [300, 734] on span "START QUIZ" at bounding box center [271, 740] width 57 height 11
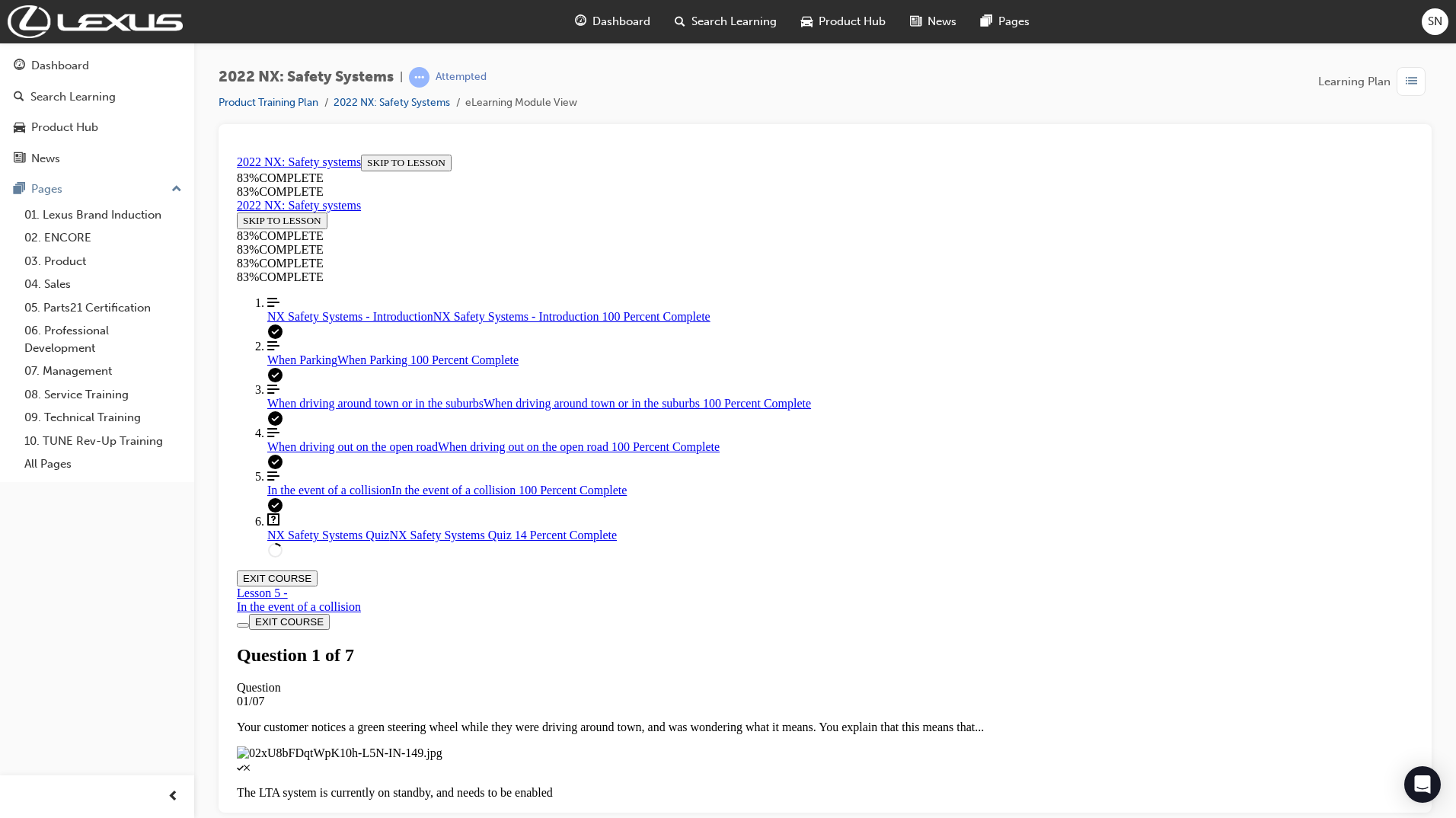
scroll to position [307, 0]
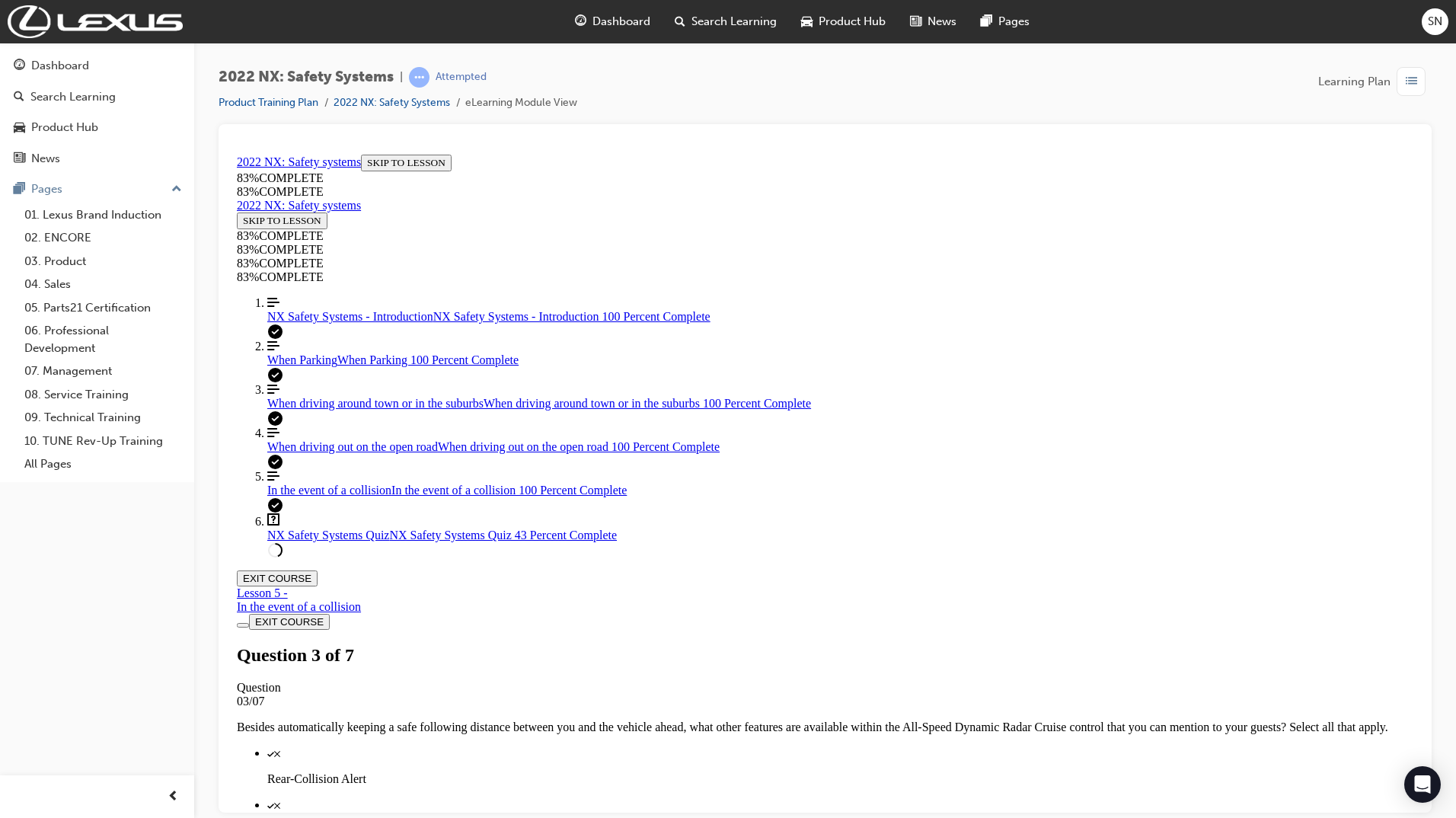
scroll to position [55, 0]
drag, startPoint x: 1101, startPoint y: 614, endPoint x: 1000, endPoint y: 610, distance: 101.1
drag, startPoint x: 790, startPoint y: 451, endPoint x: 958, endPoint y: 613, distance: 233.4
drag, startPoint x: 836, startPoint y: 549, endPoint x: 945, endPoint y: 627, distance: 134.0
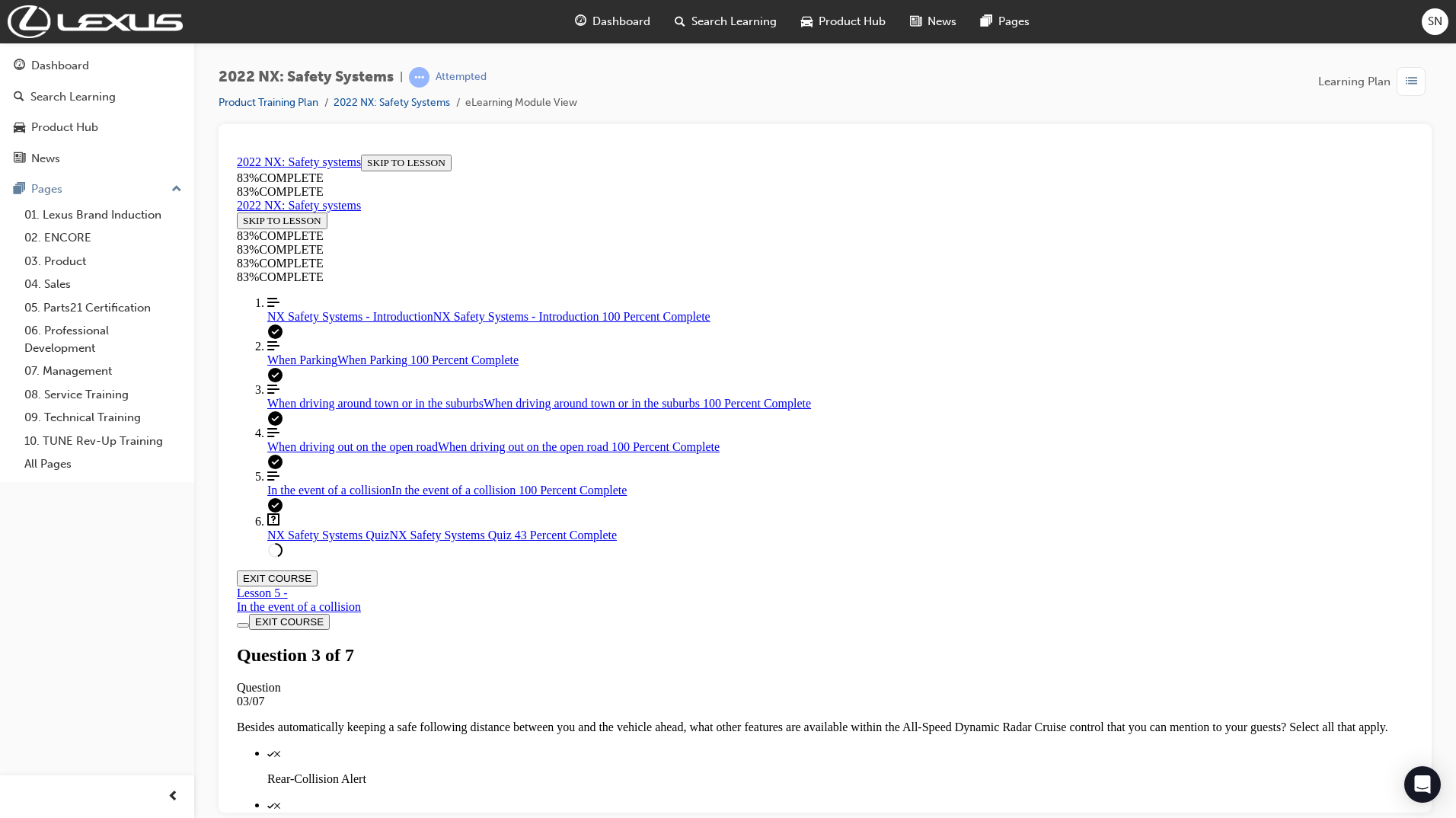
drag, startPoint x: 809, startPoint y: 482, endPoint x: 929, endPoint y: 492, distance: 120.4
drag, startPoint x: 866, startPoint y: 535, endPoint x: 954, endPoint y: 540, distance: 88.1
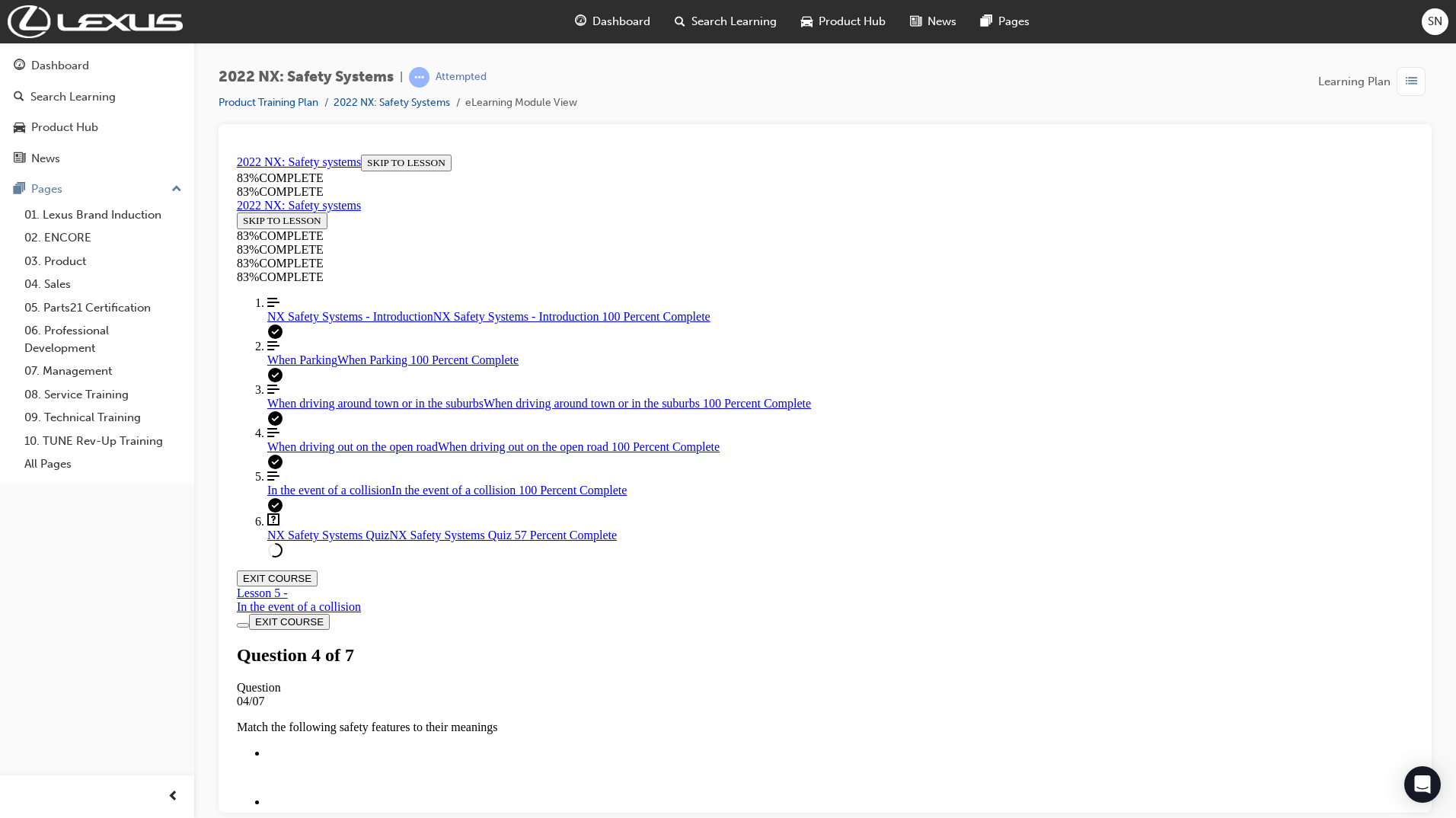
scroll to position [472, 0]
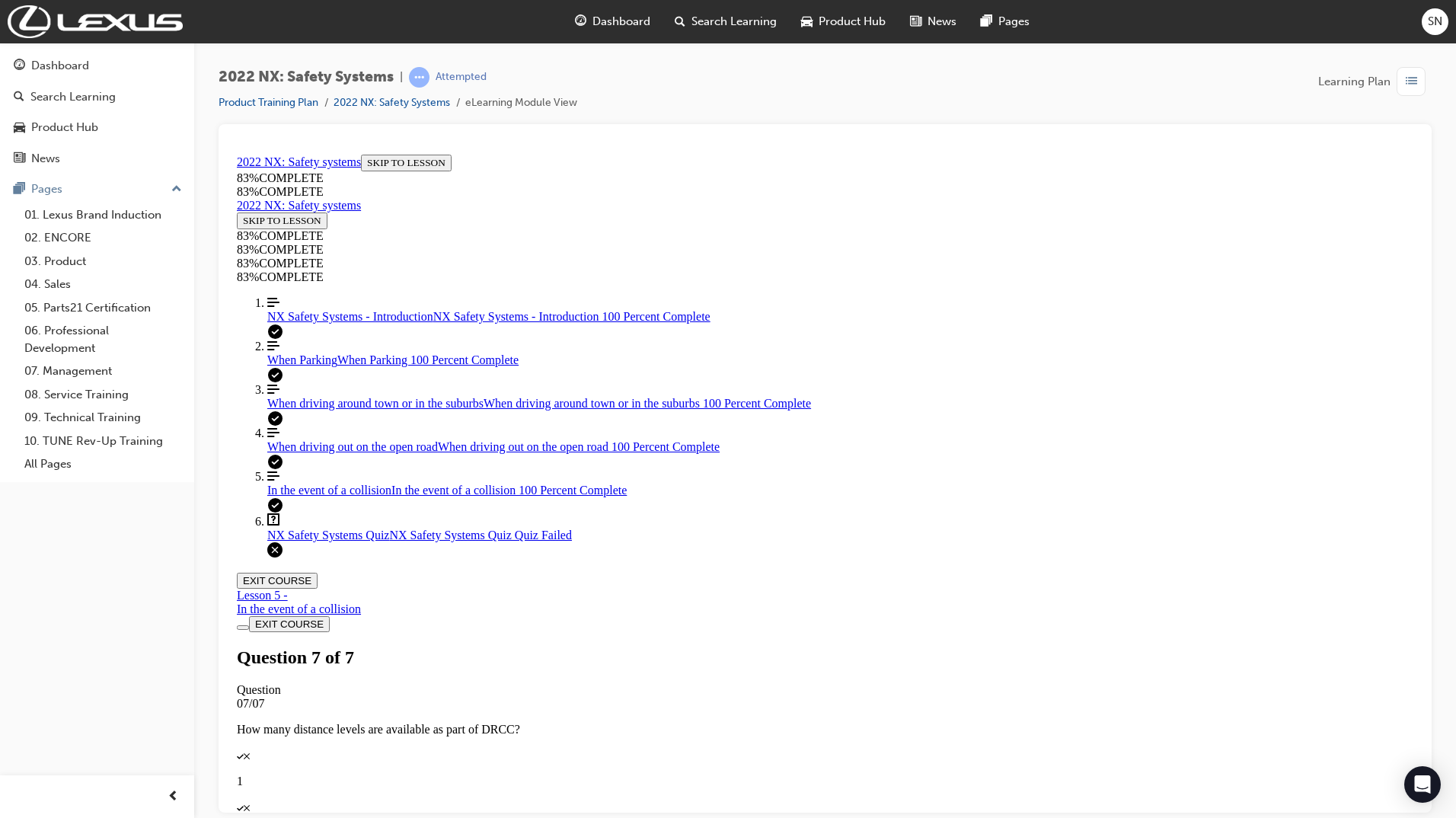
scroll to position [123, 0]
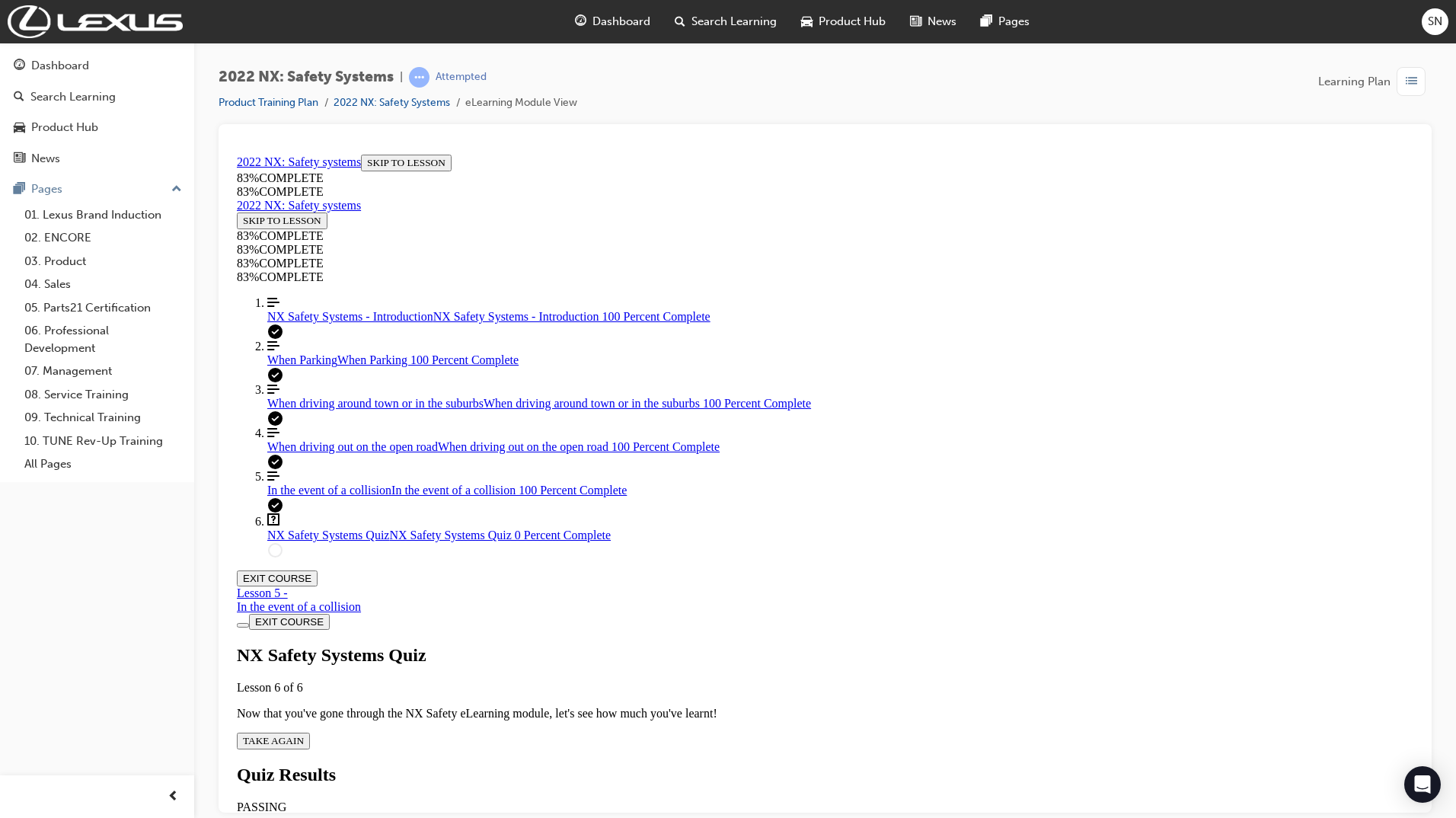
click at [715, 644] on div "NX Safety Systems Quiz Lesson 6 of 6 Now that you've gone through the NX Safety…" at bounding box center [825, 696] width 1177 height 105
click at [304, 734] on span "TAKE AGAIN" at bounding box center [273, 740] width 61 height 11
